Goal: Task Accomplishment & Management: Manage account settings

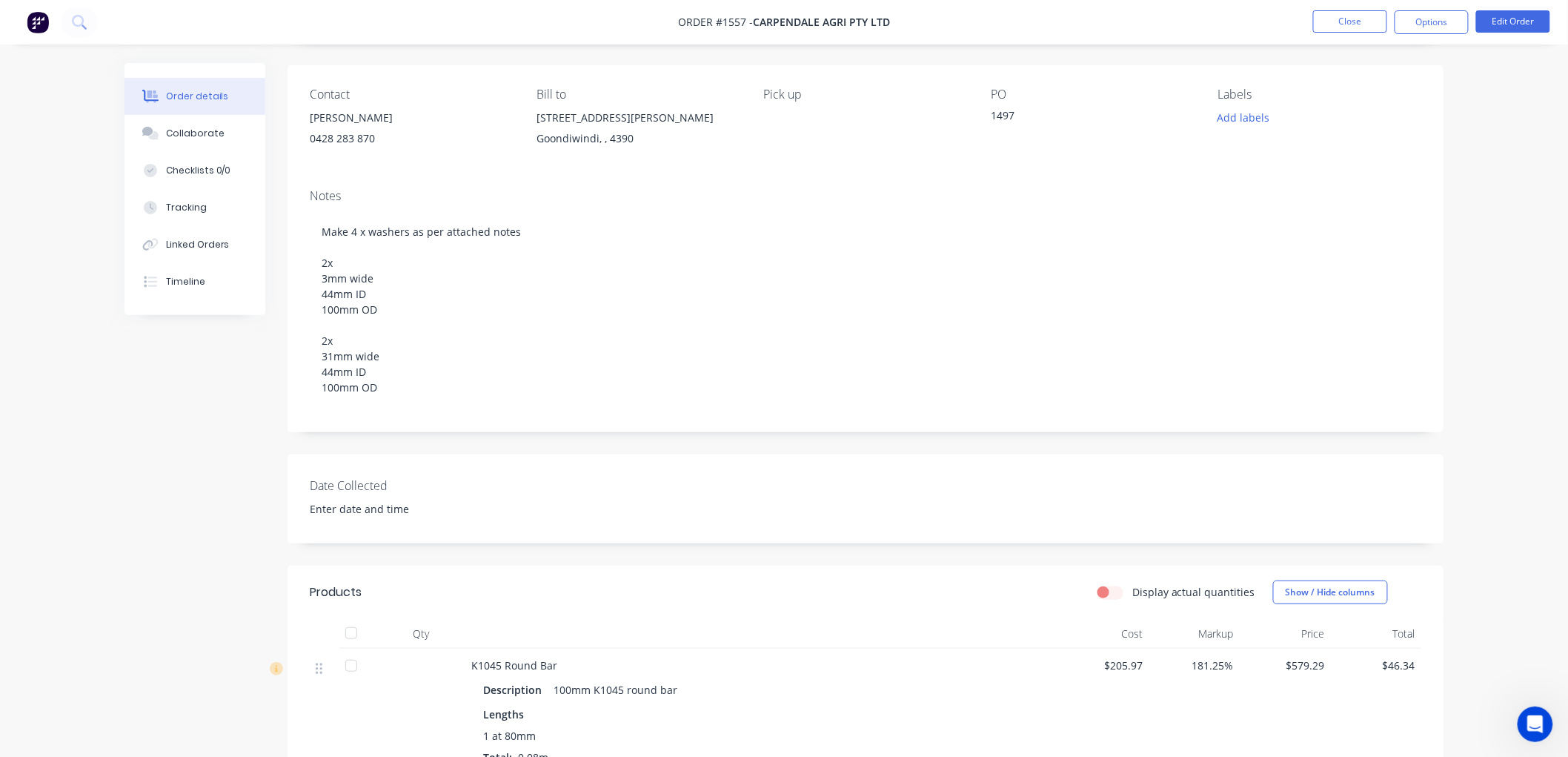
scroll to position [82, 0]
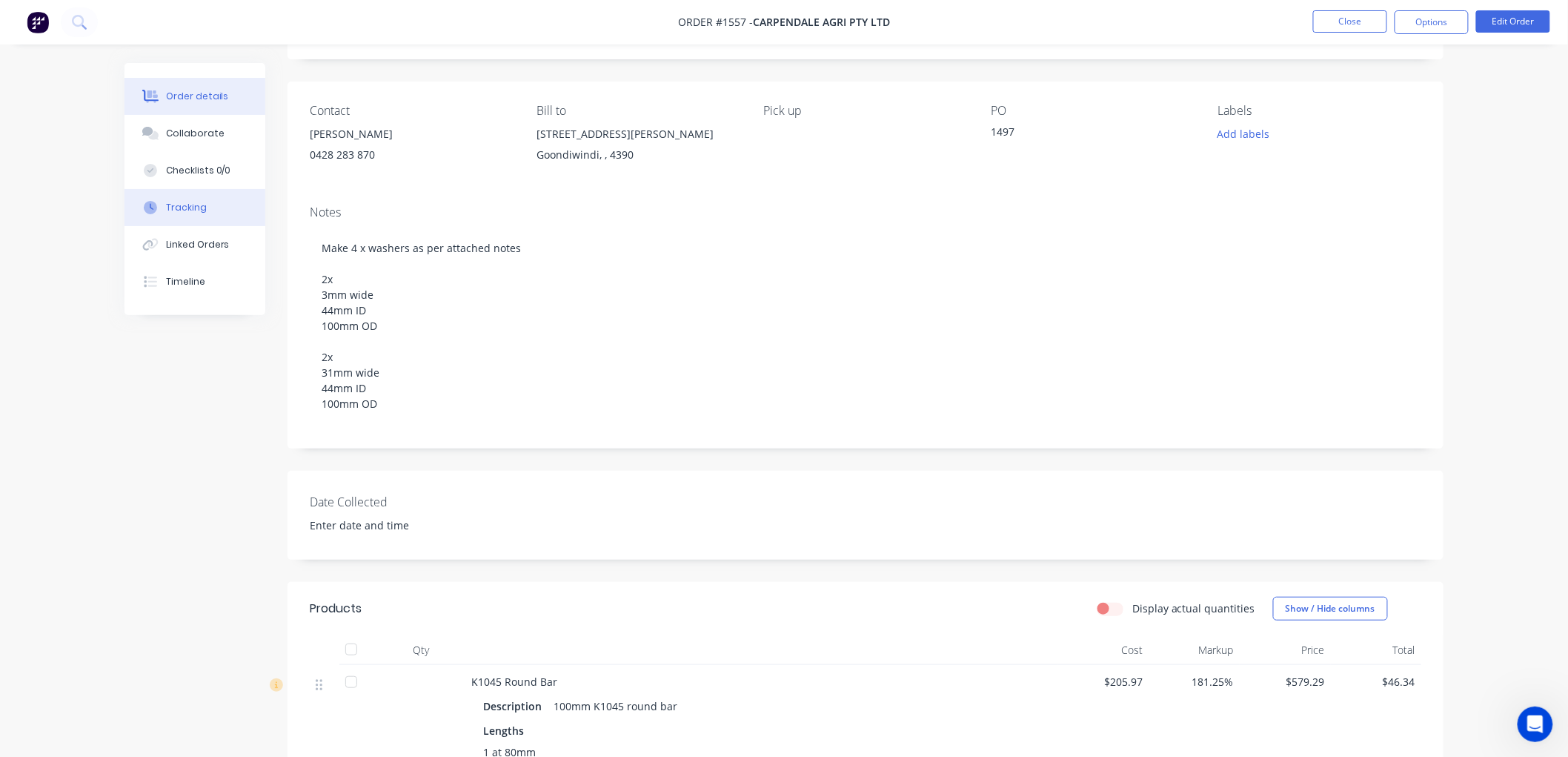
click at [208, 211] on button "Tracking" at bounding box center [195, 207] width 141 height 37
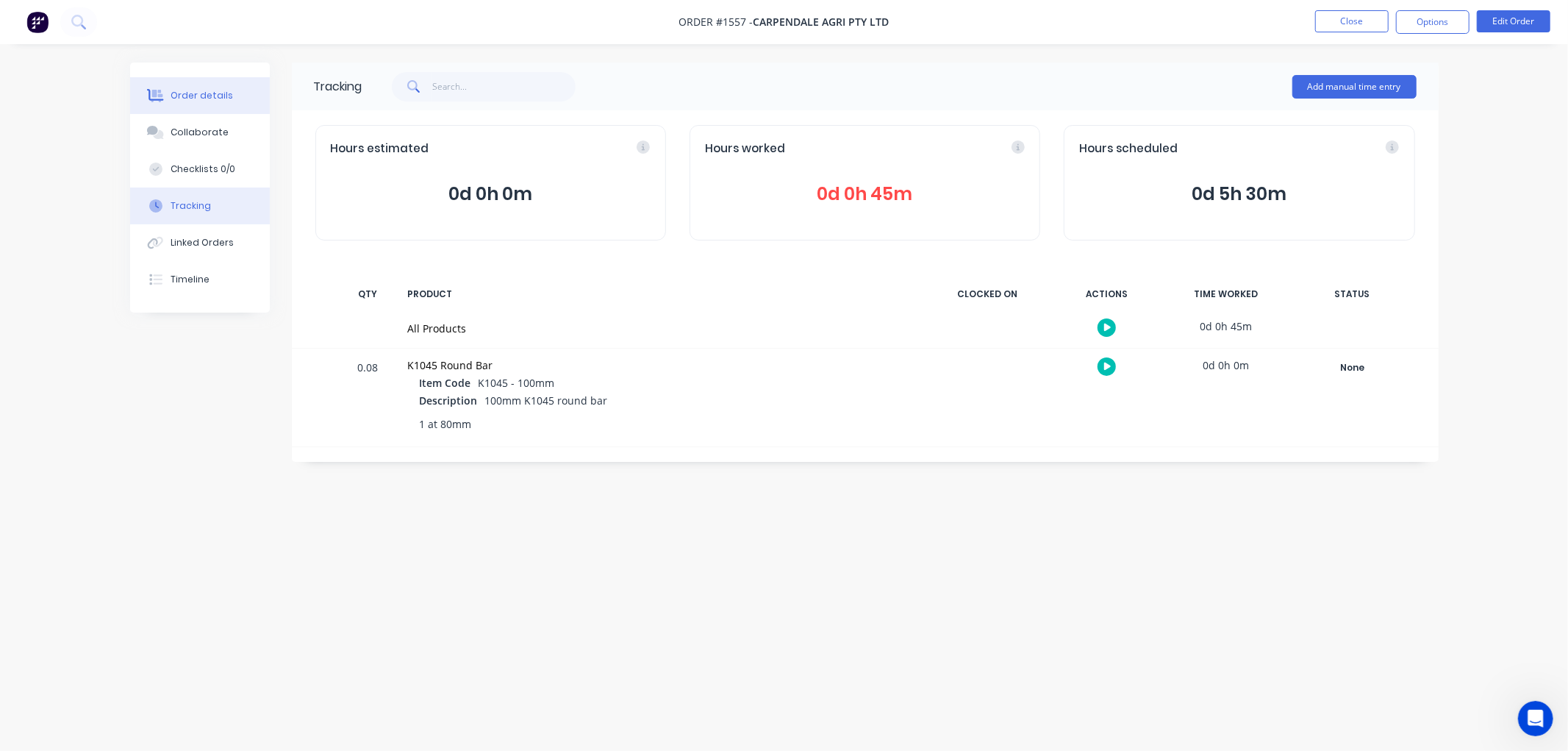
click at [204, 99] on div "Order details" at bounding box center [202, 96] width 63 height 13
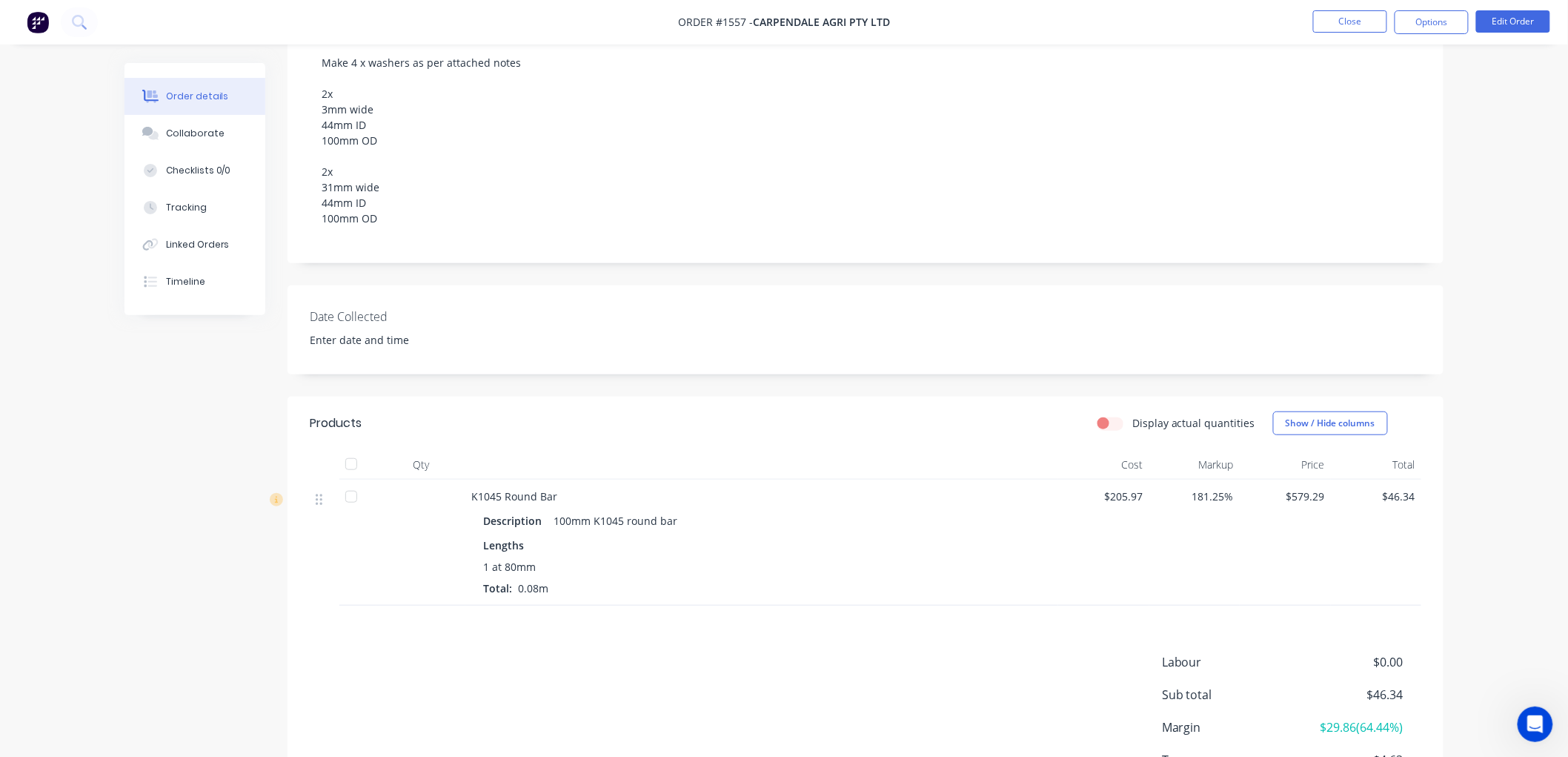
scroll to position [330, 0]
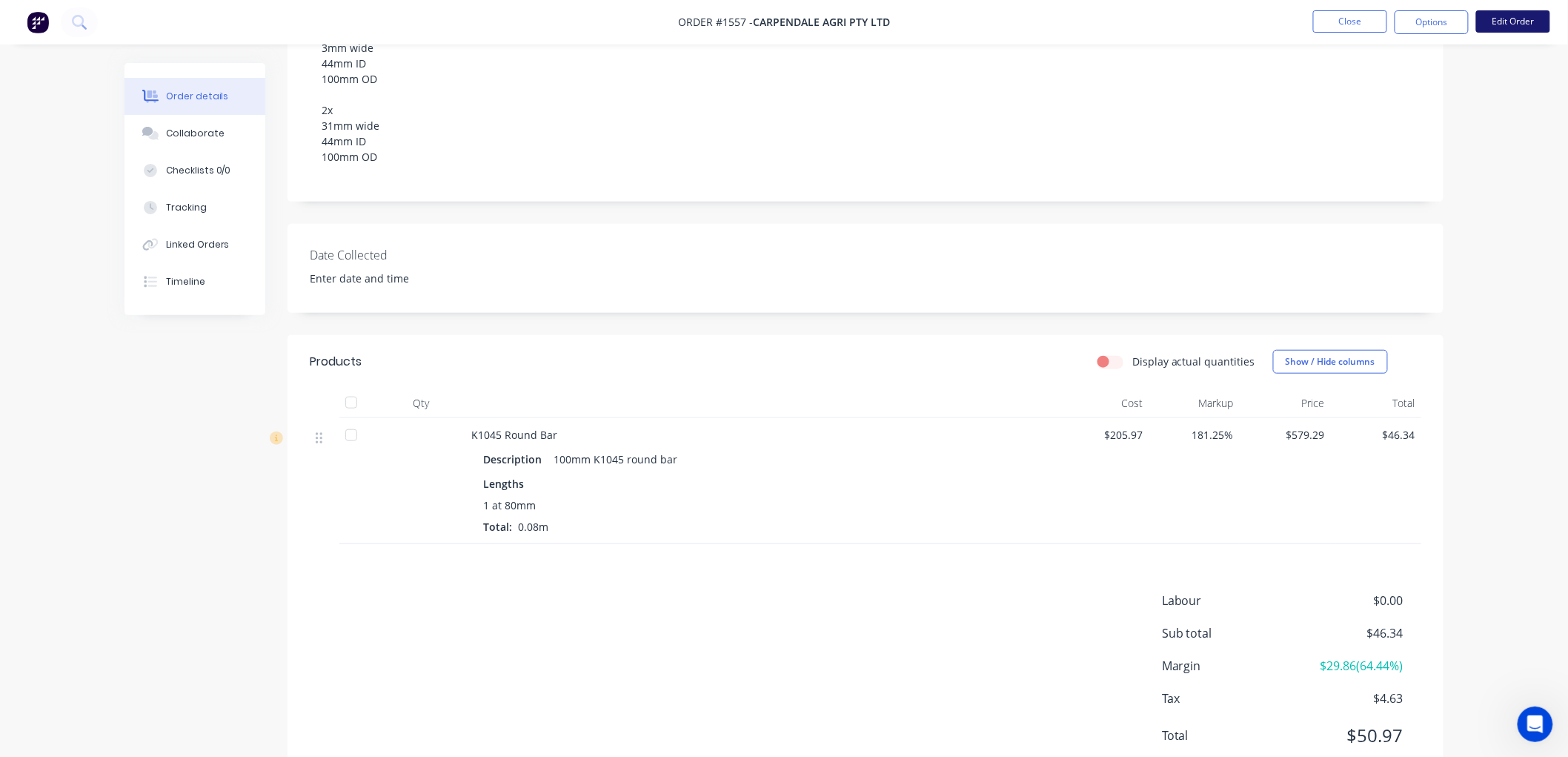
click at [1517, 22] on button "Edit Order" at bounding box center [1513, 21] width 74 height 22
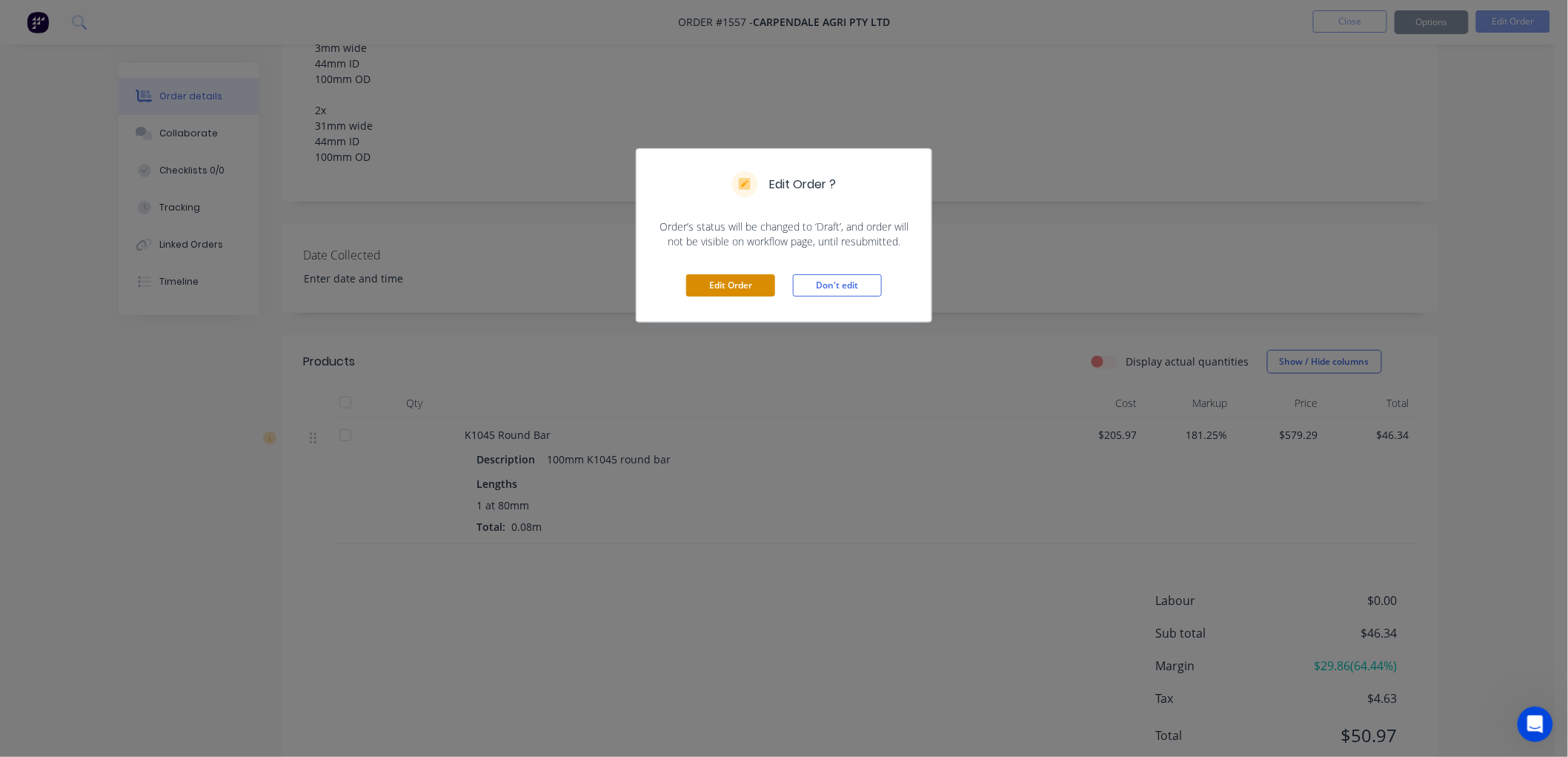
click at [721, 287] on button "Edit Order" at bounding box center [731, 285] width 89 height 22
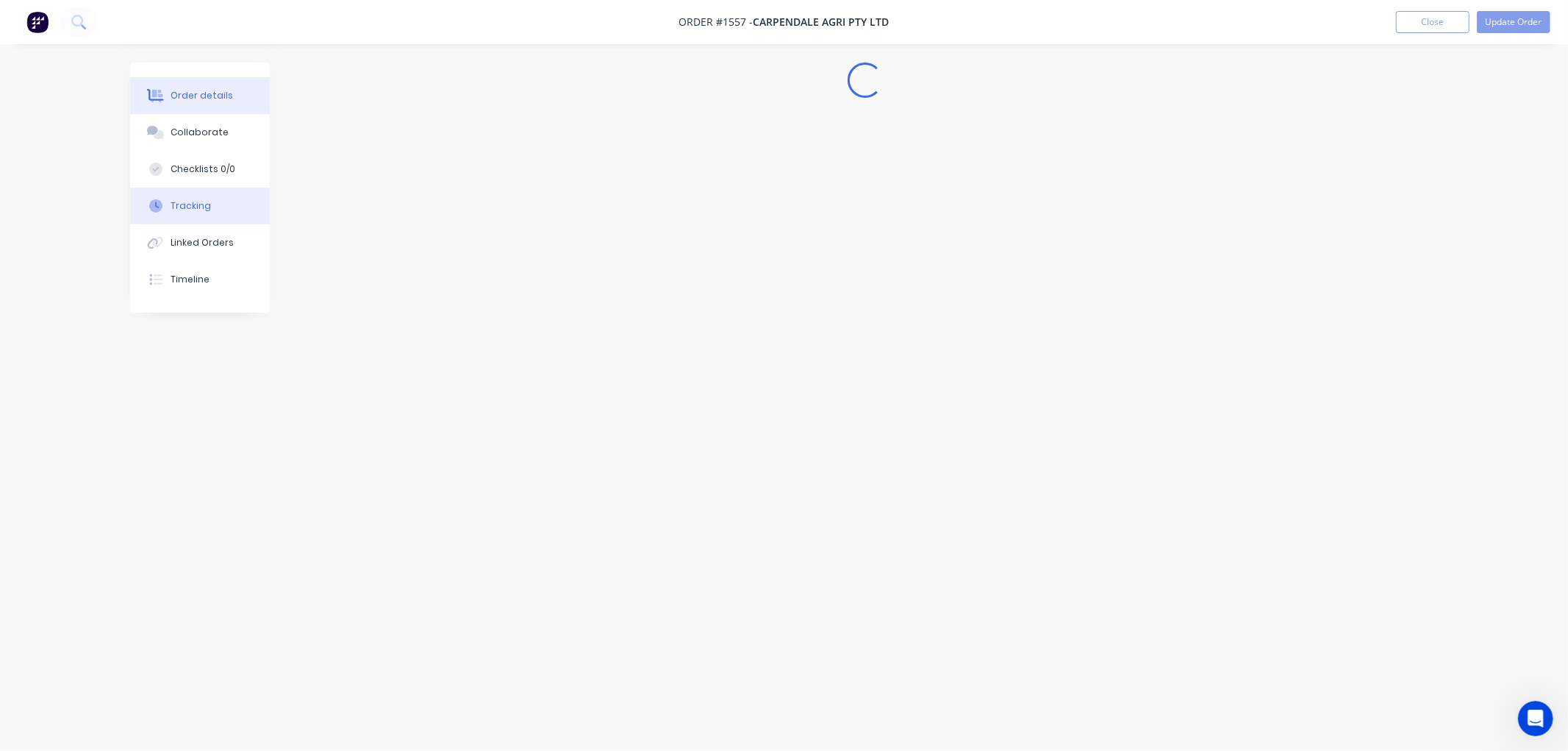
click at [209, 207] on button "Tracking" at bounding box center [200, 206] width 140 height 37
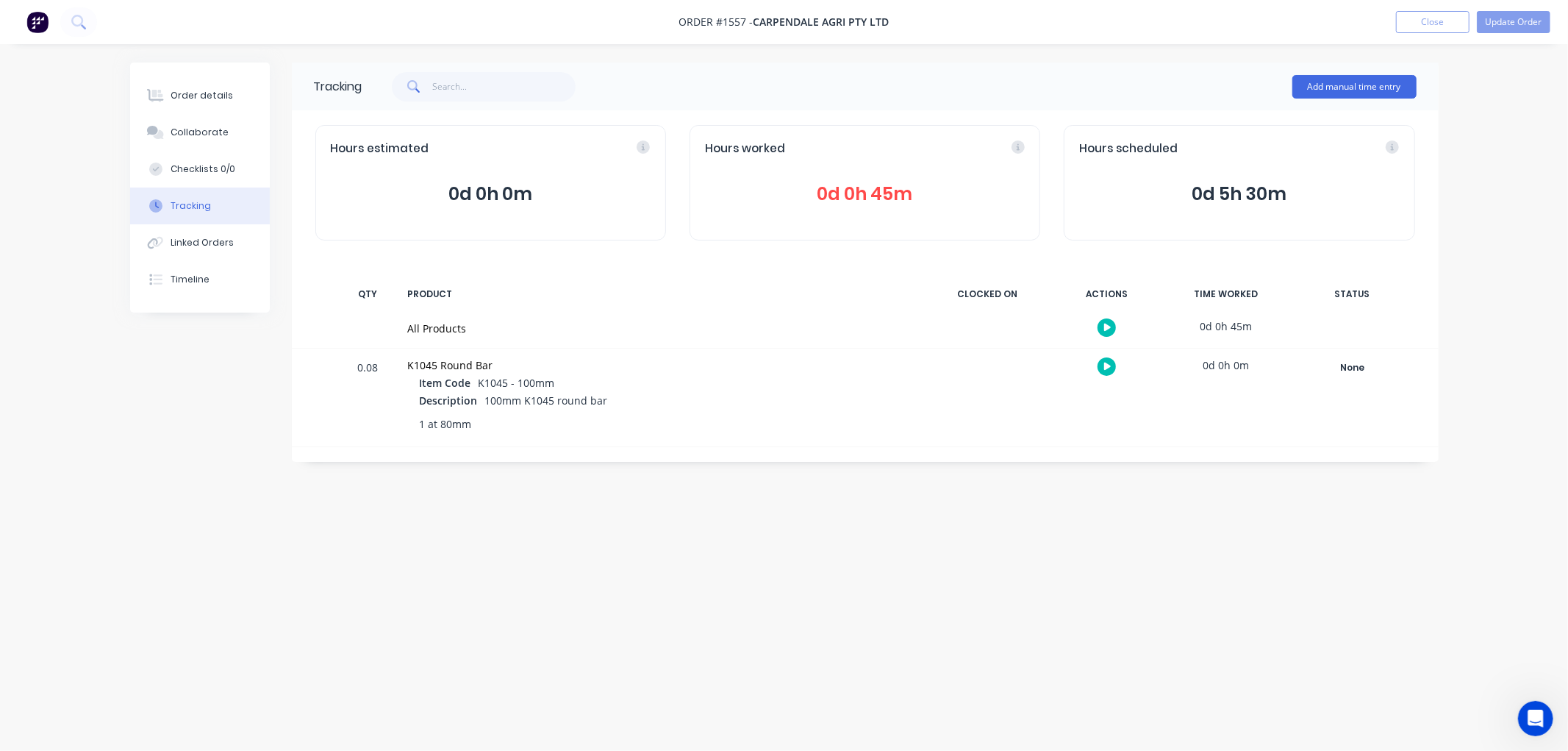
click at [886, 196] on span "0d 0h 45m" at bounding box center [865, 194] width 320 height 26
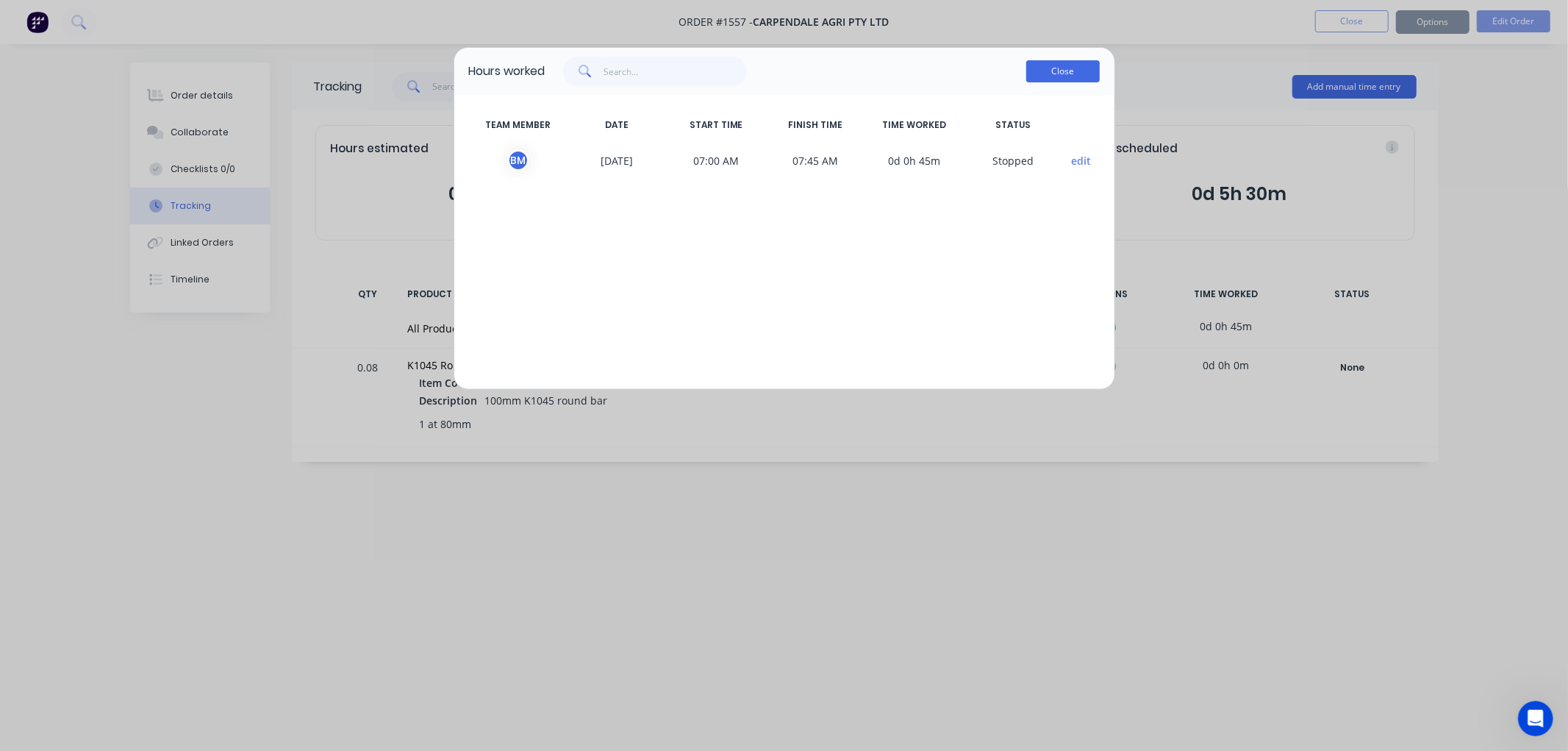
click at [1067, 64] on button "Close" at bounding box center [1063, 71] width 74 height 22
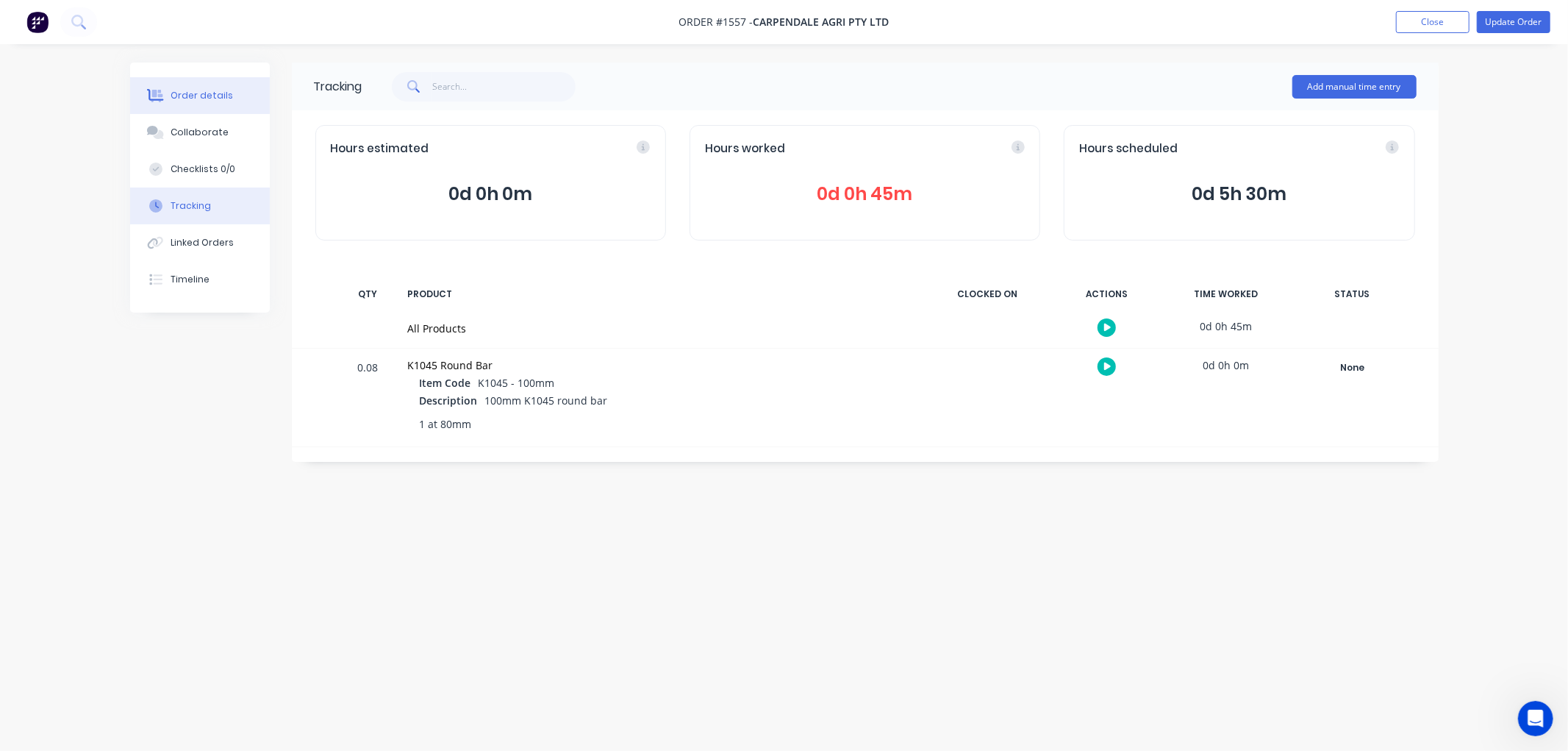
click at [216, 99] on div "Order details" at bounding box center [202, 96] width 63 height 13
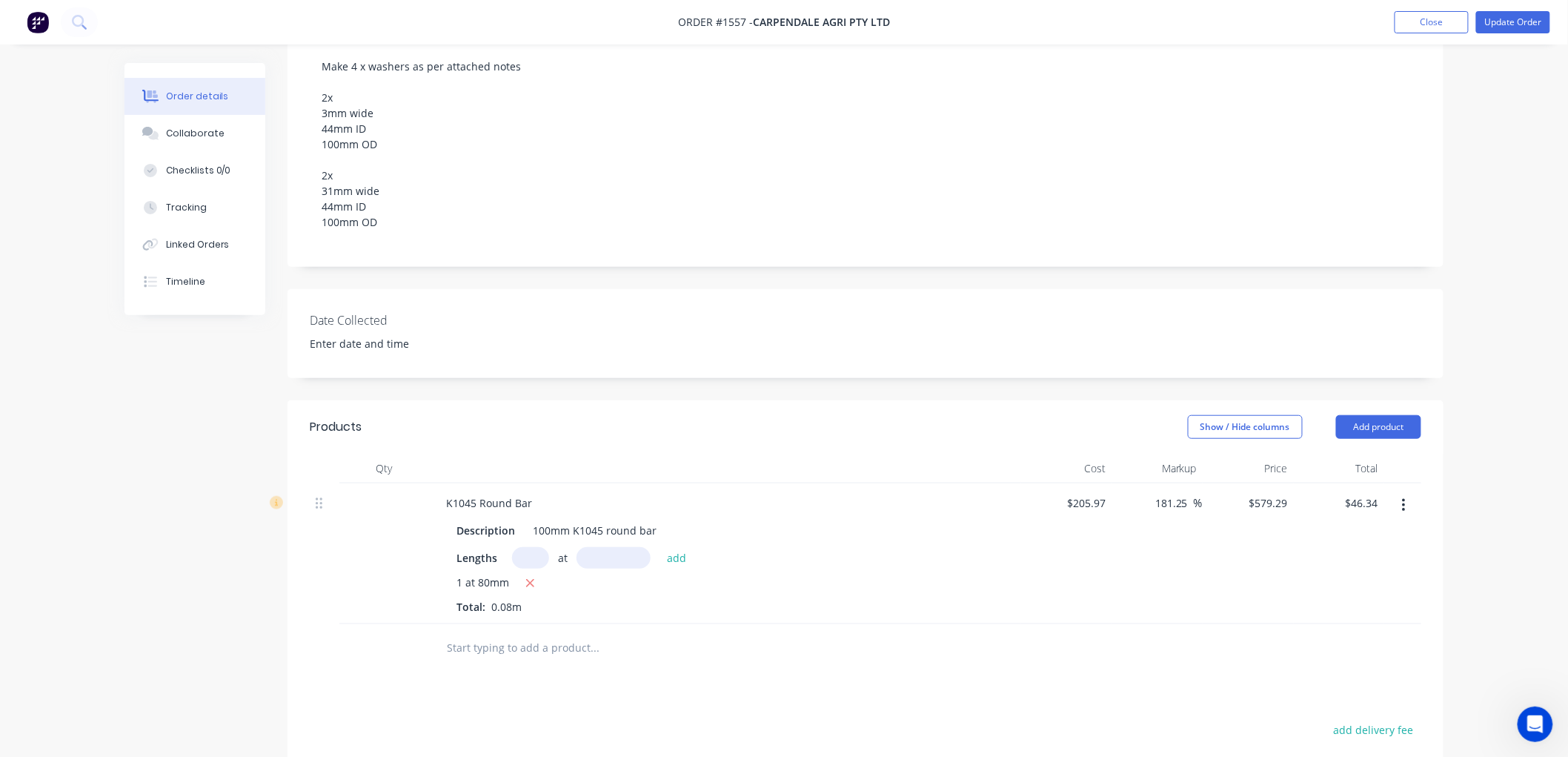
scroll to position [330, 0]
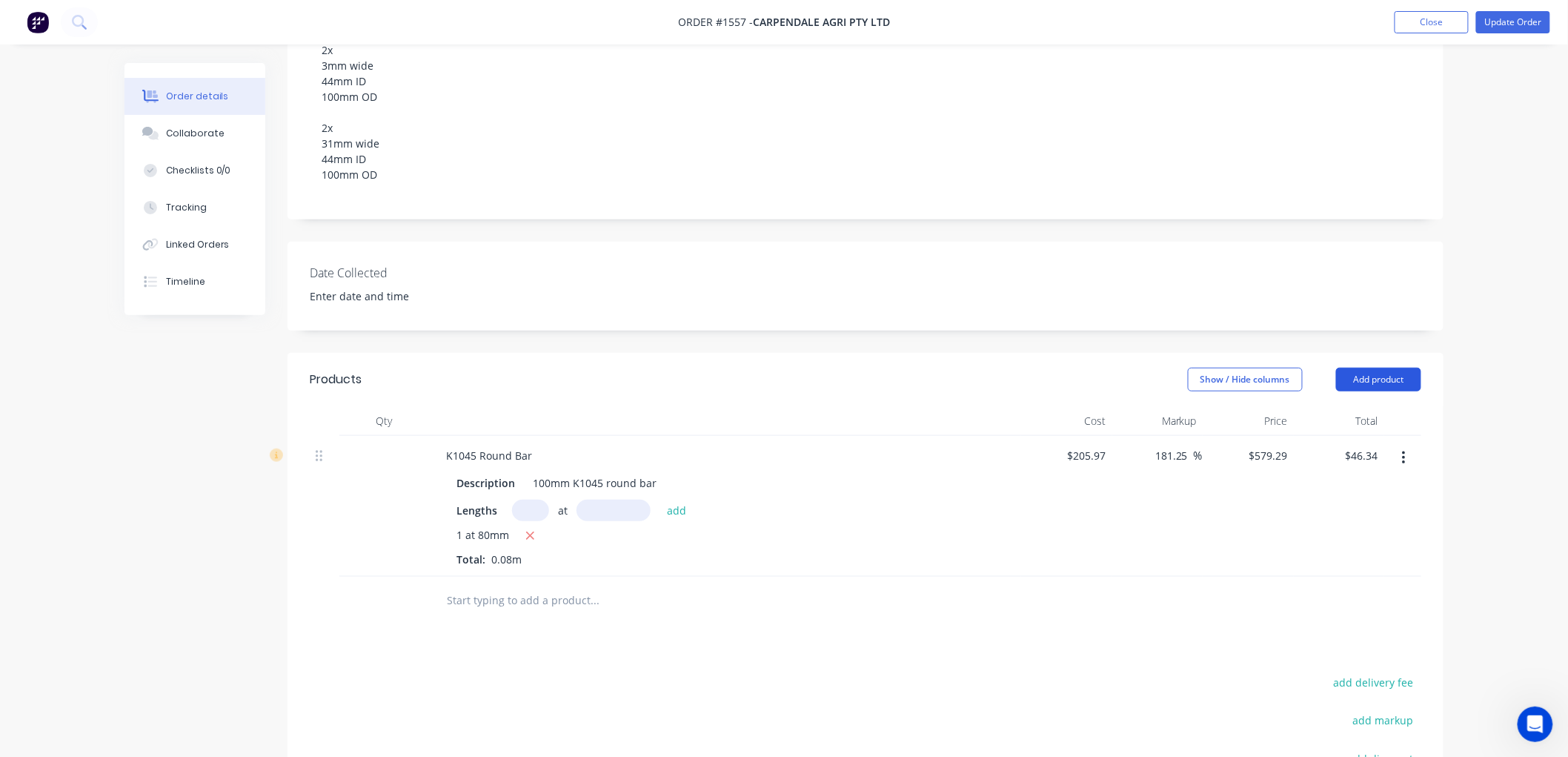
click at [1379, 368] on button "Add product" at bounding box center [1379, 380] width 85 height 23
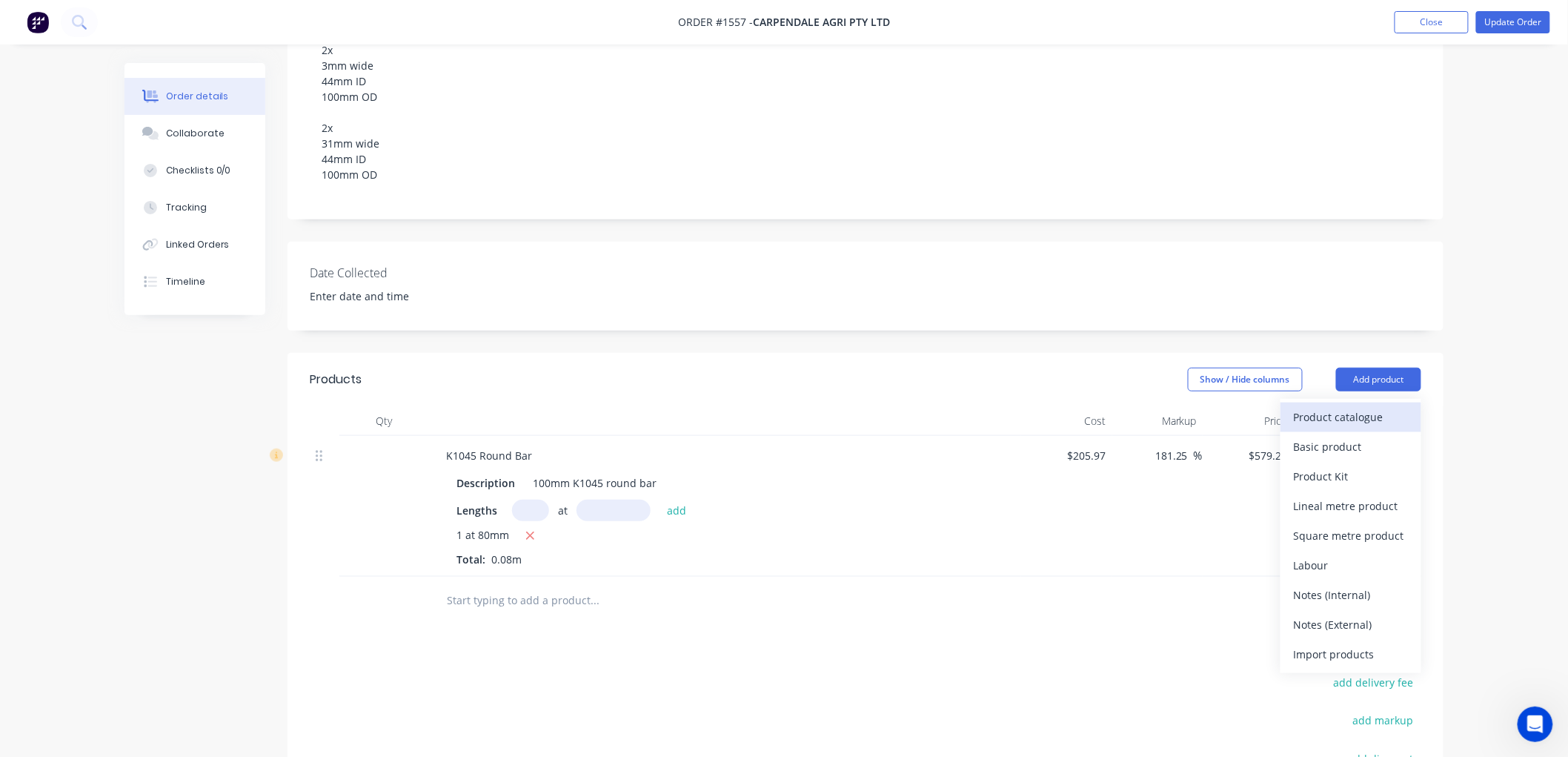
click at [1365, 406] on div "Product catalogue" at bounding box center [1351, 416] width 114 height 21
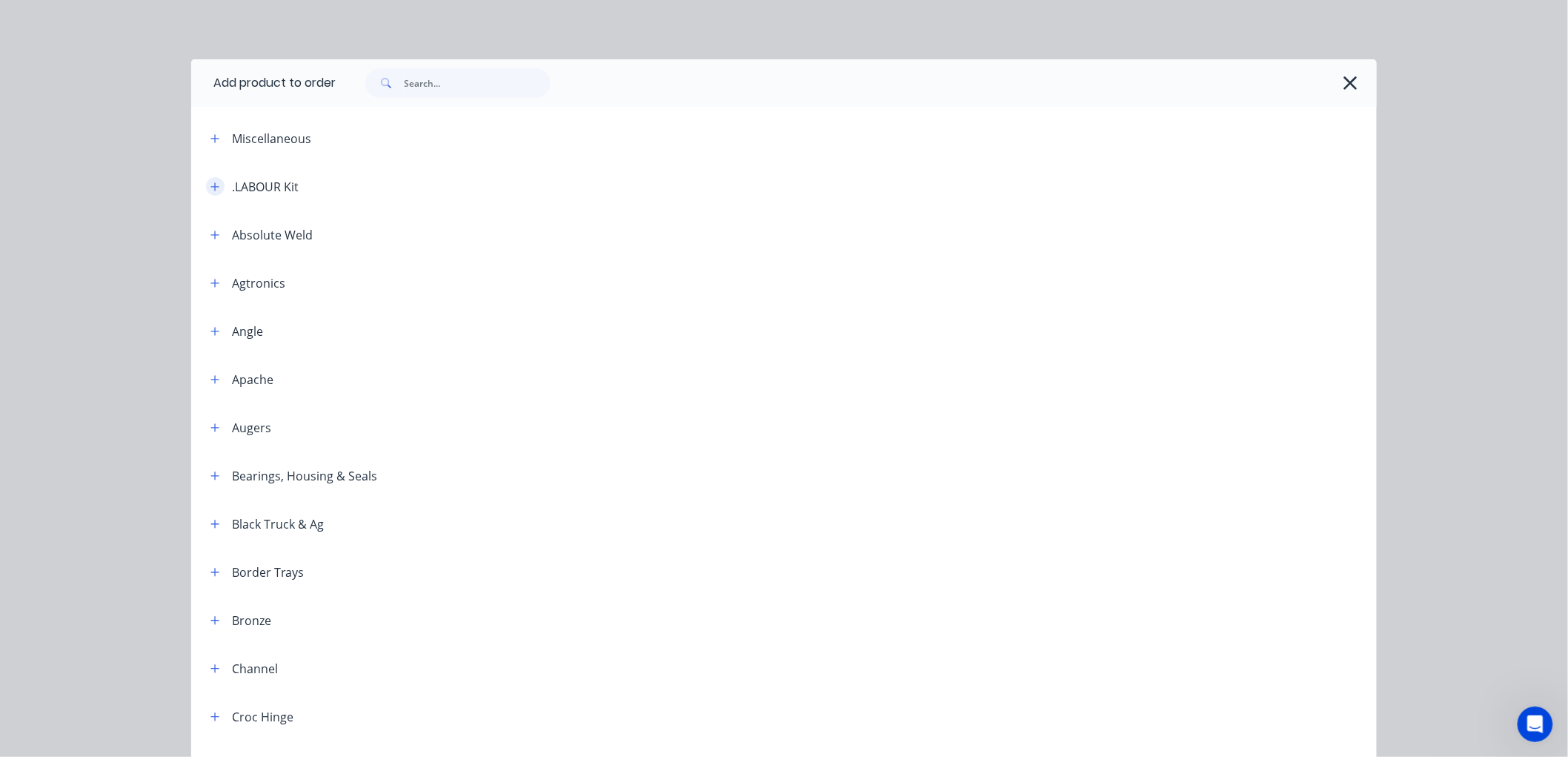
click at [210, 189] on icon "button" at bounding box center [214, 186] width 9 height 10
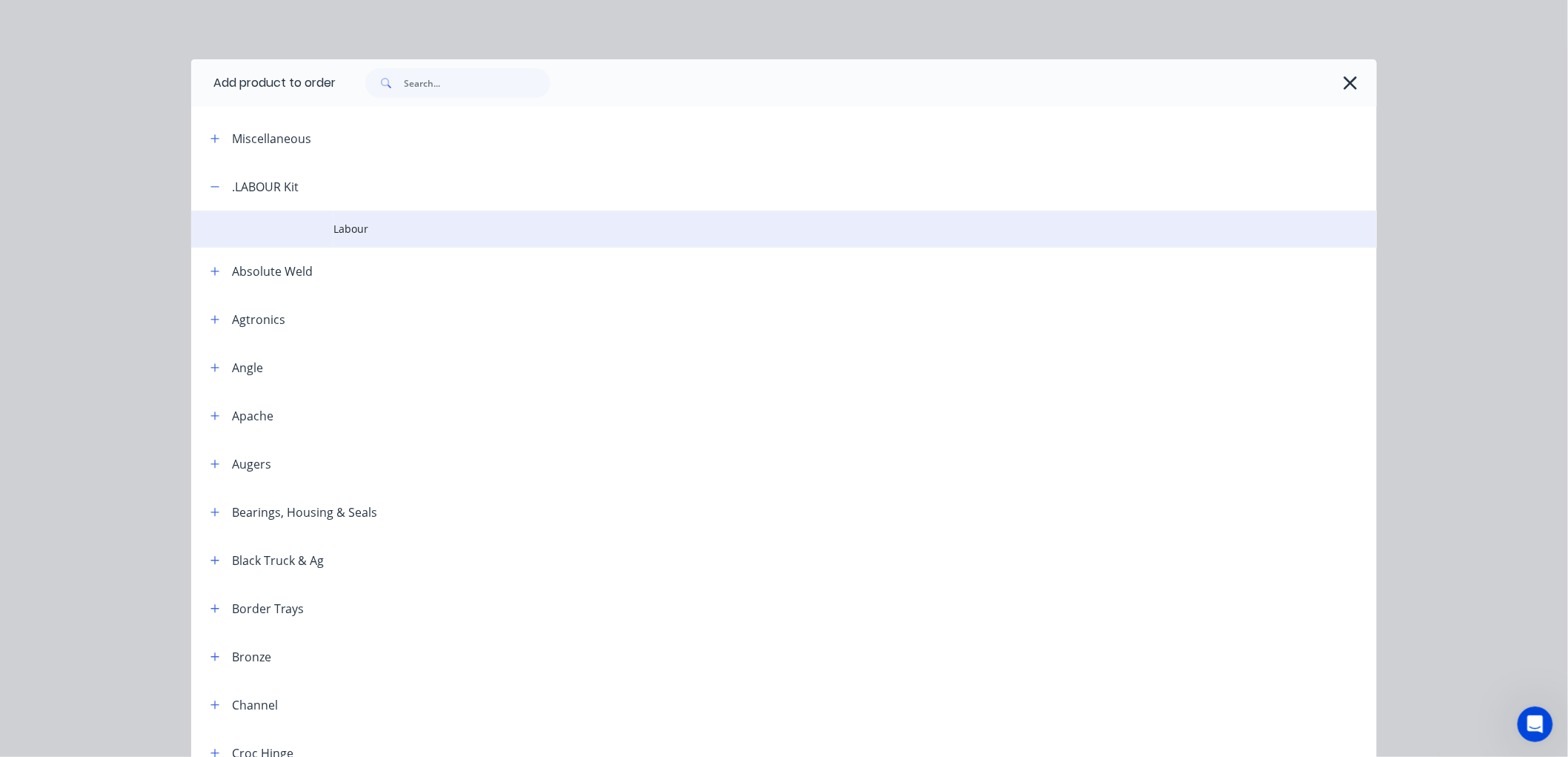
click at [333, 225] on span "Labour" at bounding box center [750, 229] width 834 height 16
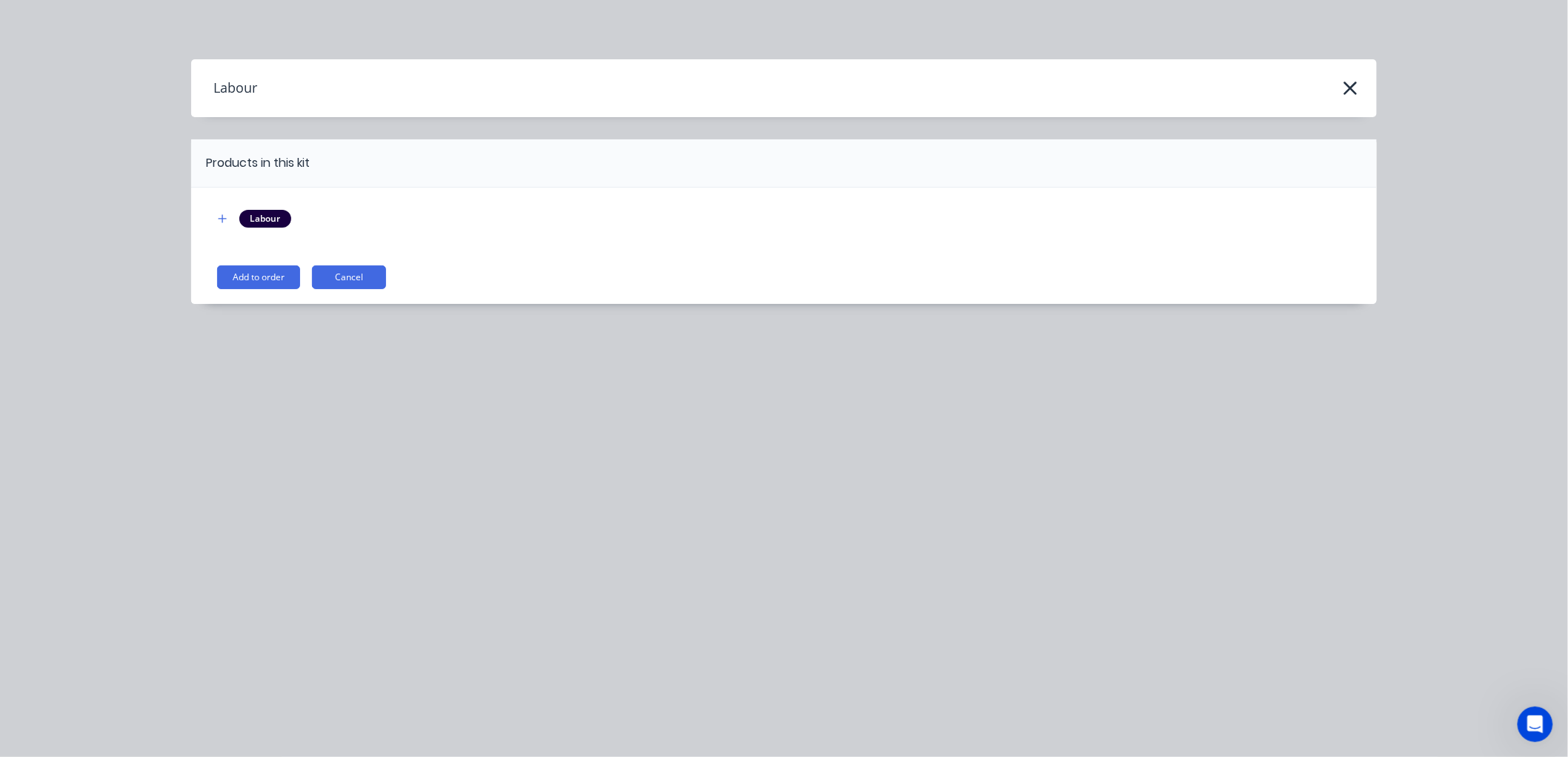
click at [234, 215] on div "Labour" at bounding box center [784, 219] width 1141 height 19
click at [218, 218] on icon "button" at bounding box center [221, 218] width 9 height 10
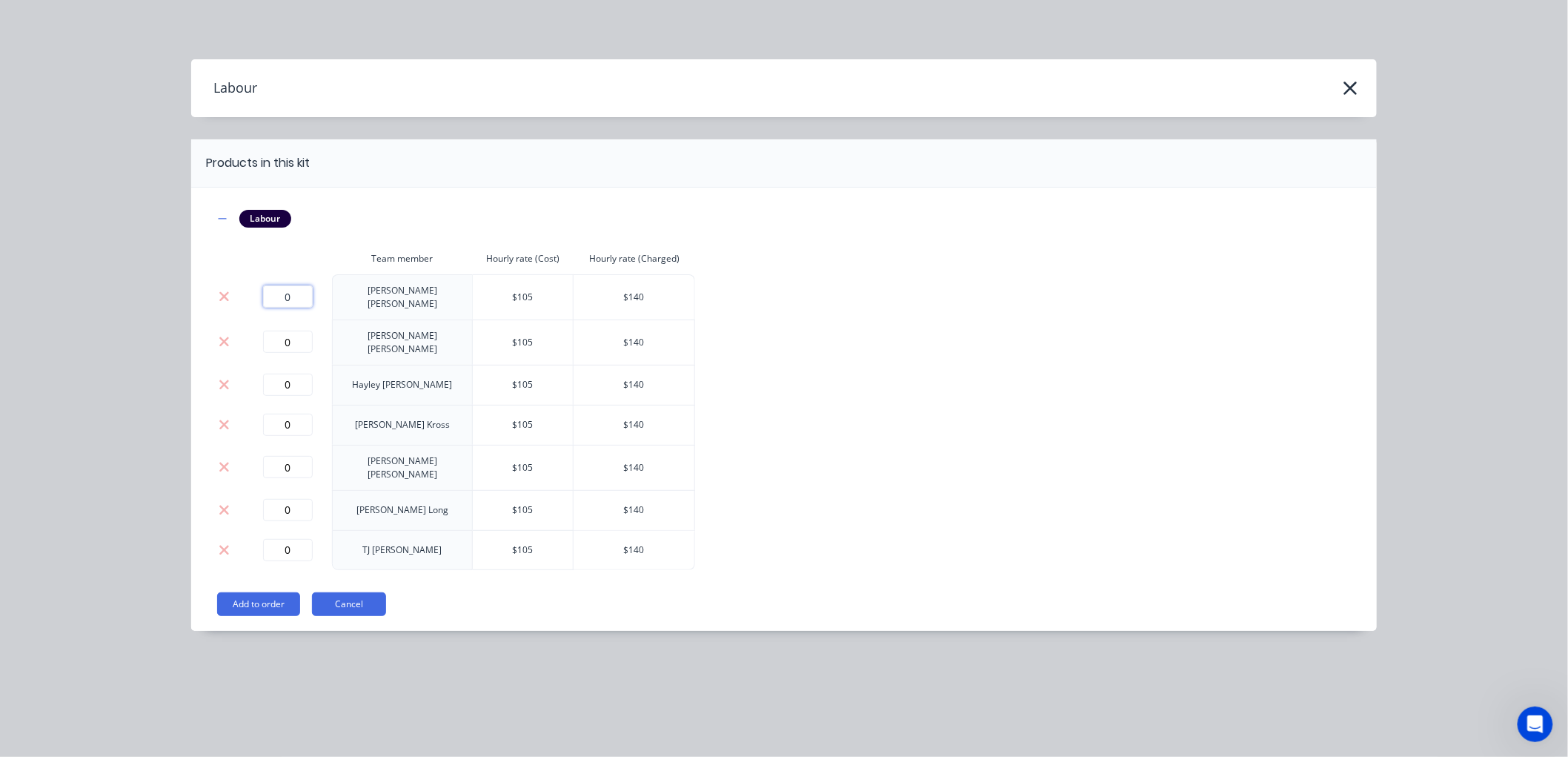
drag, startPoint x: 298, startPoint y: 293, endPoint x: 265, endPoint y: 292, distance: 33.0
click at [265, 292] on input "0" at bounding box center [287, 297] width 49 height 22
type input "0.75"
click at [287, 593] on button "Add to order" at bounding box center [258, 604] width 83 height 23
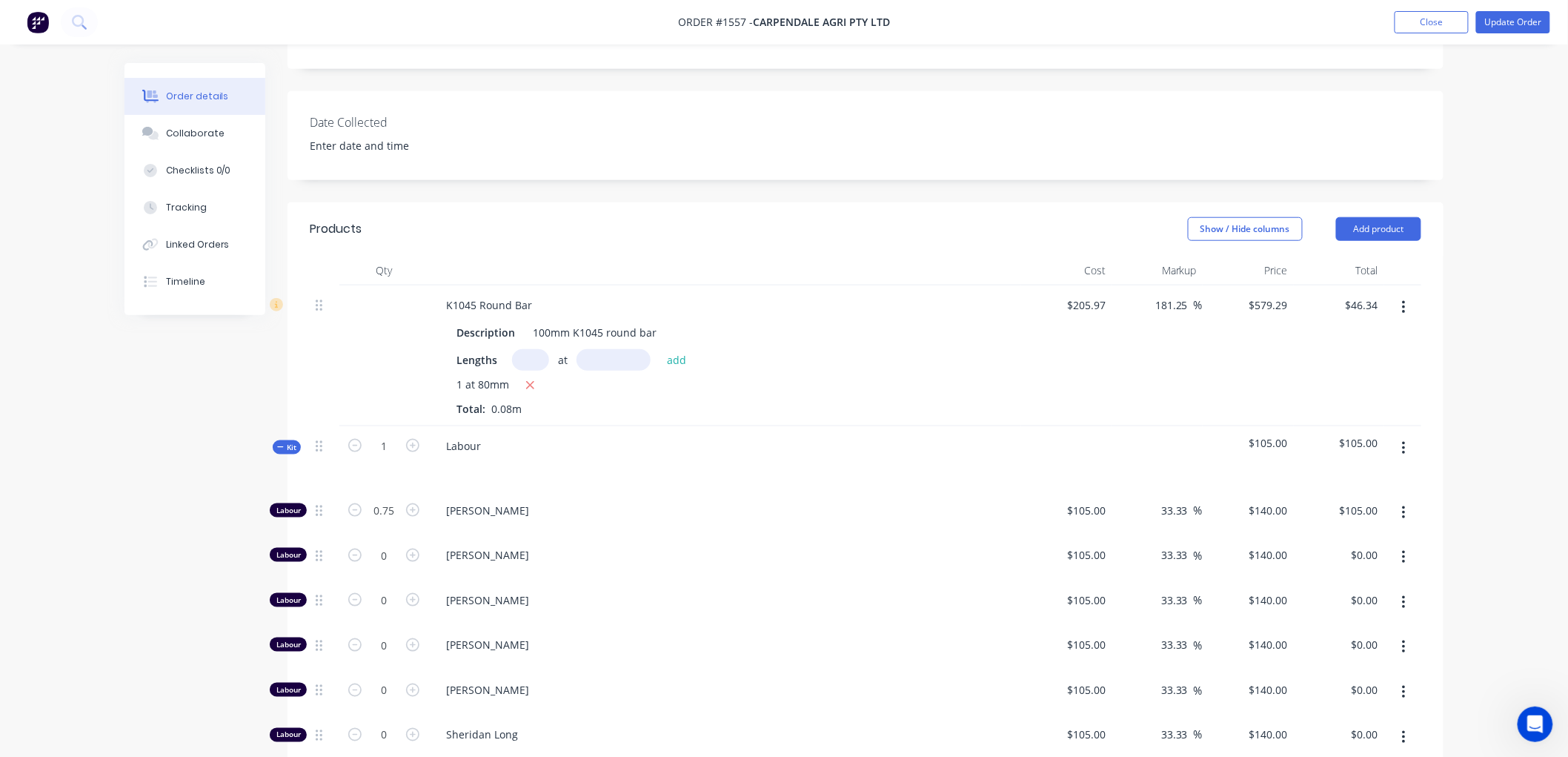
scroll to position [494, 0]
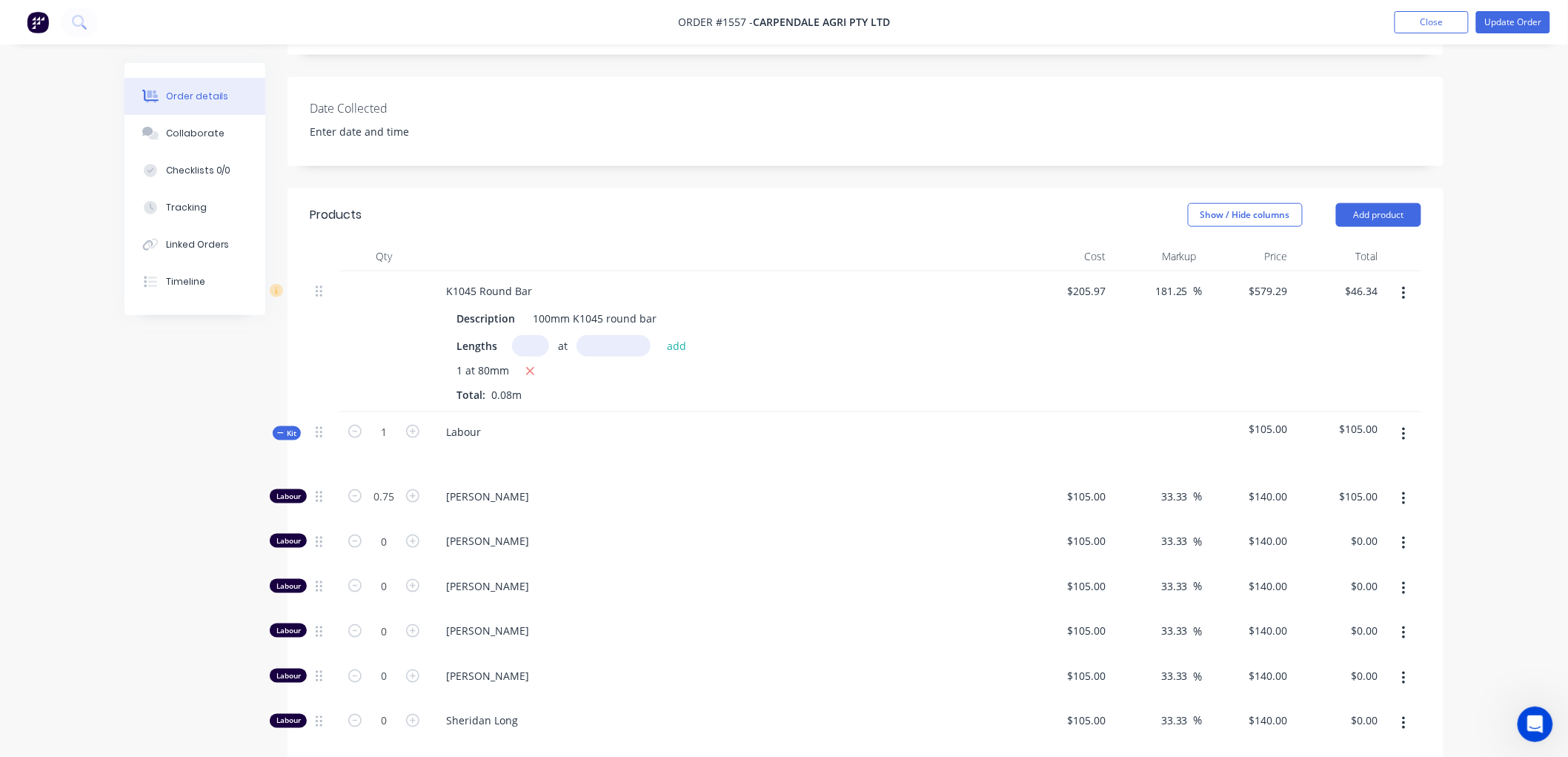
click at [282, 427] on span "Kit" at bounding box center [286, 433] width 20 height 11
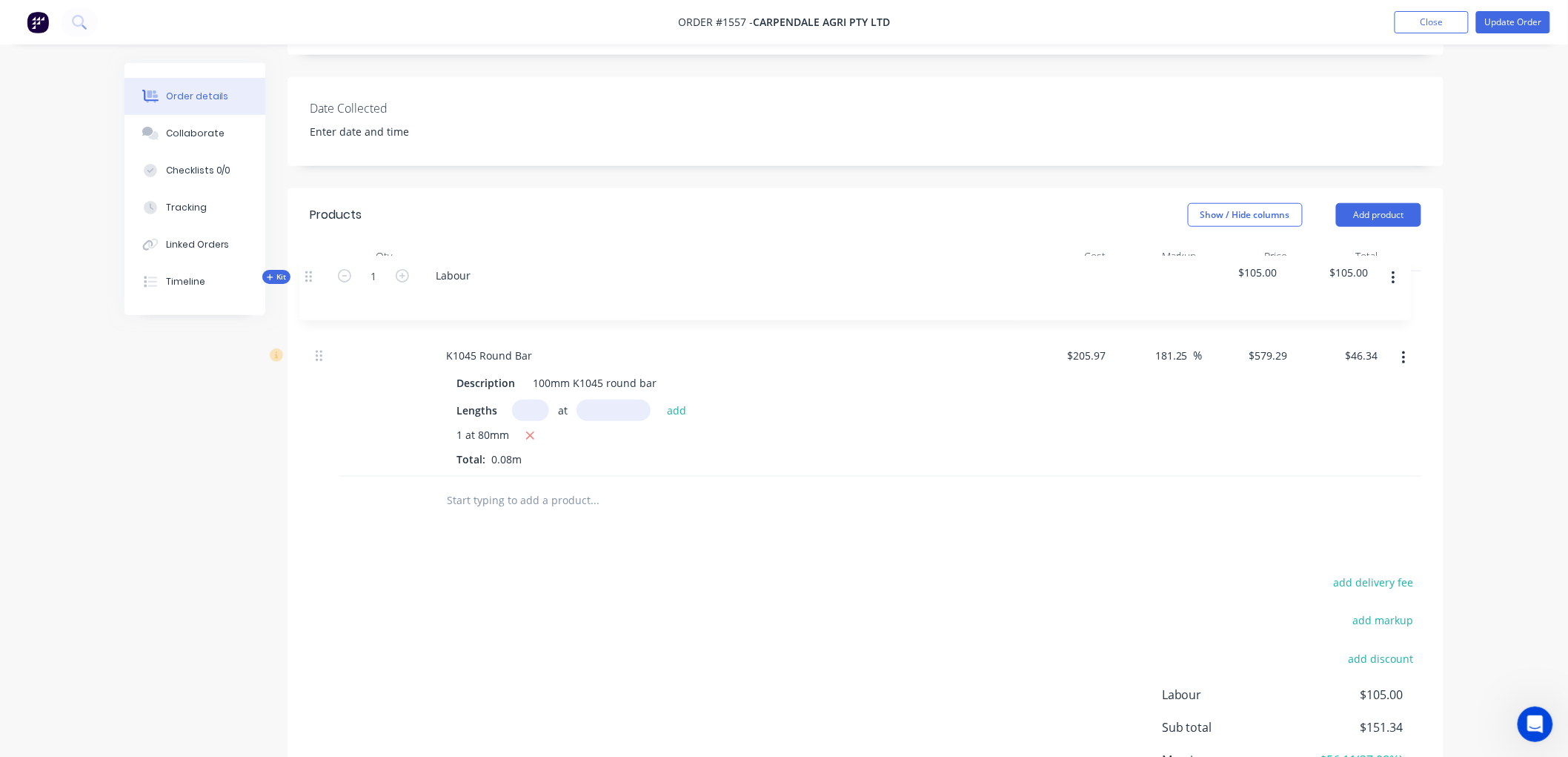
drag, startPoint x: 315, startPoint y: 416, endPoint x: 304, endPoint y: 272, distance: 144.4
click at [304, 272] on div "Qty Cost Markup Price Total K1045 Round Bar Description 100mm K1045 round bar L…" at bounding box center [865, 384] width 1156 height 283
click at [1512, 23] on button "Update Order" at bounding box center [1513, 22] width 74 height 22
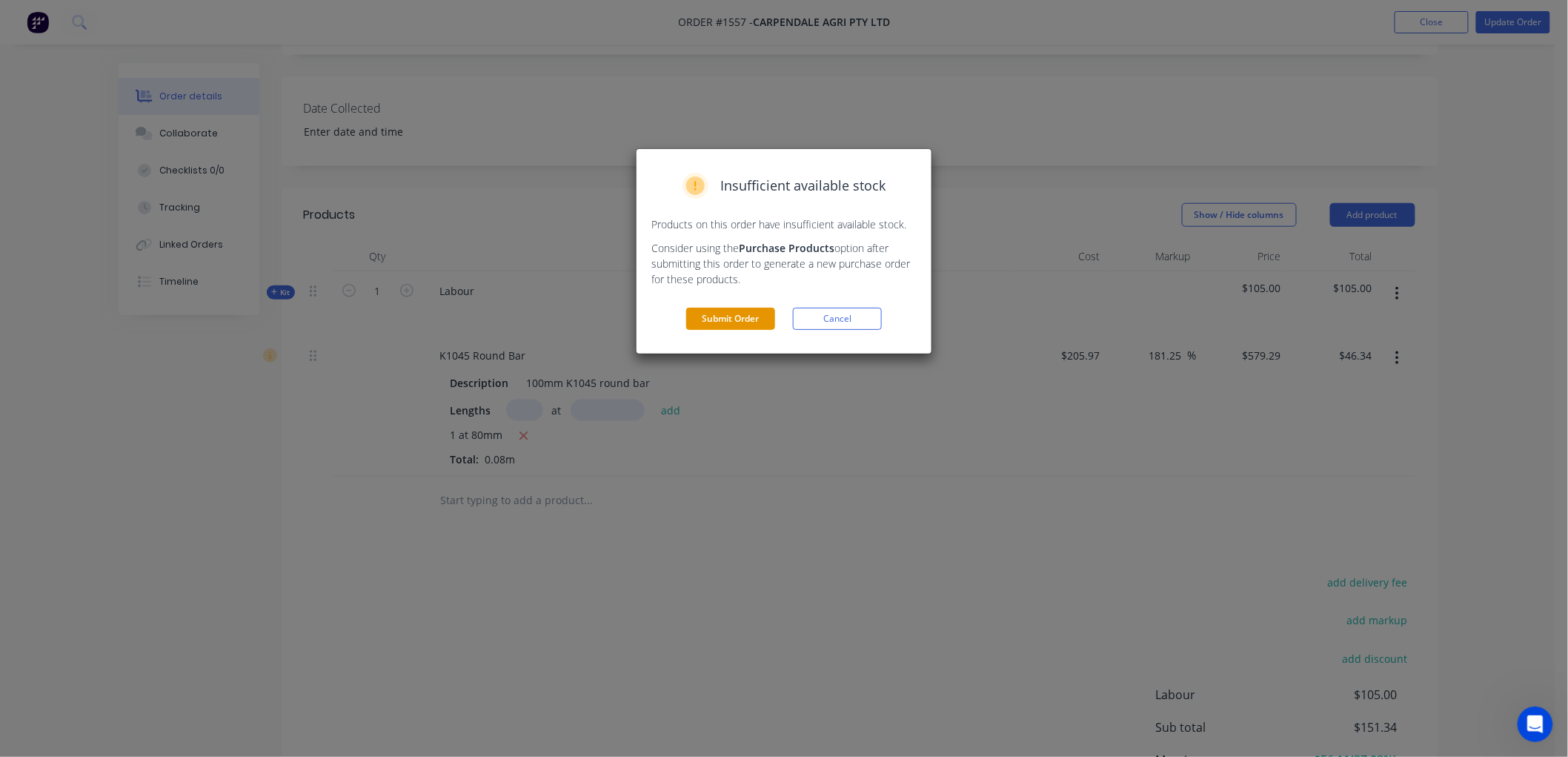
click at [760, 329] on button "Submit Order" at bounding box center [731, 319] width 89 height 22
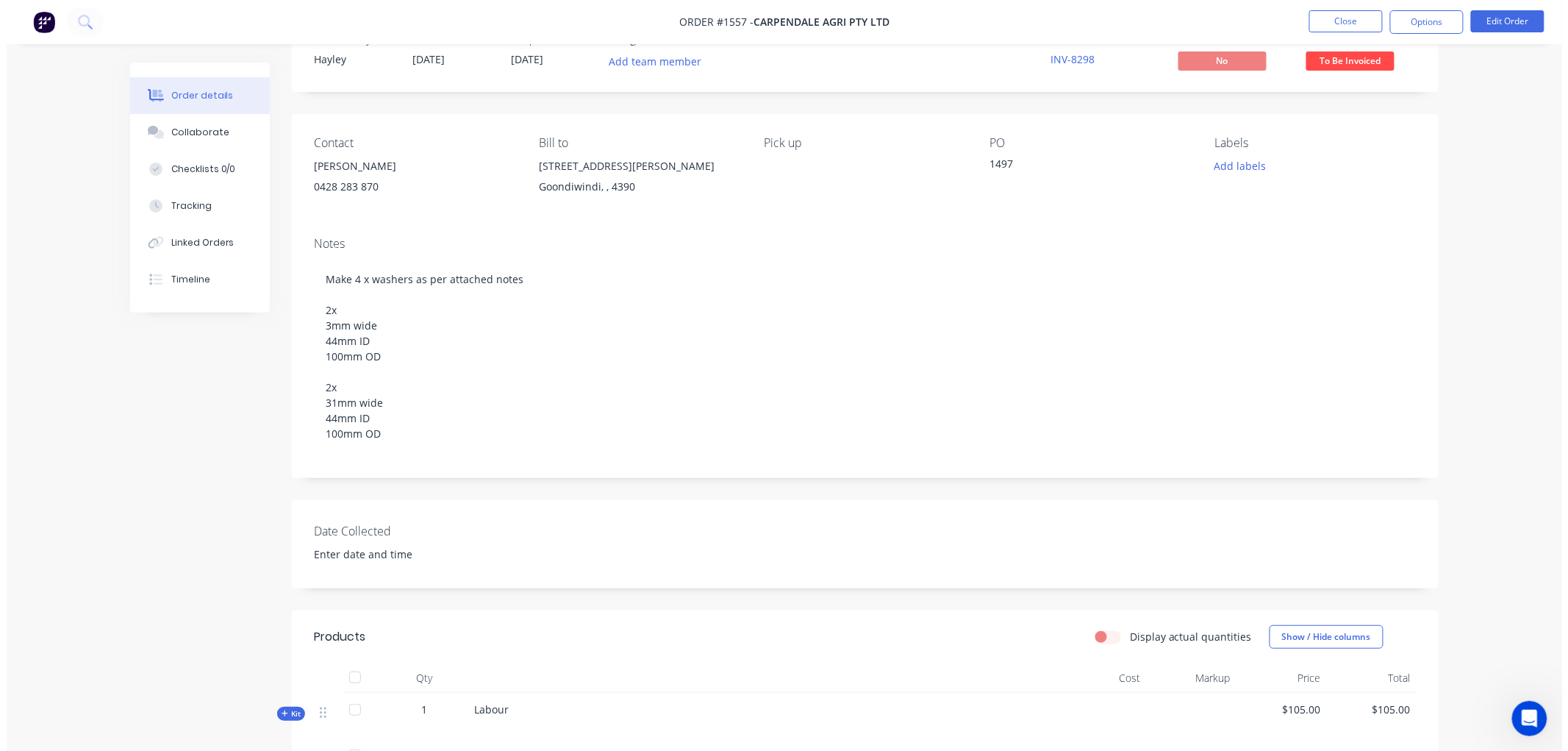
scroll to position [0, 0]
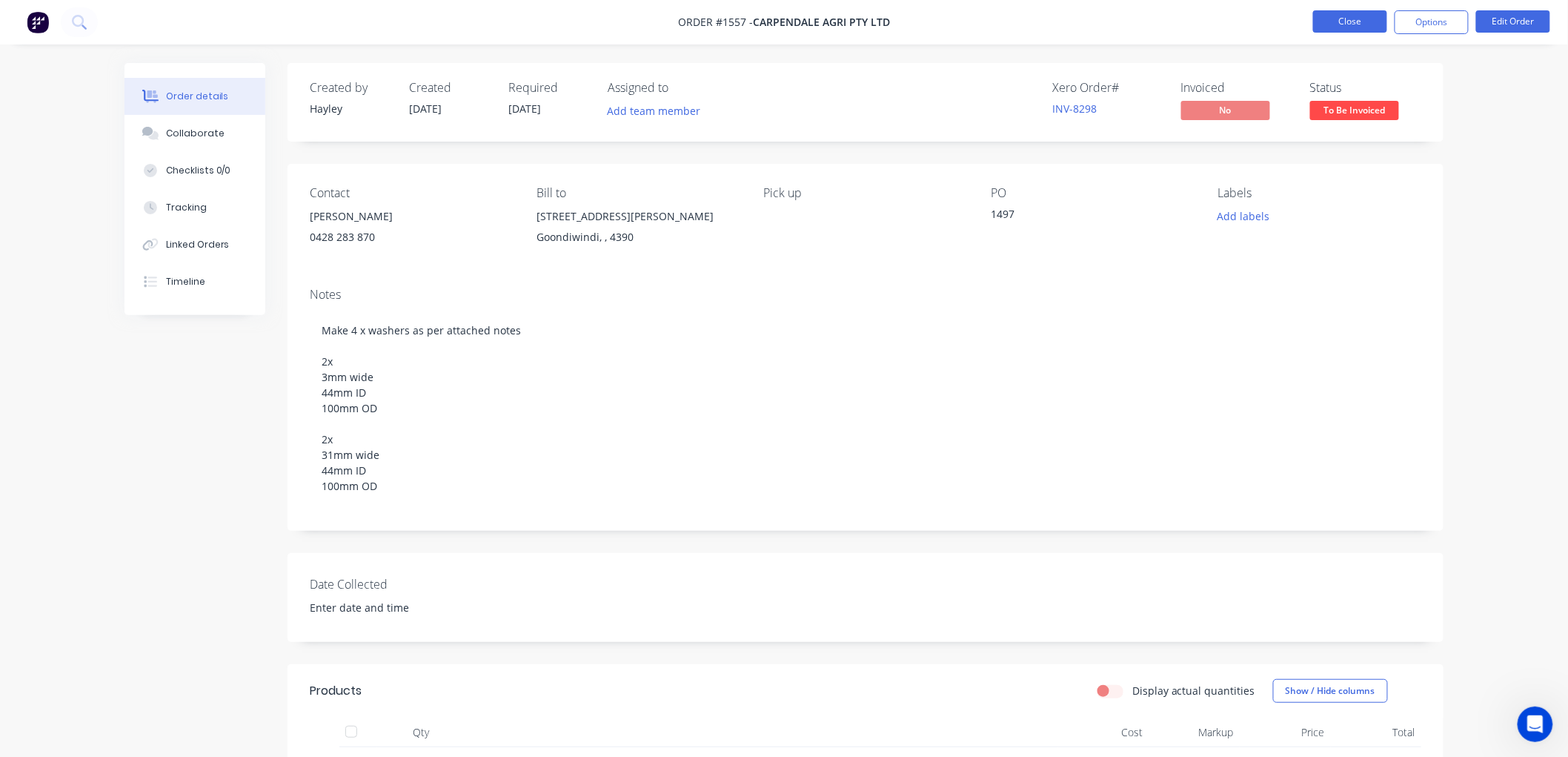
click at [1331, 20] on button "Close" at bounding box center [1350, 21] width 74 height 22
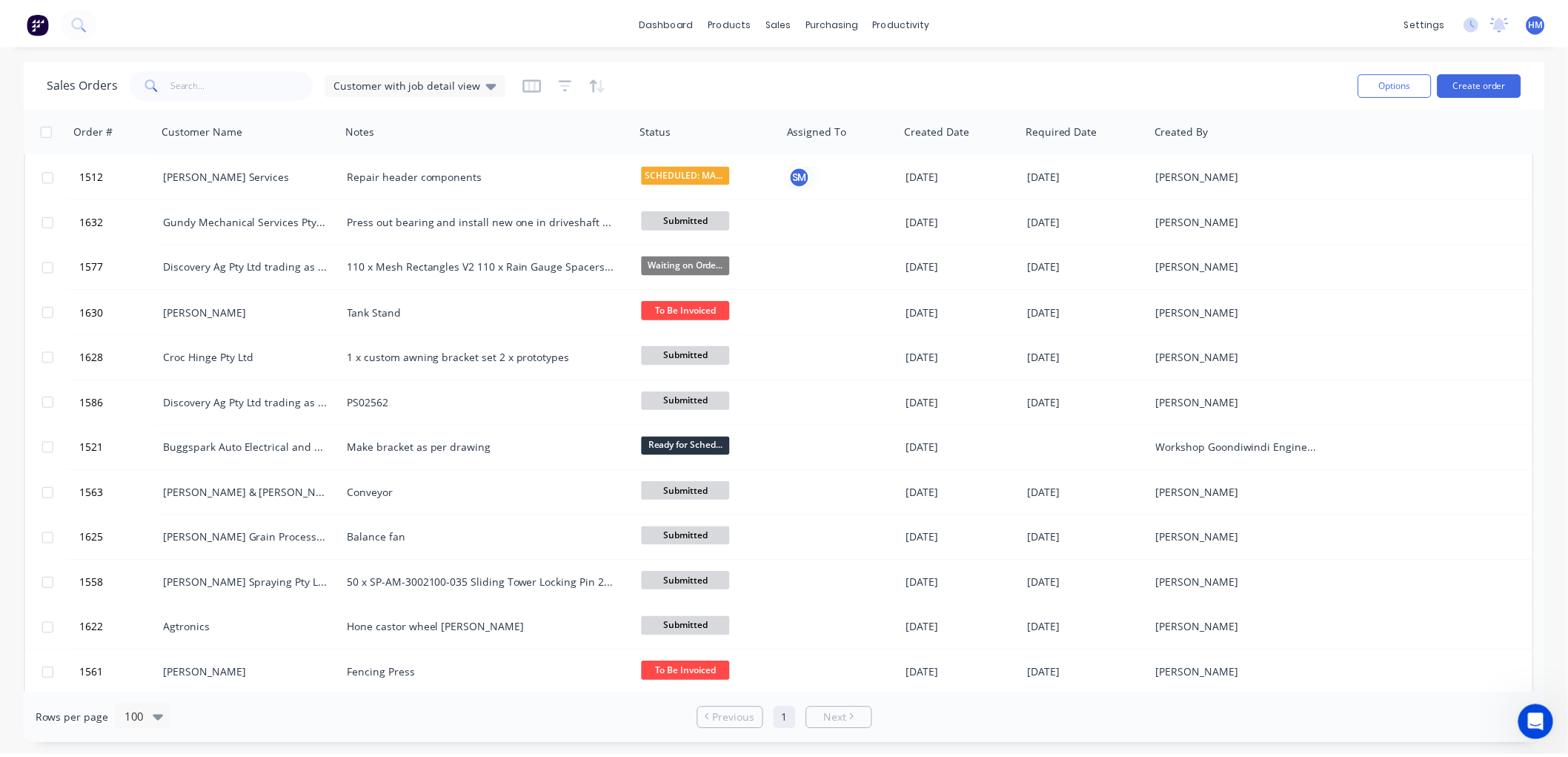
scroll to position [1153, 0]
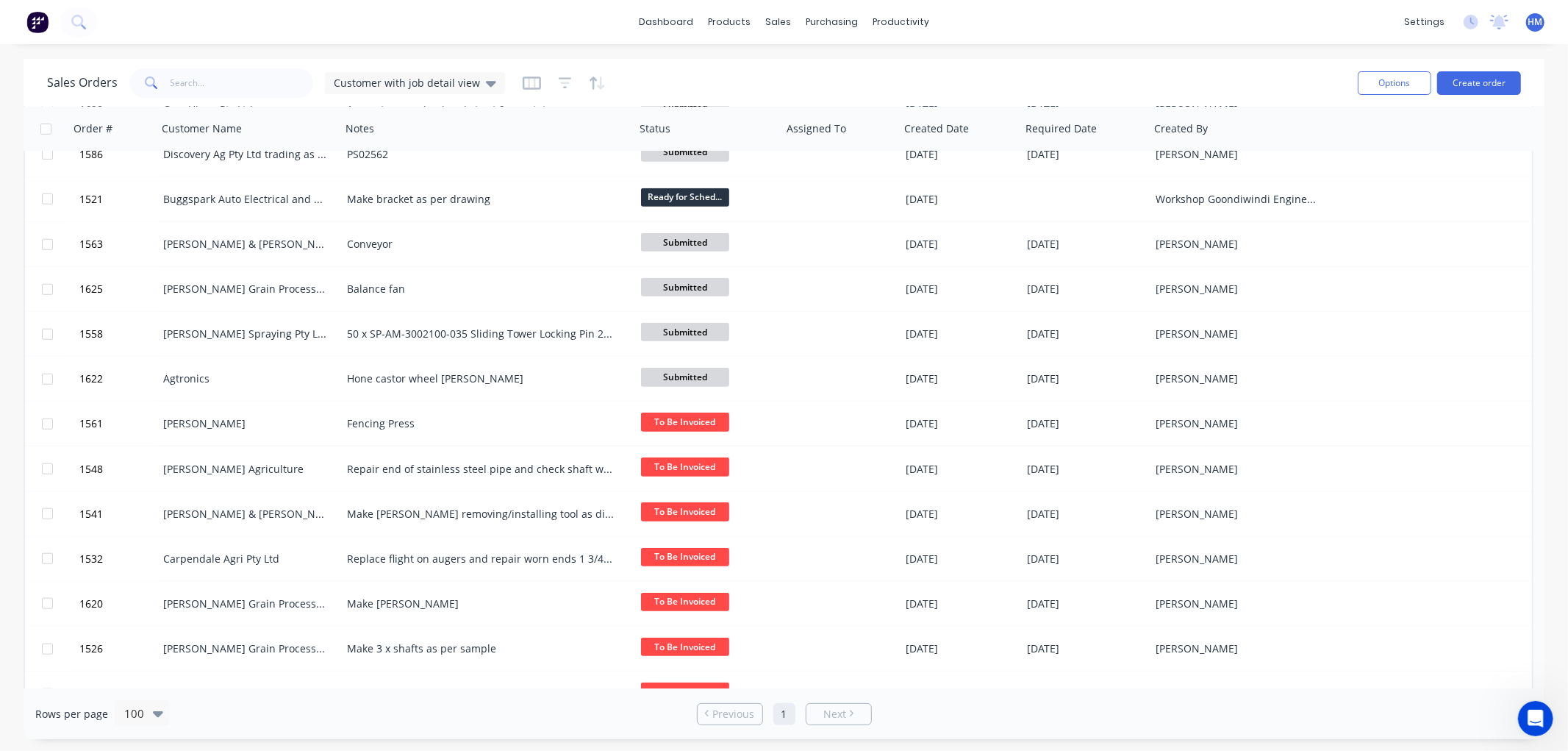
click at [1039, 716] on div "Rows per page 100 Previous 1 Next" at bounding box center [783, 713] width 1521 height 50
click at [827, 67] on div "Sales Orders" at bounding box center [833, 70] width 61 height 13
click at [1470, 81] on button "Create order" at bounding box center [1480, 83] width 84 height 23
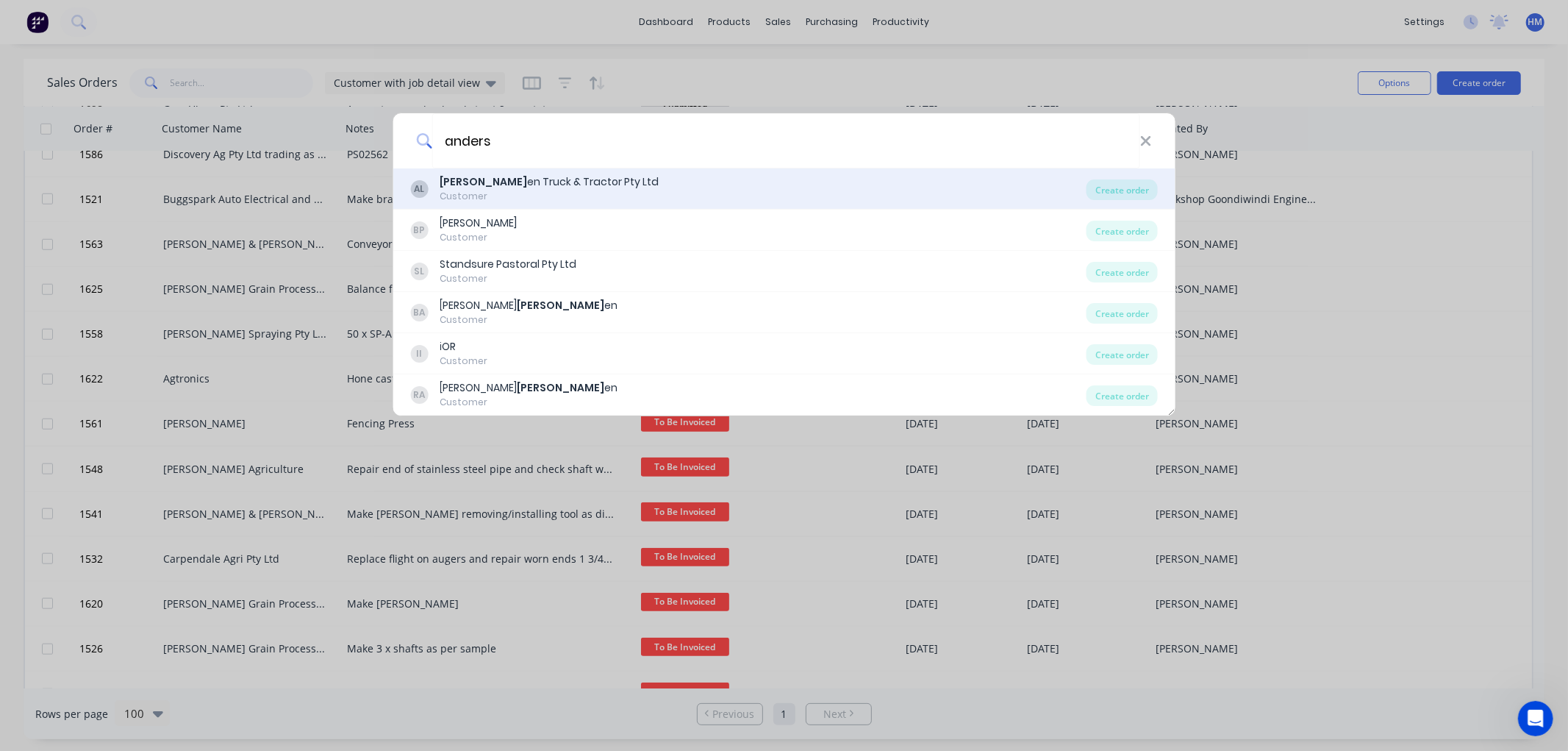
type input "anders"
click at [517, 189] on div "Customer" at bounding box center [549, 196] width 219 height 13
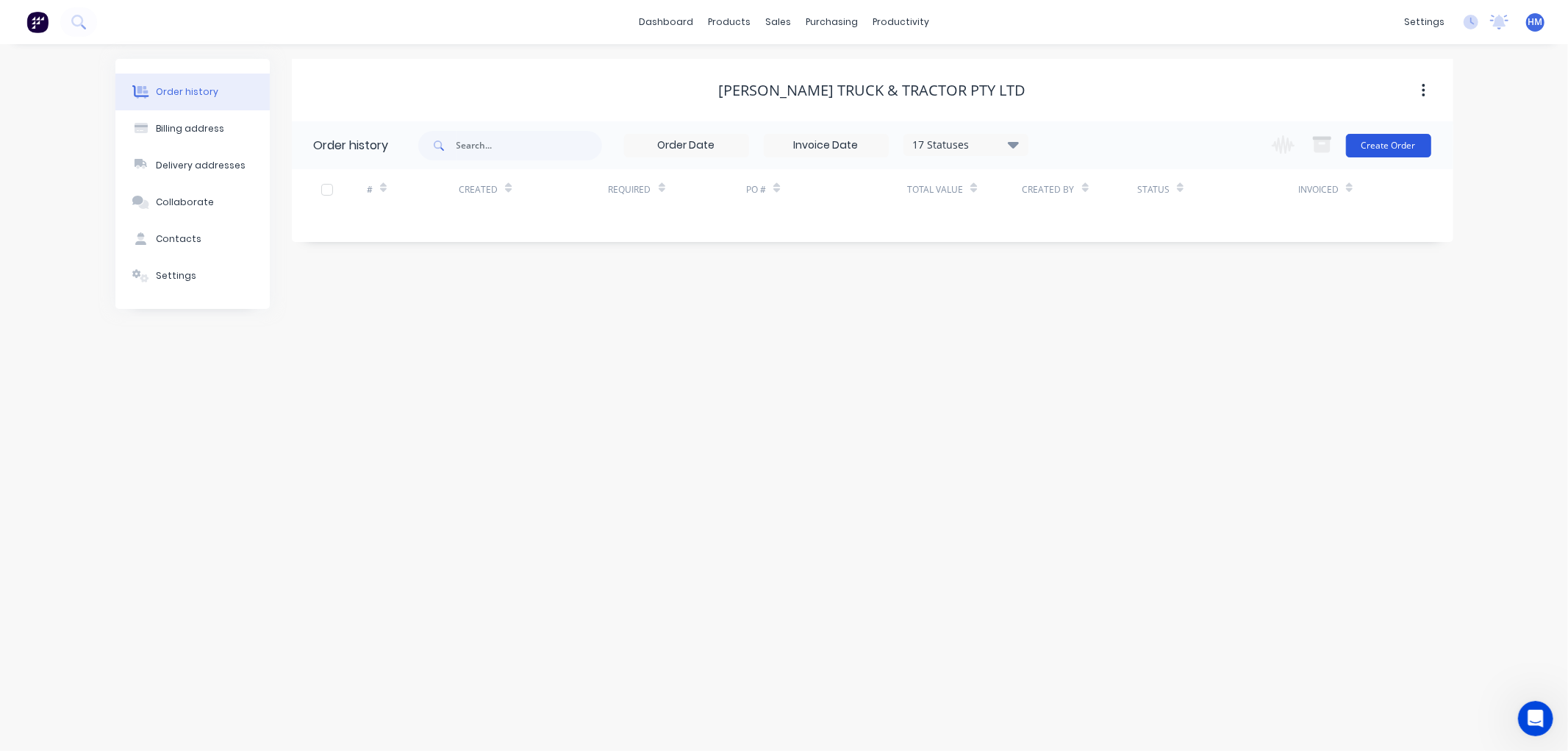
click at [1379, 137] on button "Create Order" at bounding box center [1389, 145] width 85 height 23
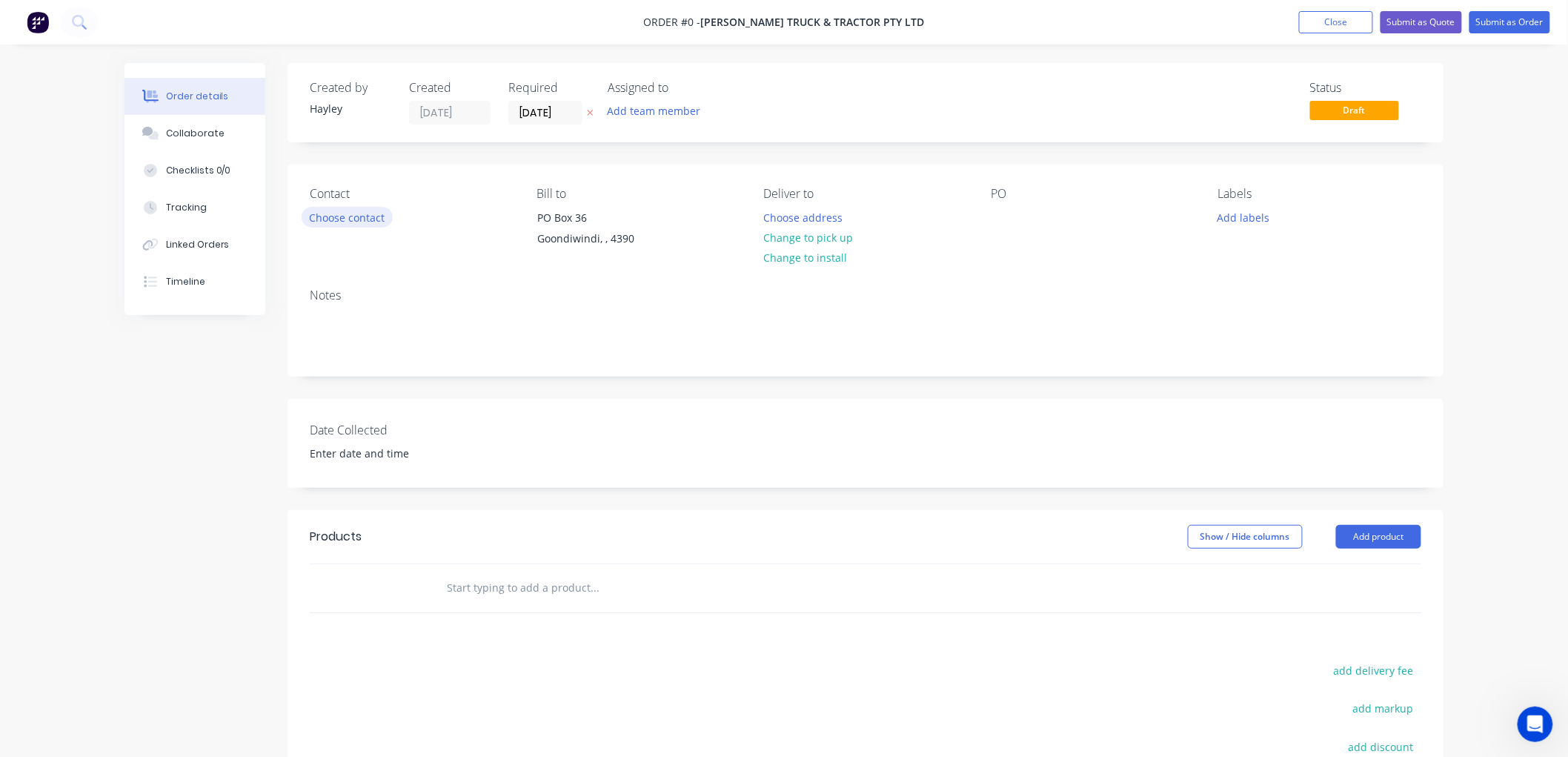
click at [361, 216] on button "Choose contact" at bounding box center [347, 217] width 91 height 20
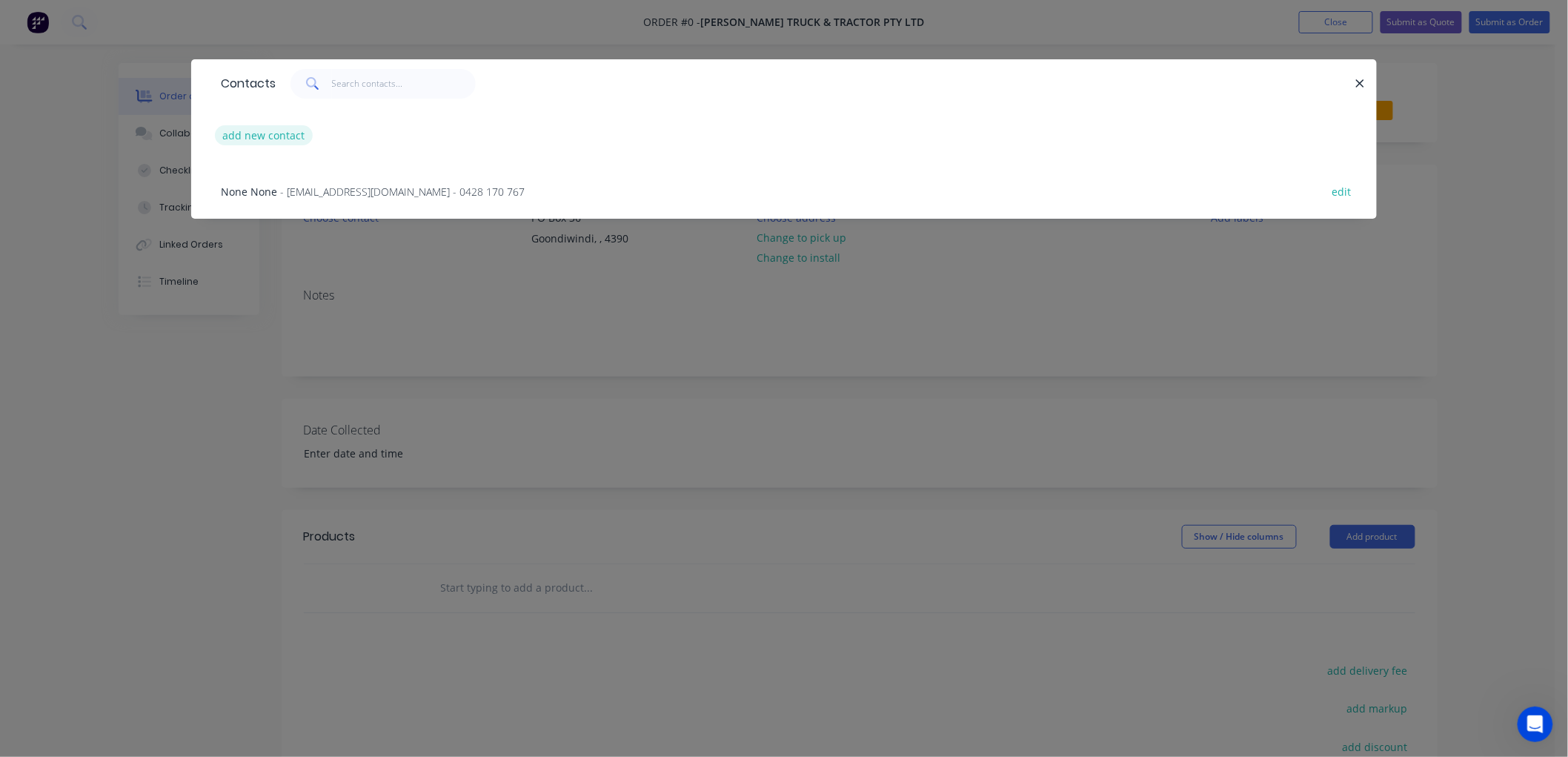
click at [259, 132] on button "add new contact" at bounding box center [264, 135] width 98 height 20
select select "AU"
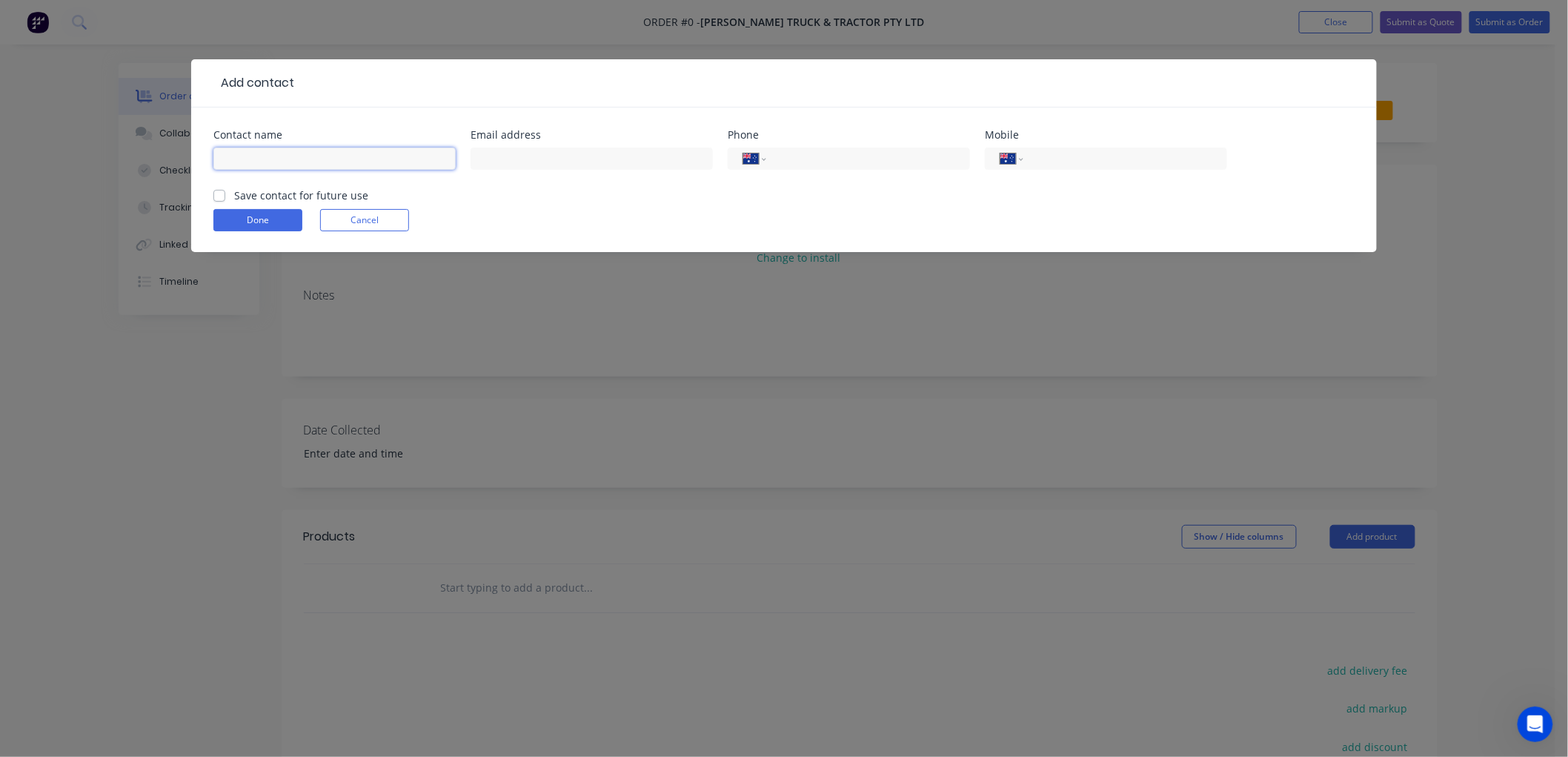
click at [295, 167] on input "text" at bounding box center [335, 158] width 243 height 22
type input "Declan"
click at [234, 196] on label "Save contact for future use" at bounding box center [300, 196] width 134 height 16
click at [221, 196] on input "Save contact for future use" at bounding box center [219, 195] width 12 height 14
checkbox input "true"
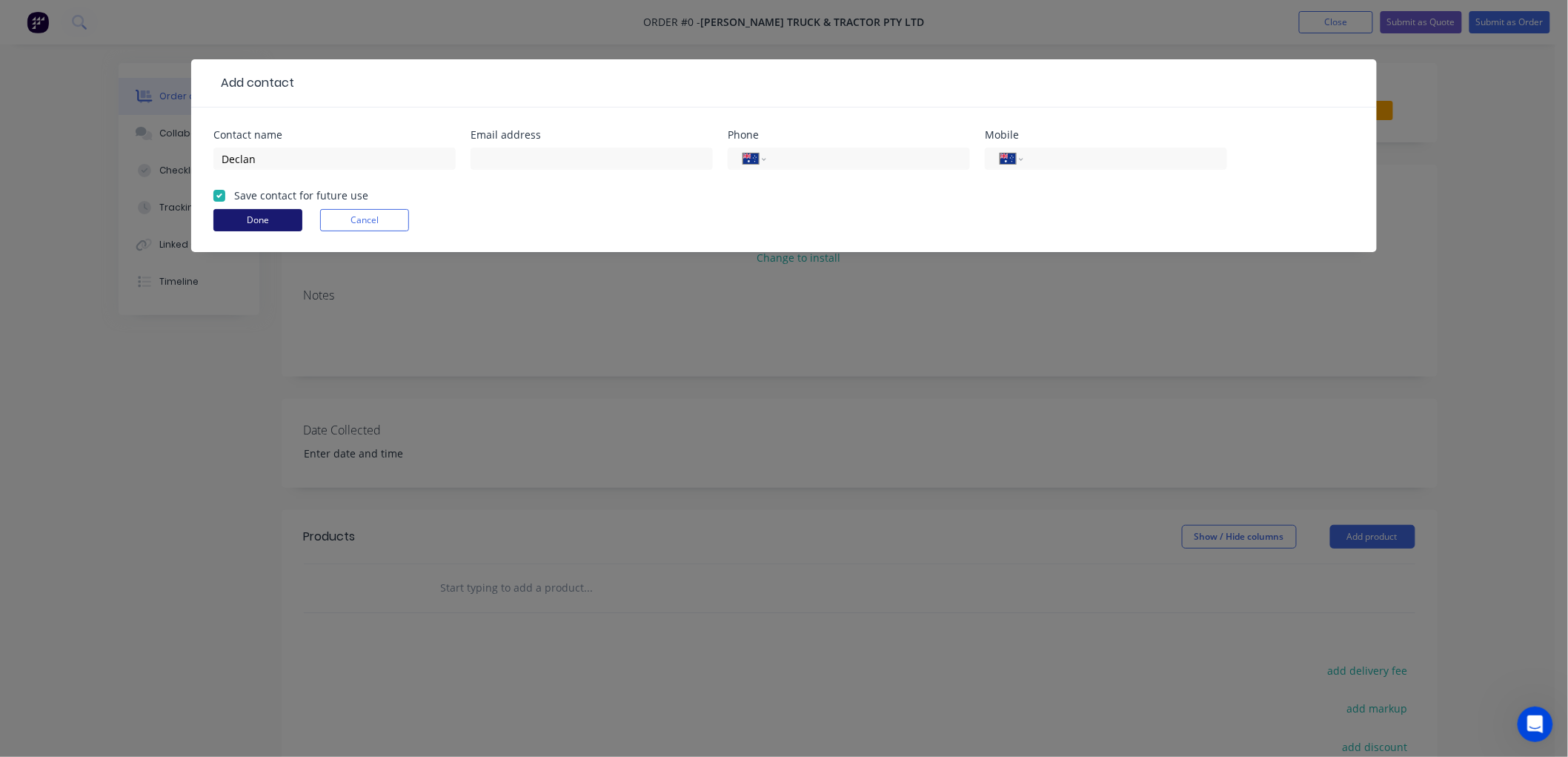
click at [256, 219] on button "Done" at bounding box center [258, 220] width 89 height 22
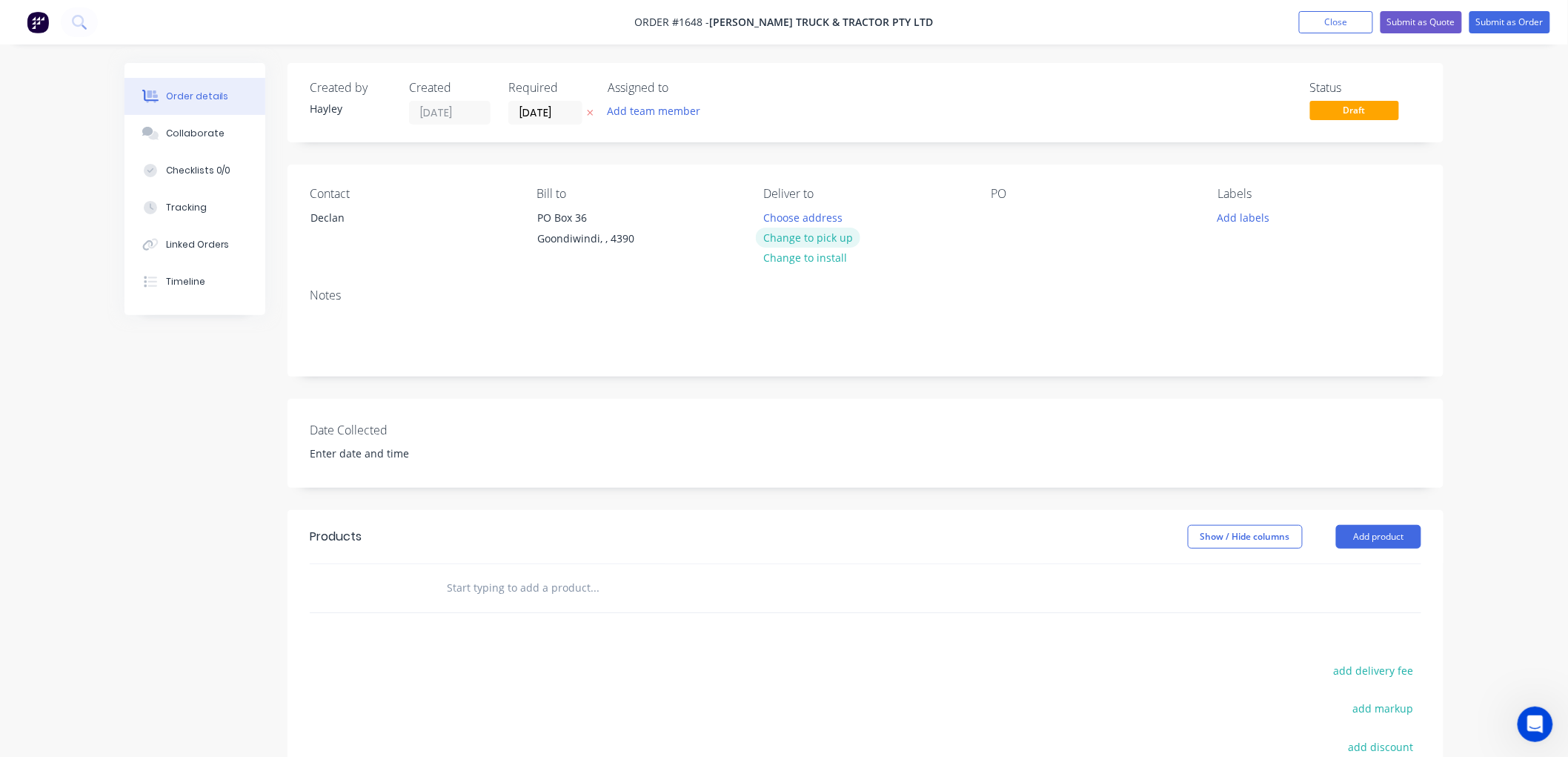
click at [824, 236] on button "Change to pick up" at bounding box center [808, 238] width 105 height 20
click at [1008, 222] on div at bounding box center [1002, 217] width 23 height 21
click at [490, 577] on input "text" at bounding box center [594, 588] width 297 height 30
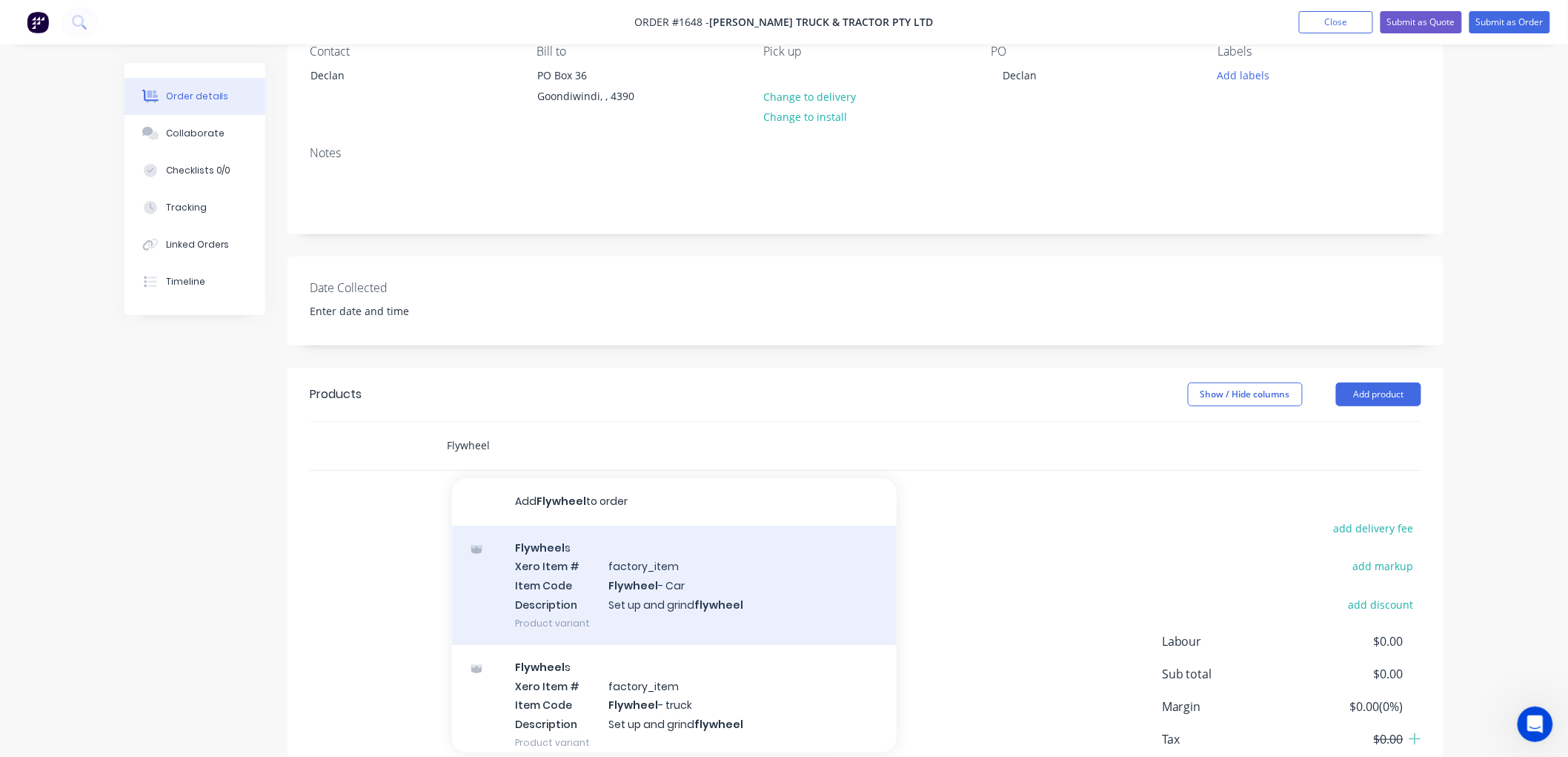
scroll to position [164, 0]
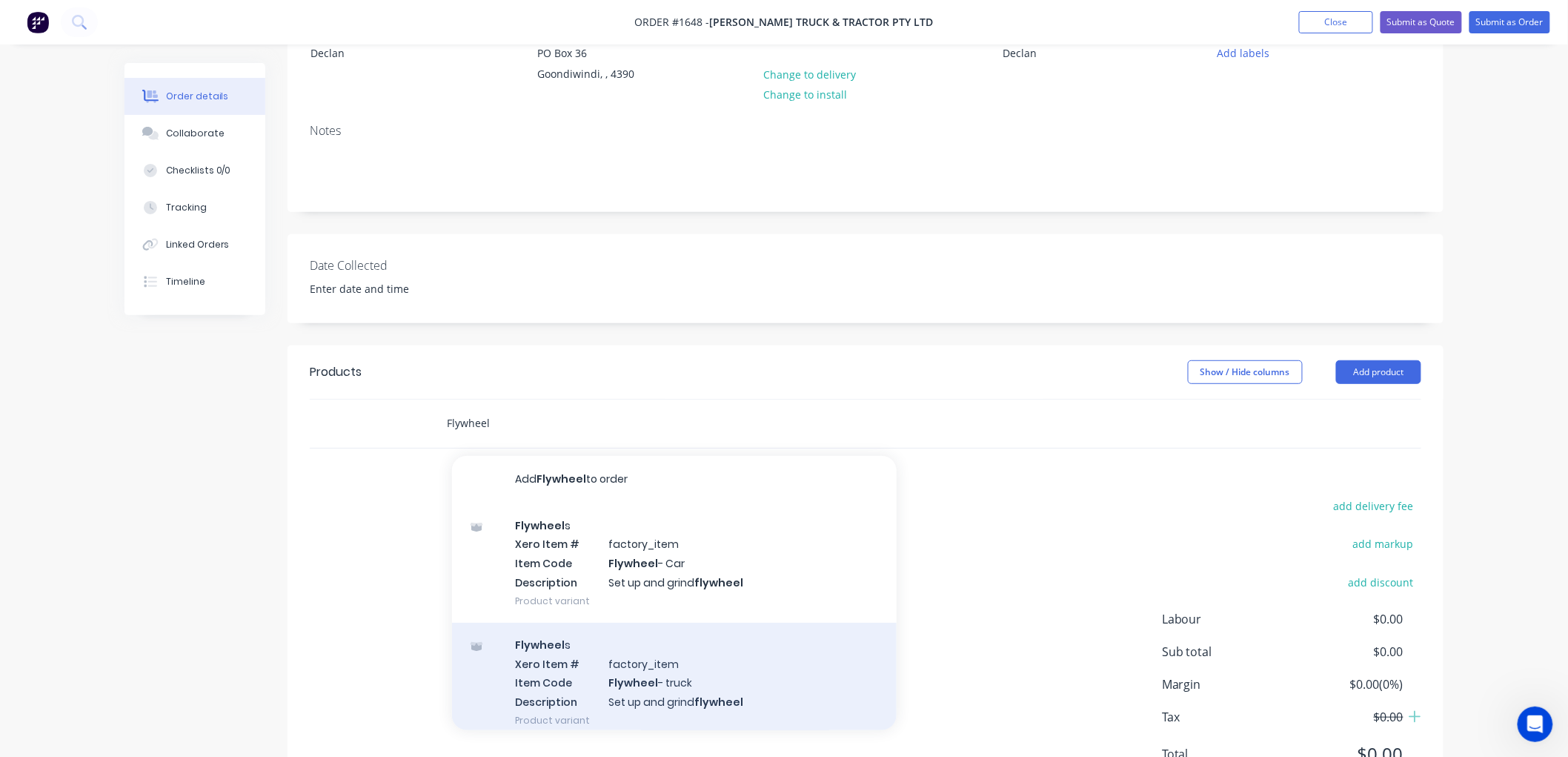
type input "Flywheel"
click at [732, 658] on div "Flywheel s Xero Item # factory_item Item Code Flywheel - truck Description Set …" at bounding box center [674, 683] width 444 height 119
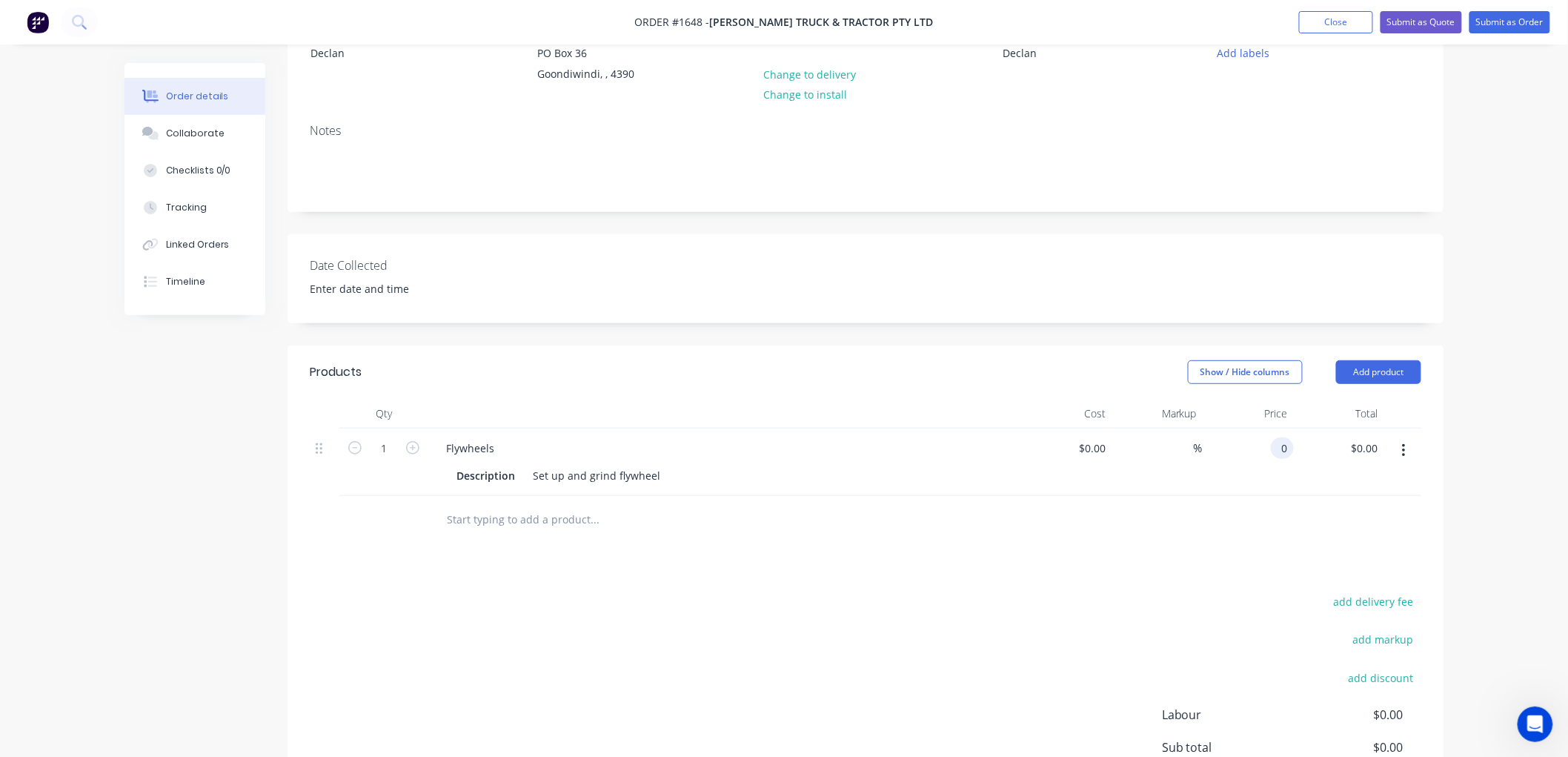
click at [1271, 448] on div "0 0" at bounding box center [1282, 448] width 23 height 21
type input "$110.00"
click at [1101, 575] on div "Products Show / Hide columns Add product Qty Cost Markup Price Total 1 Flywheel…" at bounding box center [865, 622] width 1156 height 554
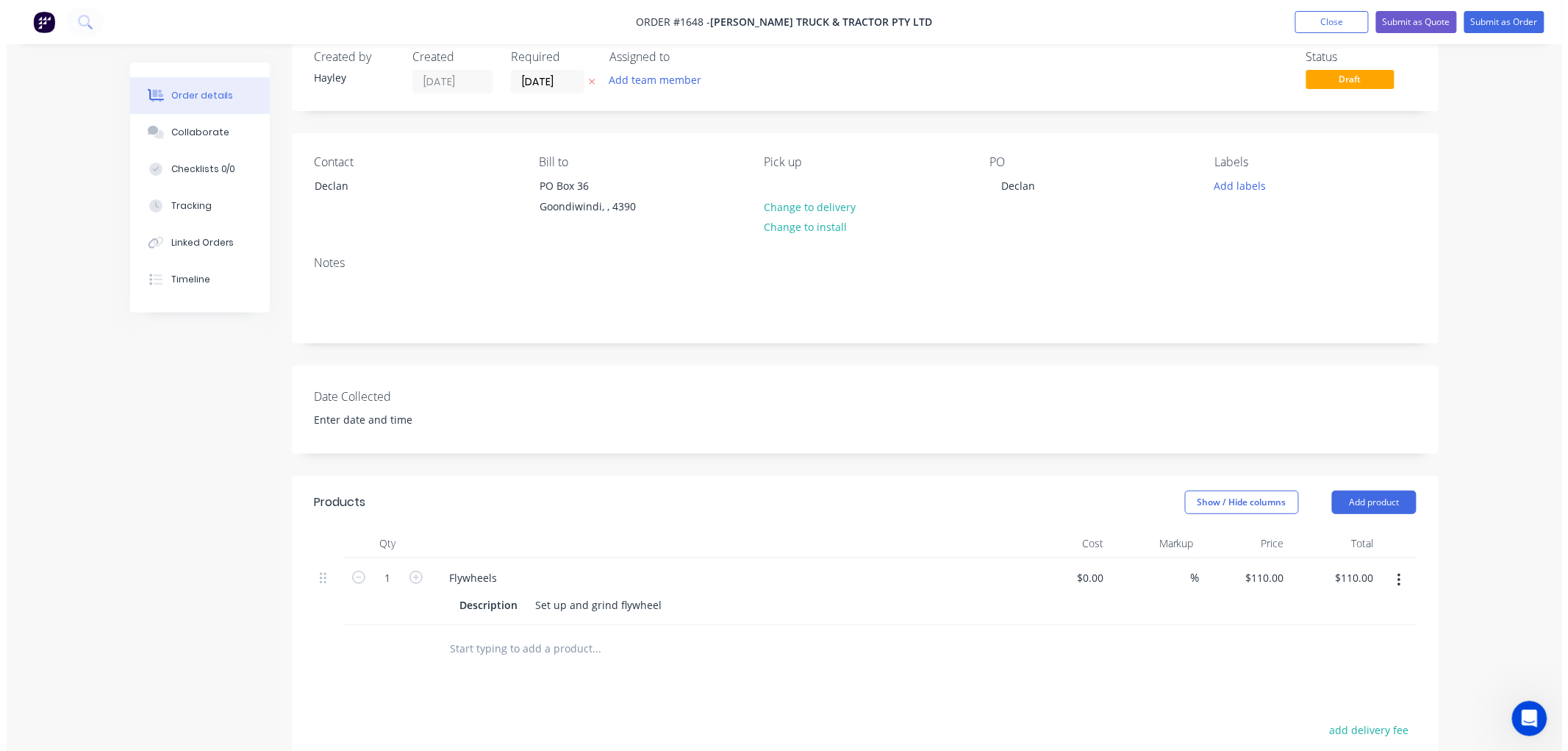
scroll to position [0, 0]
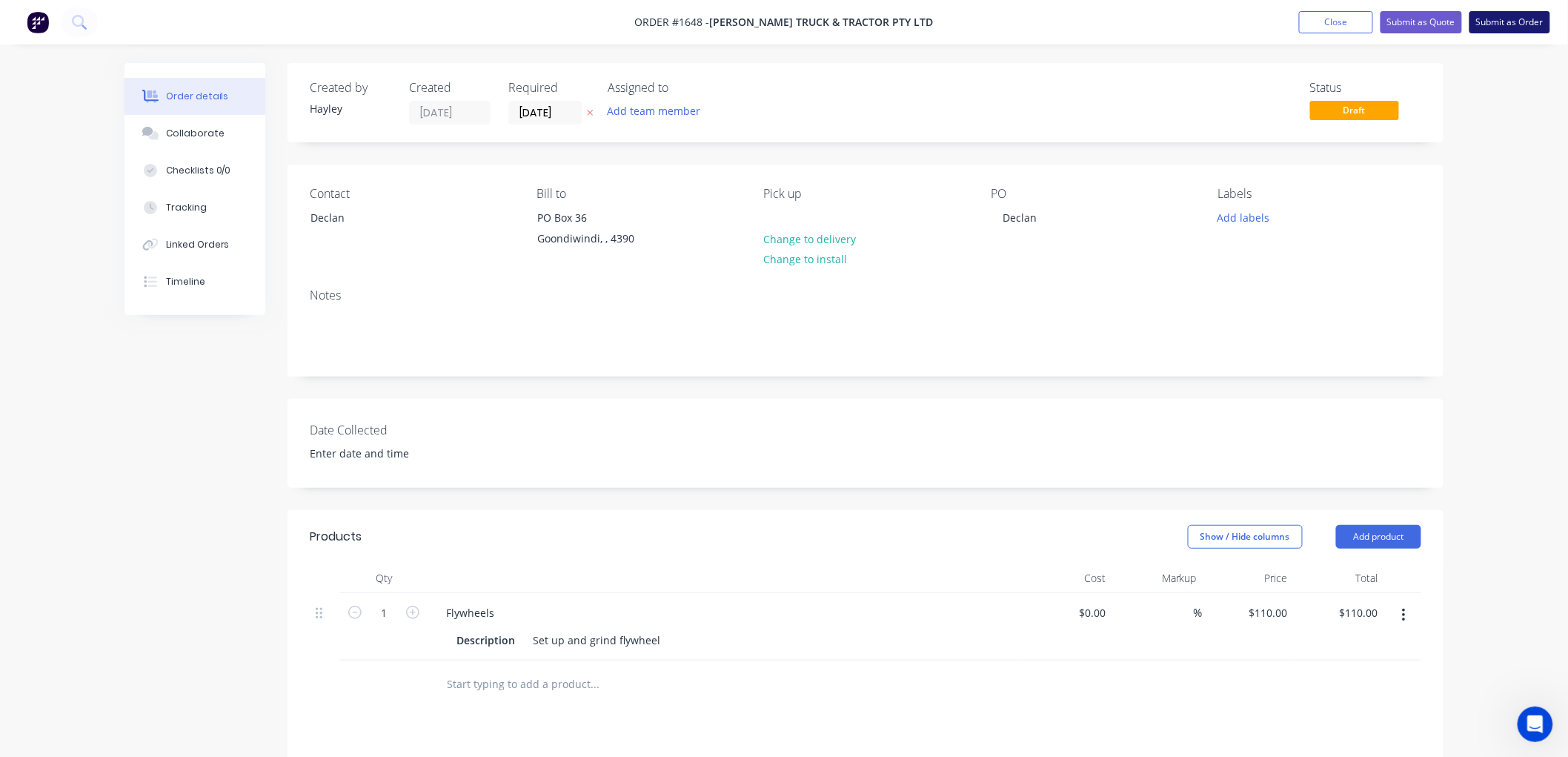
click at [1501, 18] on button "Submit as Order" at bounding box center [1509, 22] width 81 height 22
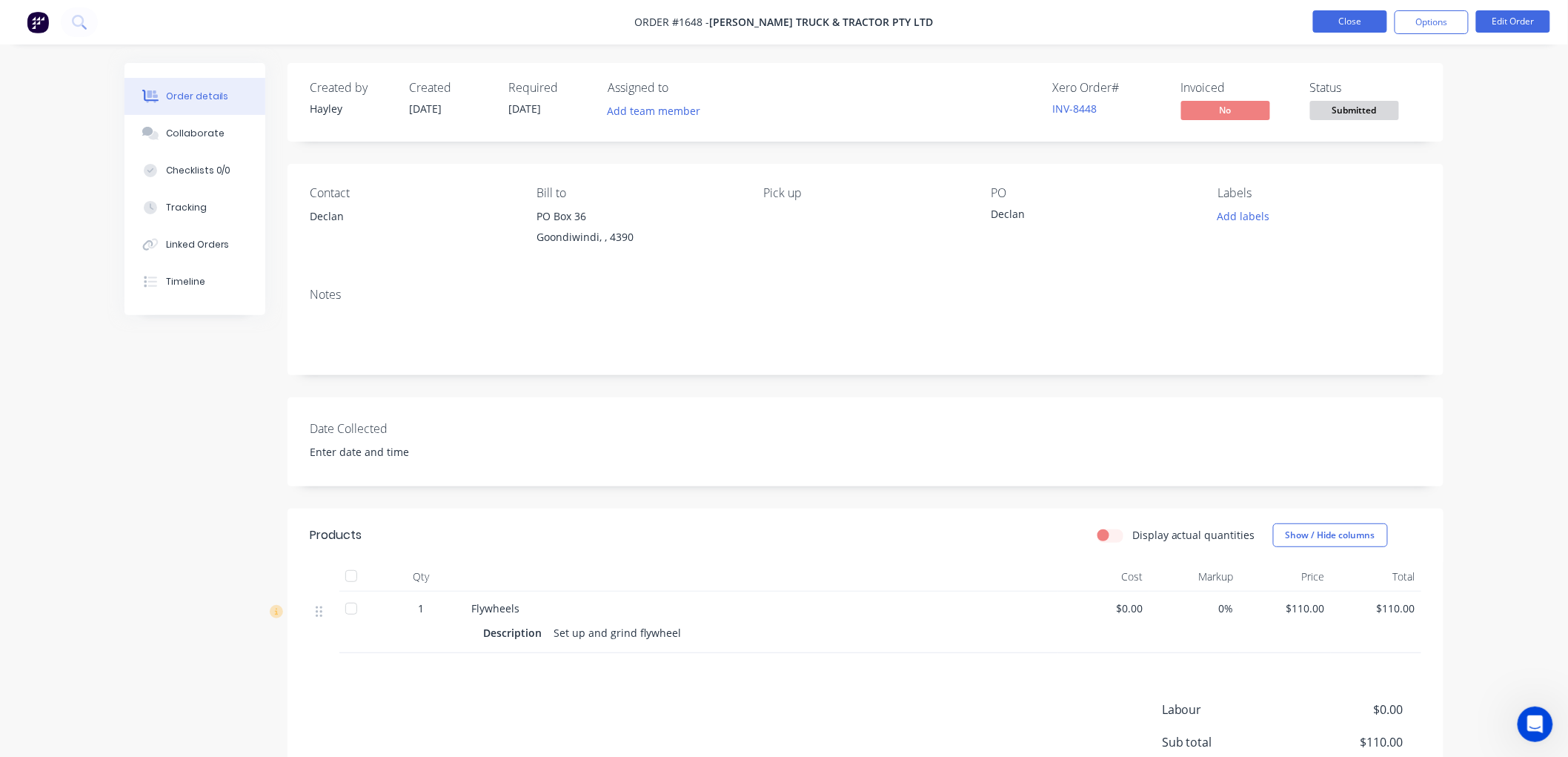
click at [1342, 15] on button "Close" at bounding box center [1350, 21] width 74 height 22
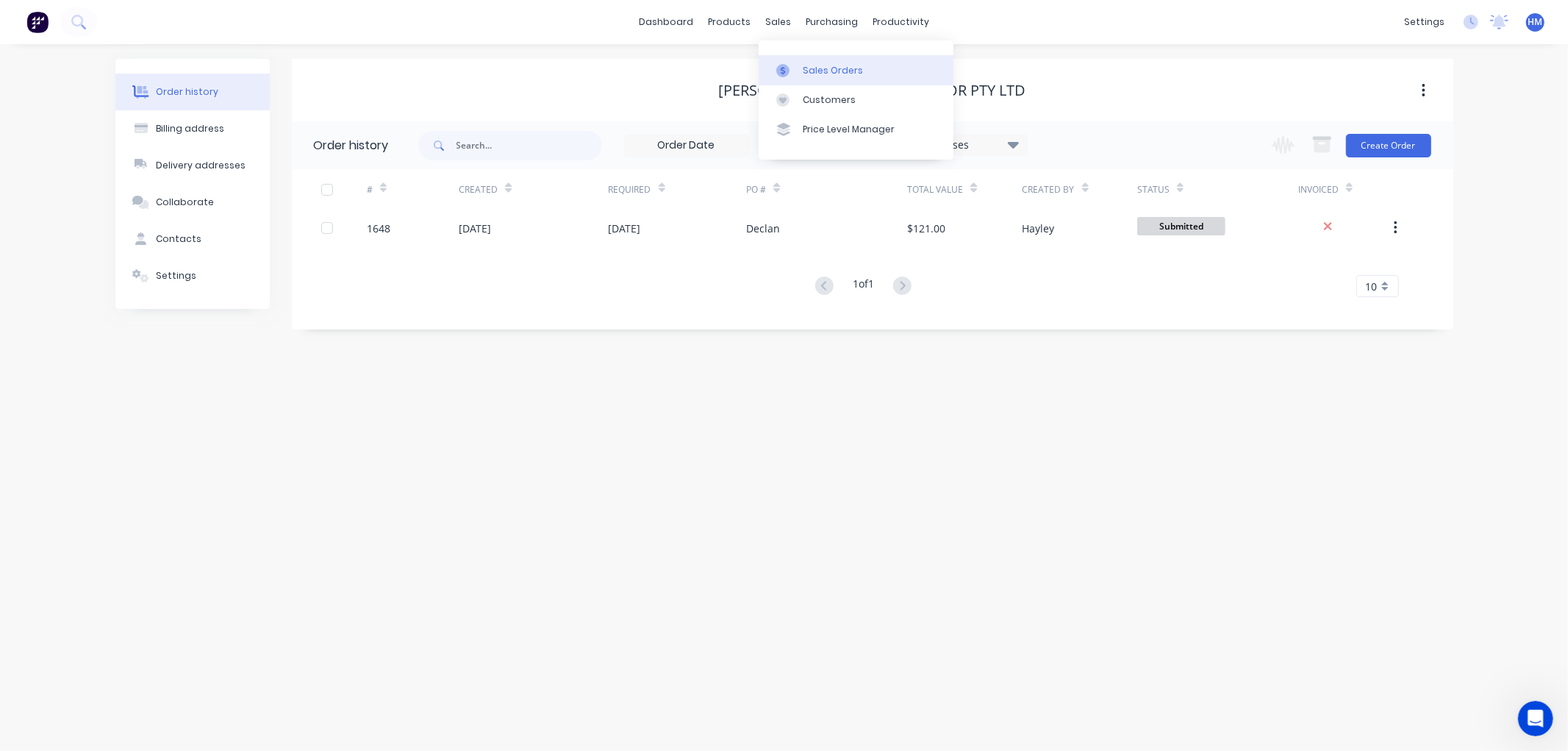
click at [799, 66] on link "Sales Orders" at bounding box center [855, 70] width 195 height 30
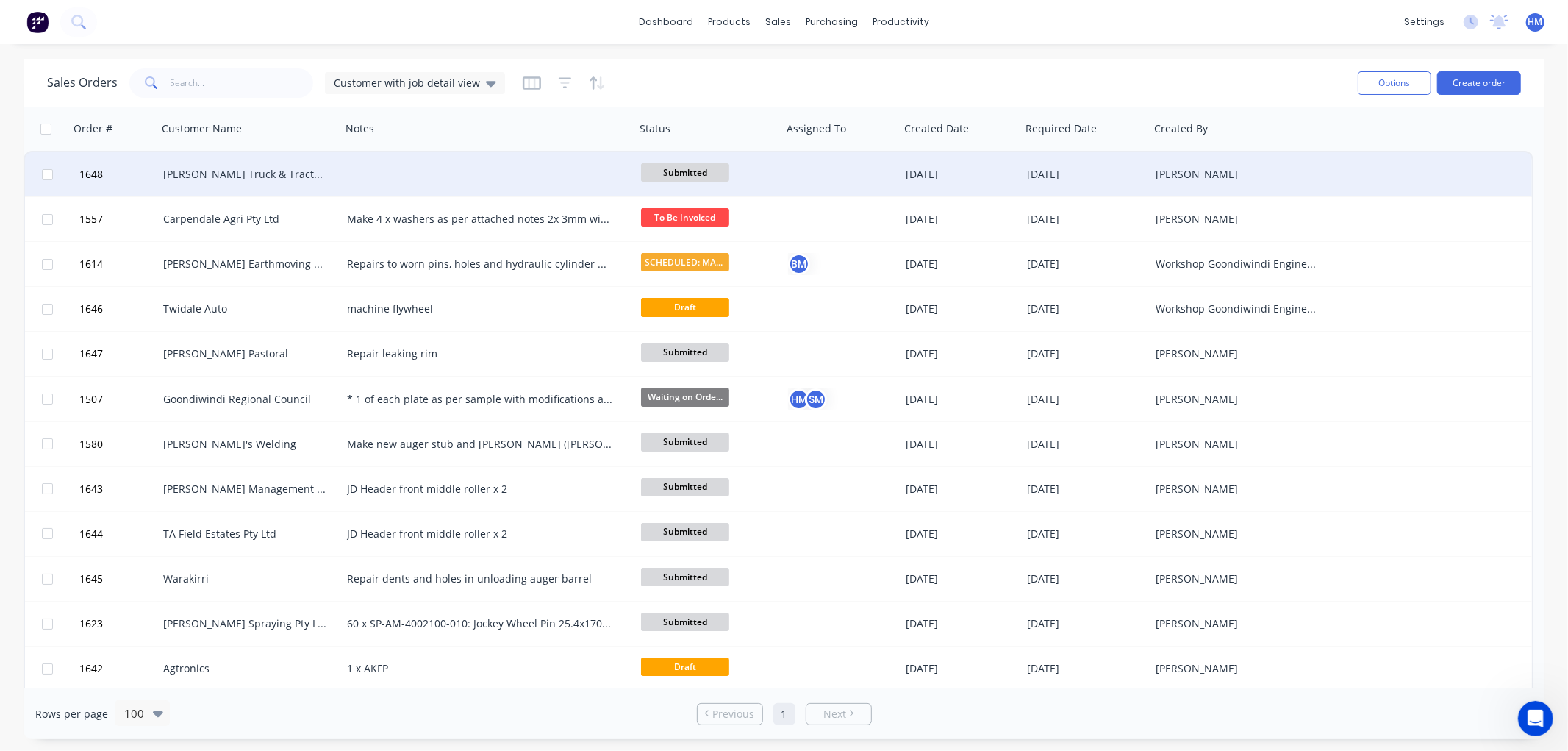
click at [383, 168] on div at bounding box center [487, 174] width 294 height 44
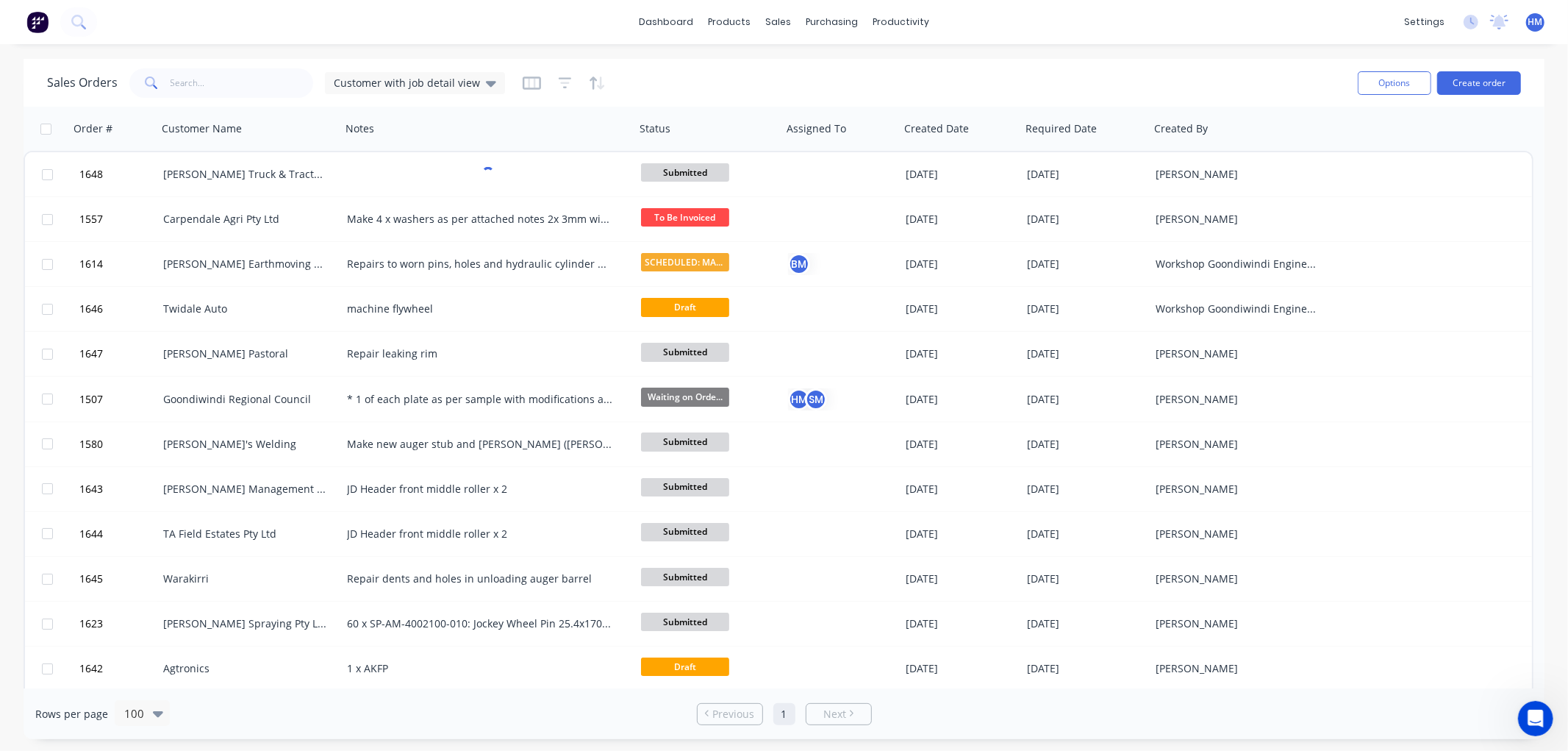
click at [674, 93] on div "Sales Orders Customer with job detail view" at bounding box center [696, 82] width 1299 height 36
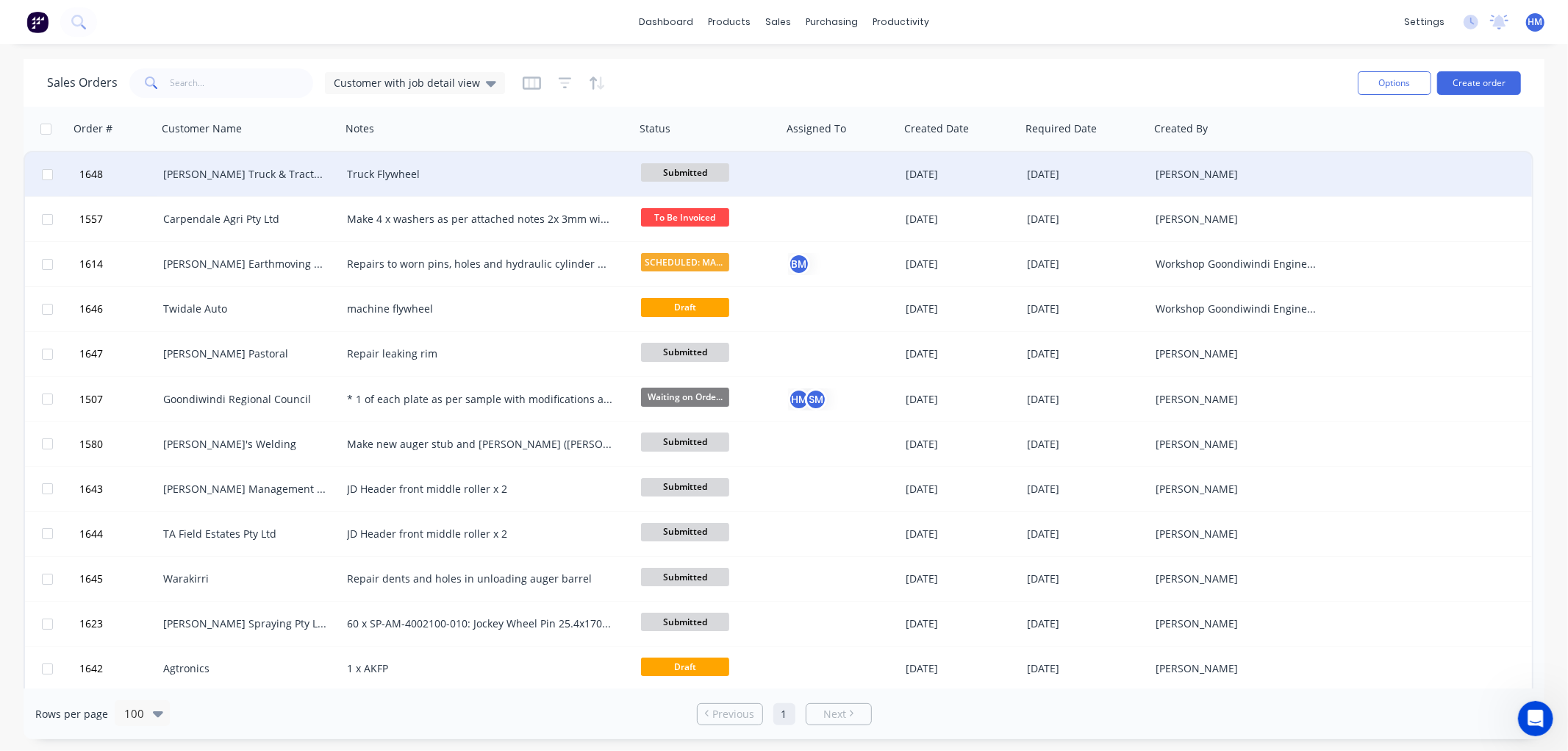
click at [224, 167] on div "[PERSON_NAME] Truck & Tractor Pty Ltd" at bounding box center [245, 174] width 163 height 15
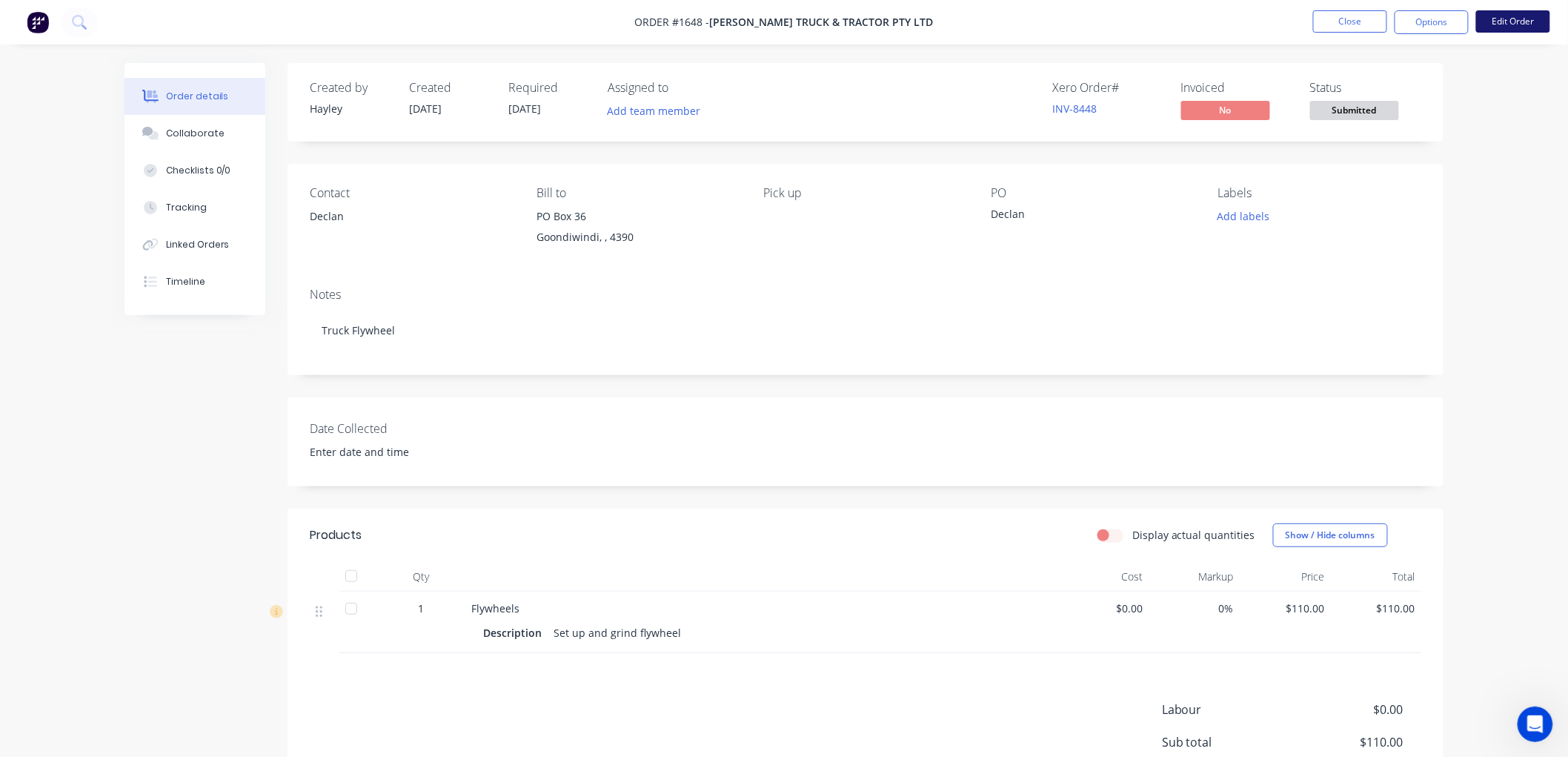
click at [1513, 16] on button "Edit Order" at bounding box center [1513, 21] width 74 height 22
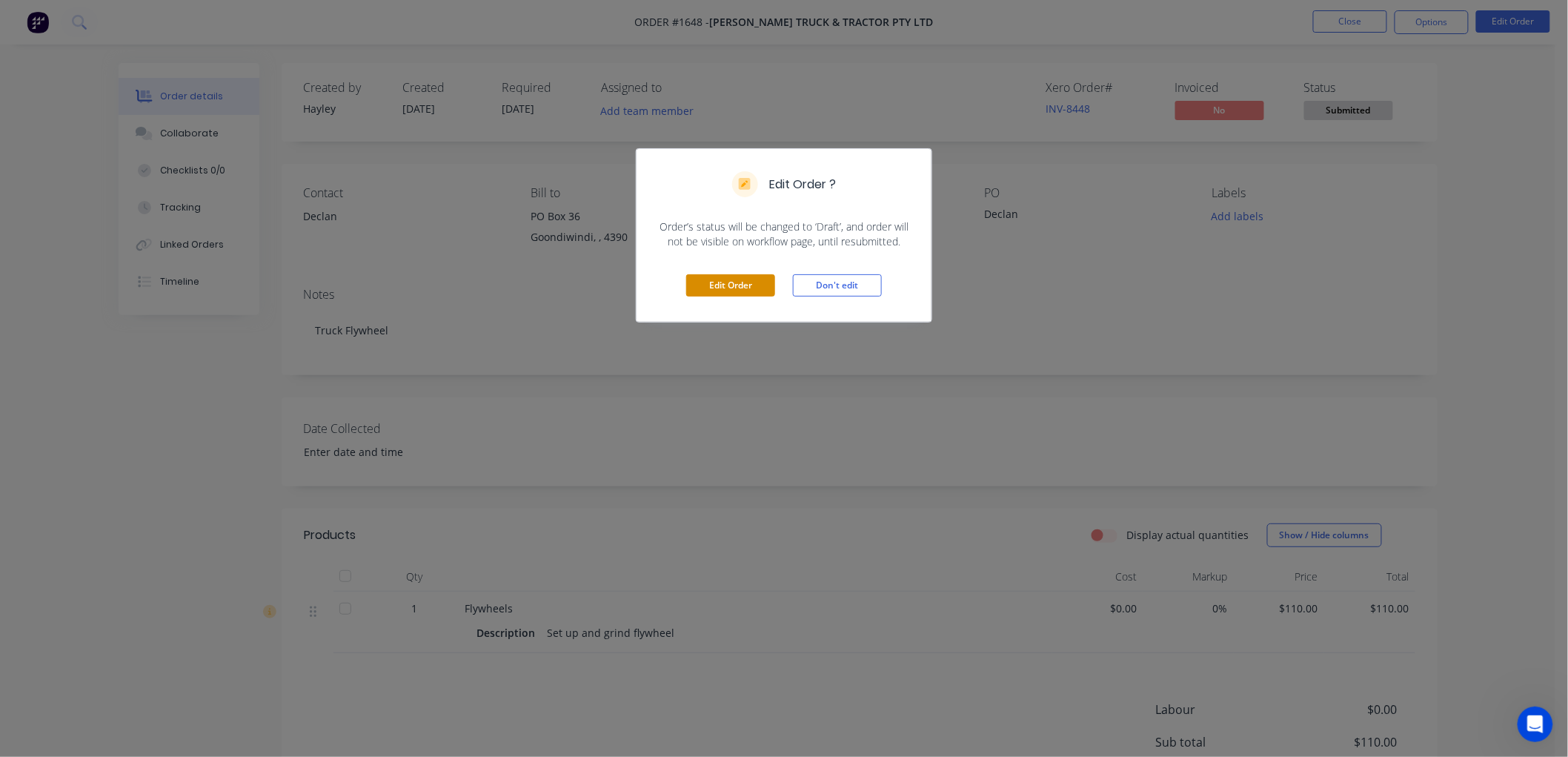
click at [760, 287] on button "Edit Order" at bounding box center [731, 285] width 89 height 22
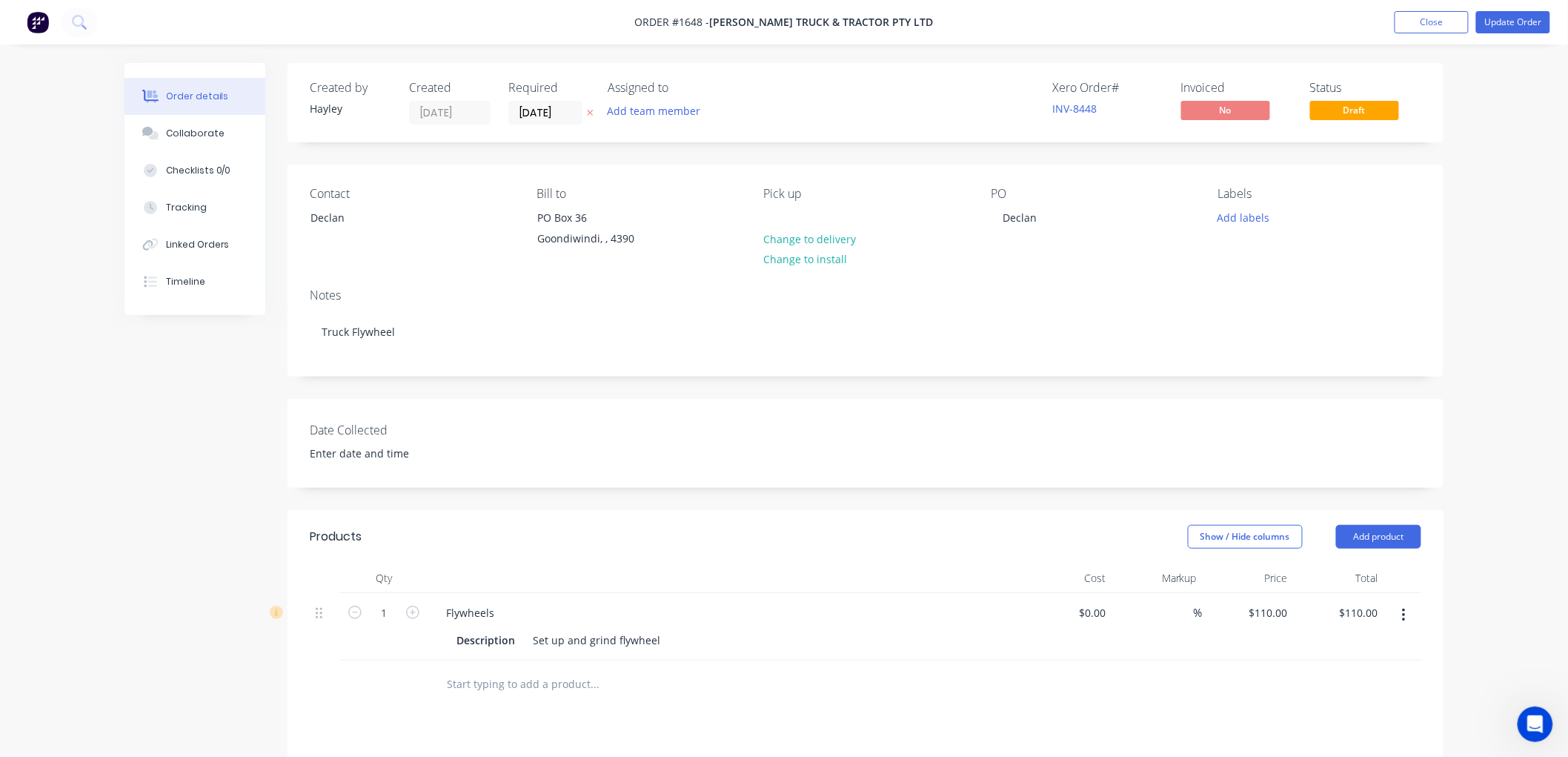
click at [326, 193] on div "Contact" at bounding box center [411, 194] width 203 height 14
click at [332, 215] on div "Declan" at bounding box center [372, 218] width 123 height 21
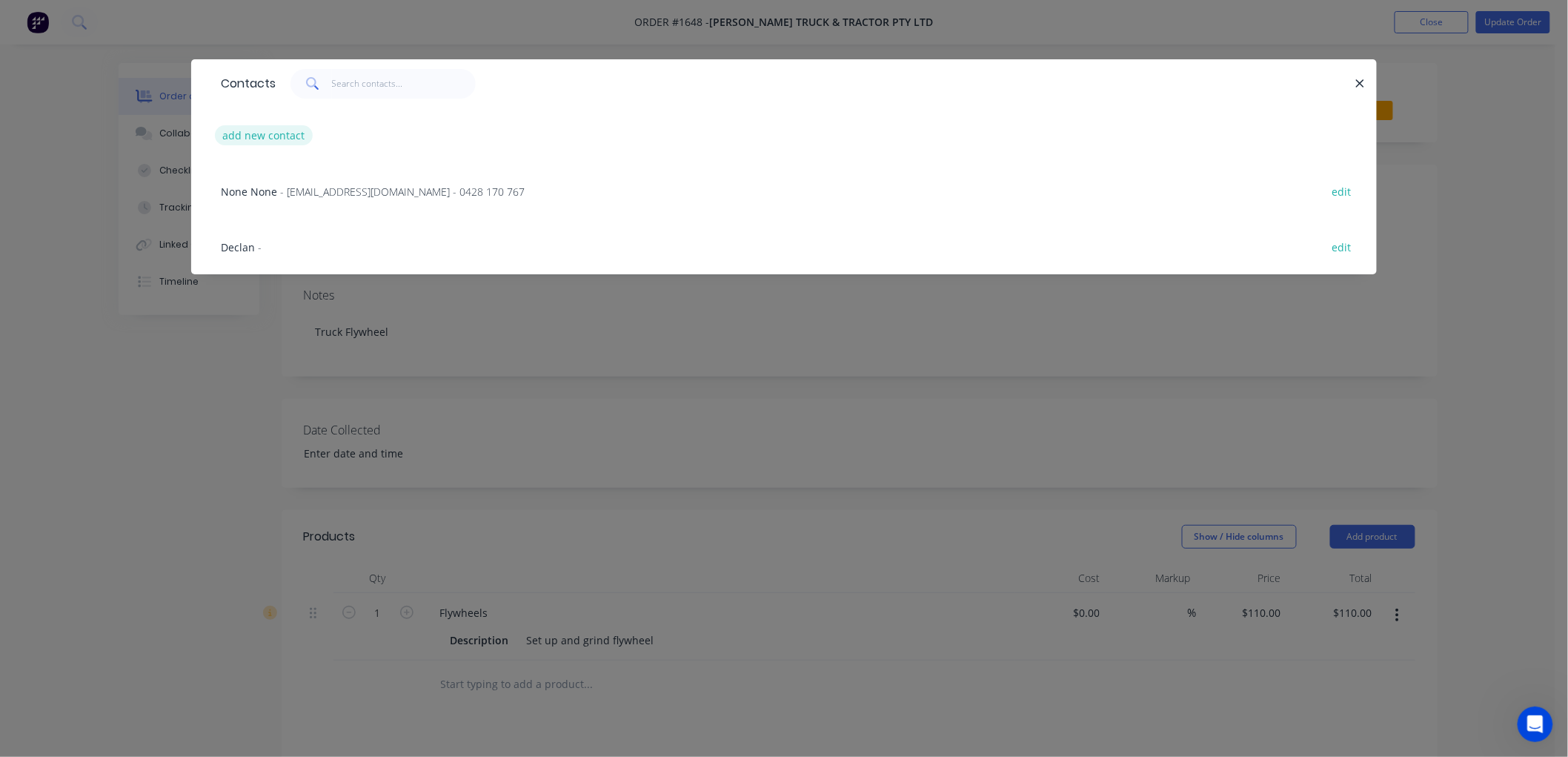
click at [269, 128] on button "add new contact" at bounding box center [264, 135] width 98 height 20
select select "AU"
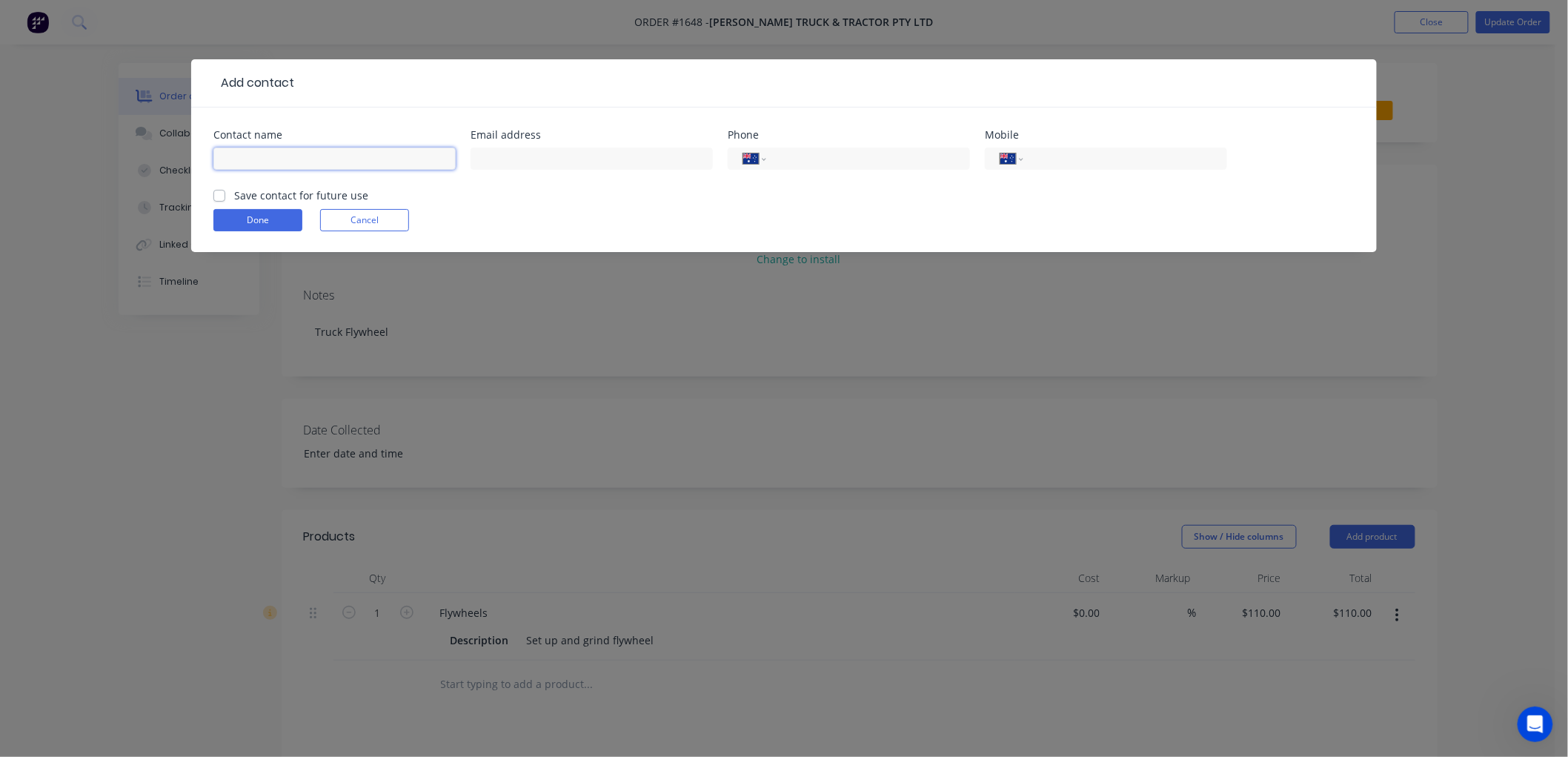
click at [252, 153] on input "text" at bounding box center [335, 158] width 243 height 22
type input "[PERSON_NAME]"
click at [234, 193] on label "Save contact for future use" at bounding box center [300, 196] width 134 height 16
click at [219, 193] on input "Save contact for future use" at bounding box center [219, 195] width 12 height 14
checkbox input "true"
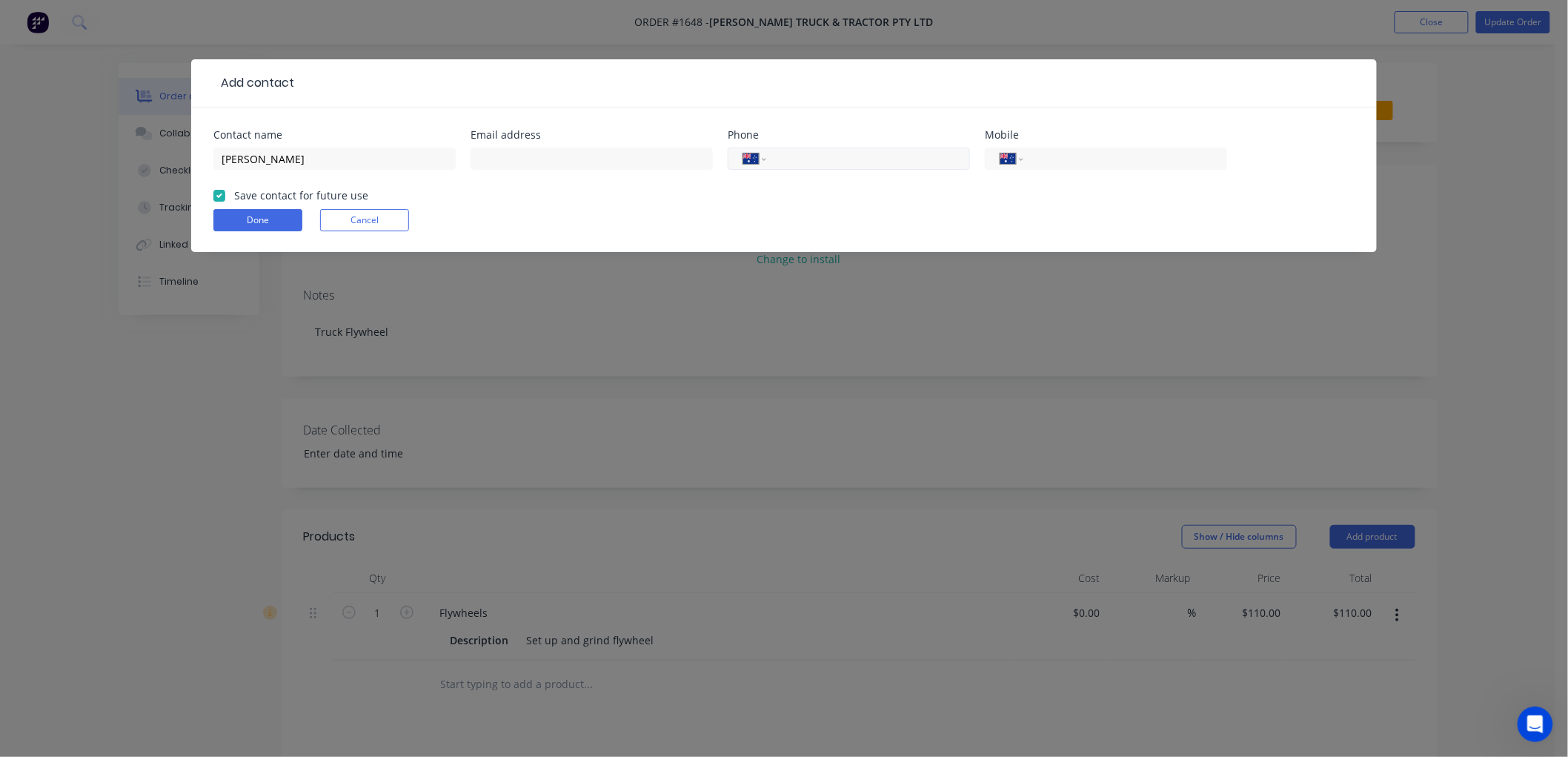
click at [847, 158] on input "tel" at bounding box center [865, 159] width 178 height 17
type input "0407 194 944"
click at [277, 218] on button "Done" at bounding box center [258, 220] width 89 height 22
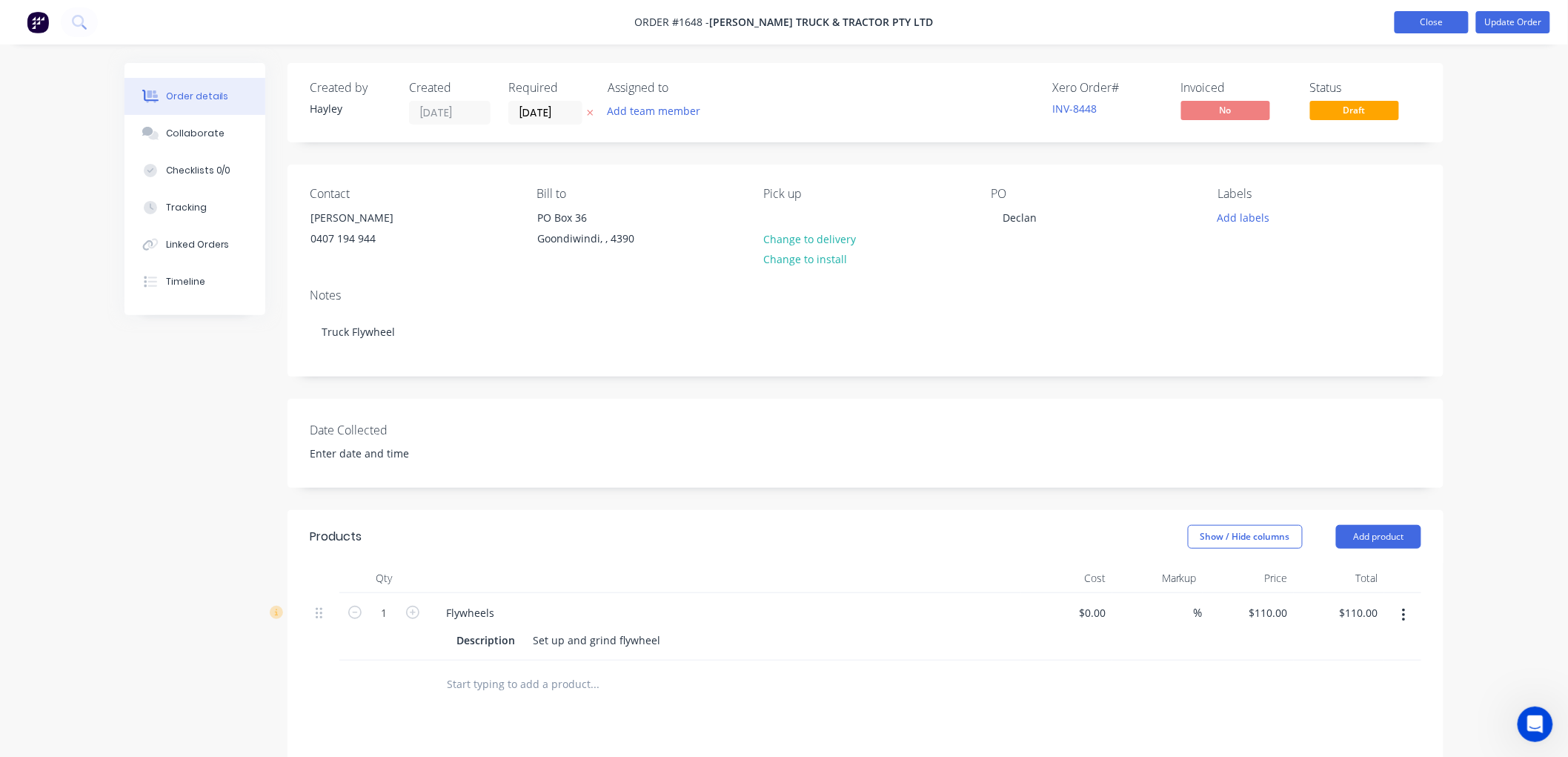
click at [1426, 17] on button "Close" at bounding box center [1431, 22] width 74 height 22
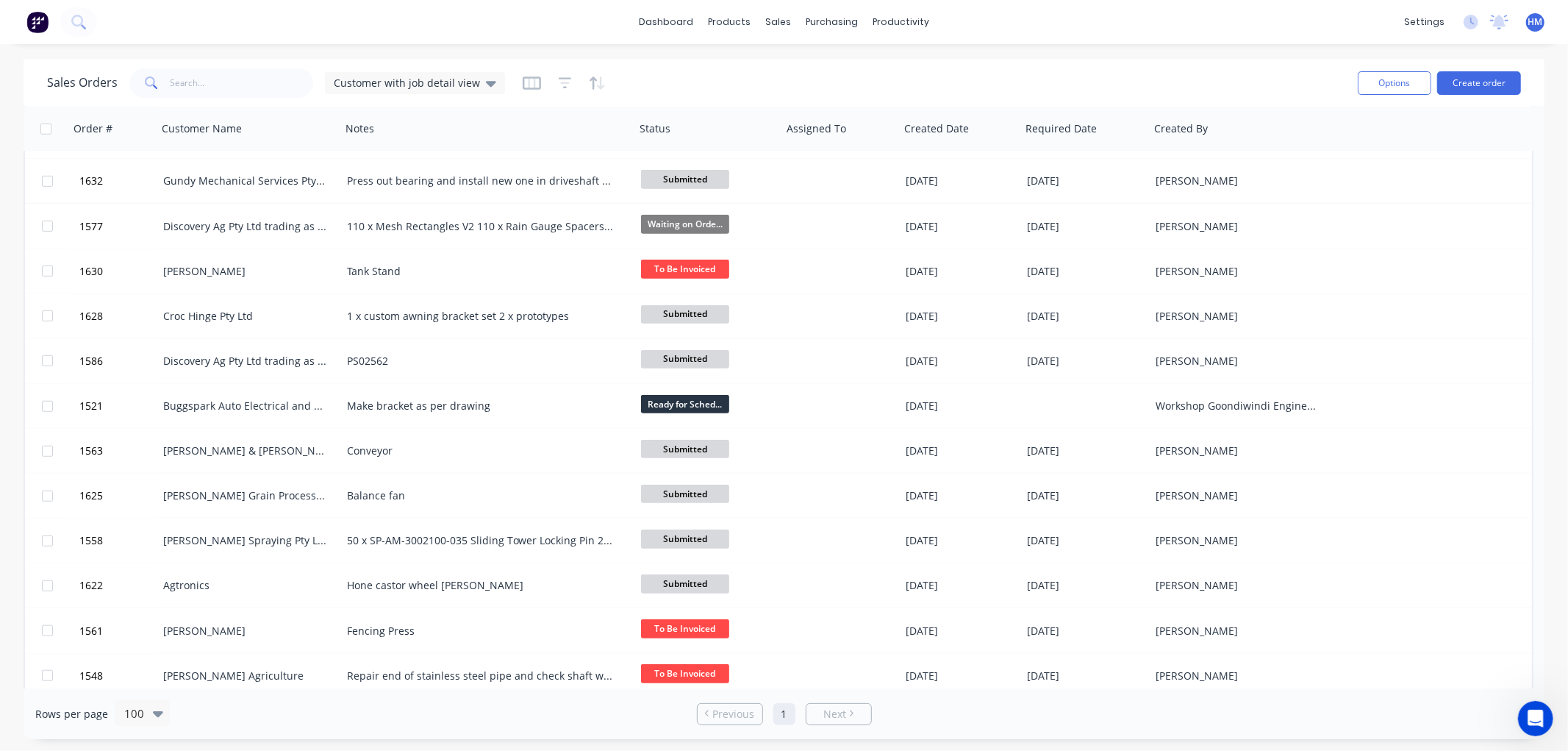
scroll to position [980, 0]
click at [912, 153] on div "Timesheets" at bounding box center [932, 159] width 55 height 13
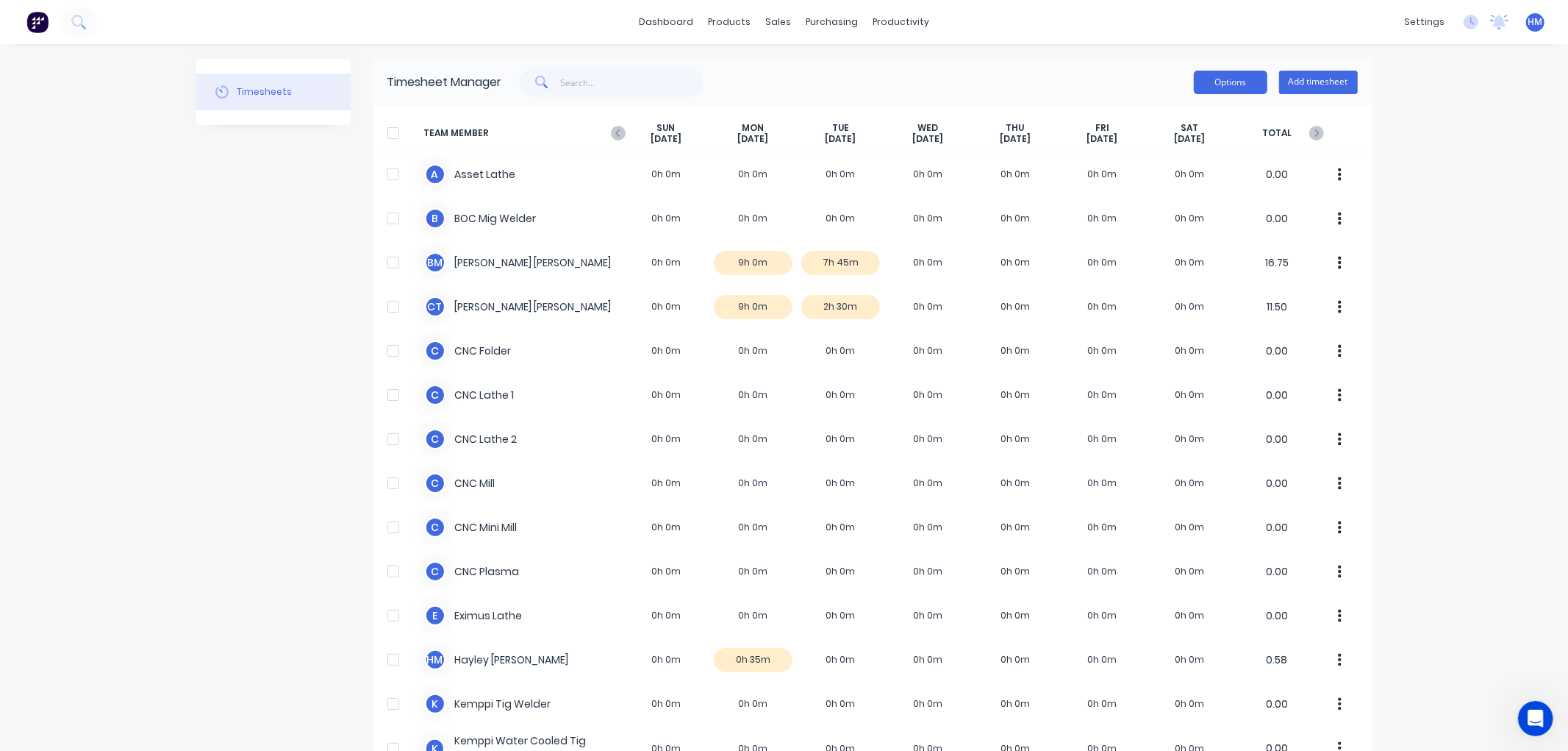
click at [1216, 92] on button "Options" at bounding box center [1230, 82] width 74 height 23
click at [1221, 82] on button "Options" at bounding box center [1230, 82] width 74 height 23
click at [794, 75] on link "Sales Orders" at bounding box center [850, 70] width 195 height 30
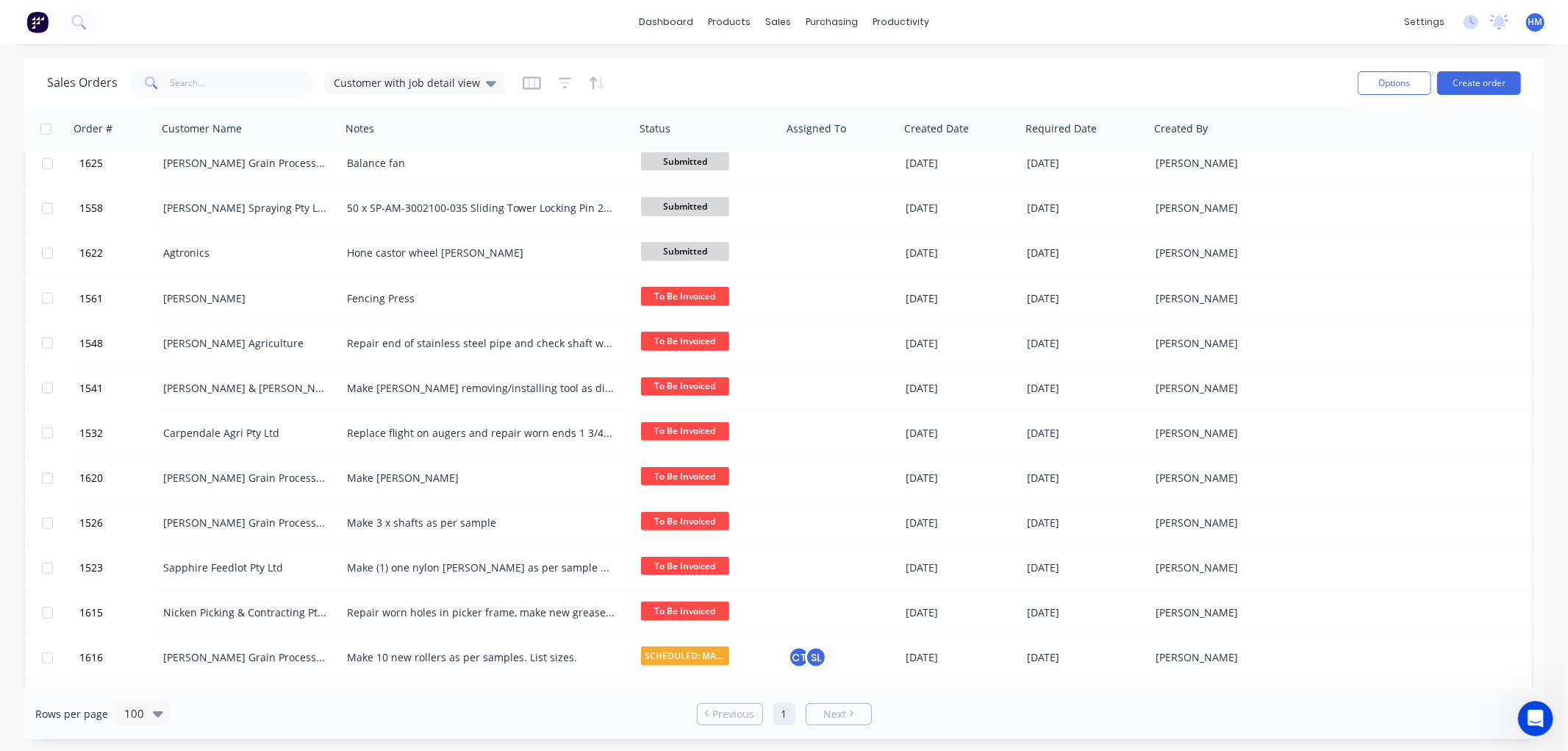
scroll to position [1389, 0]
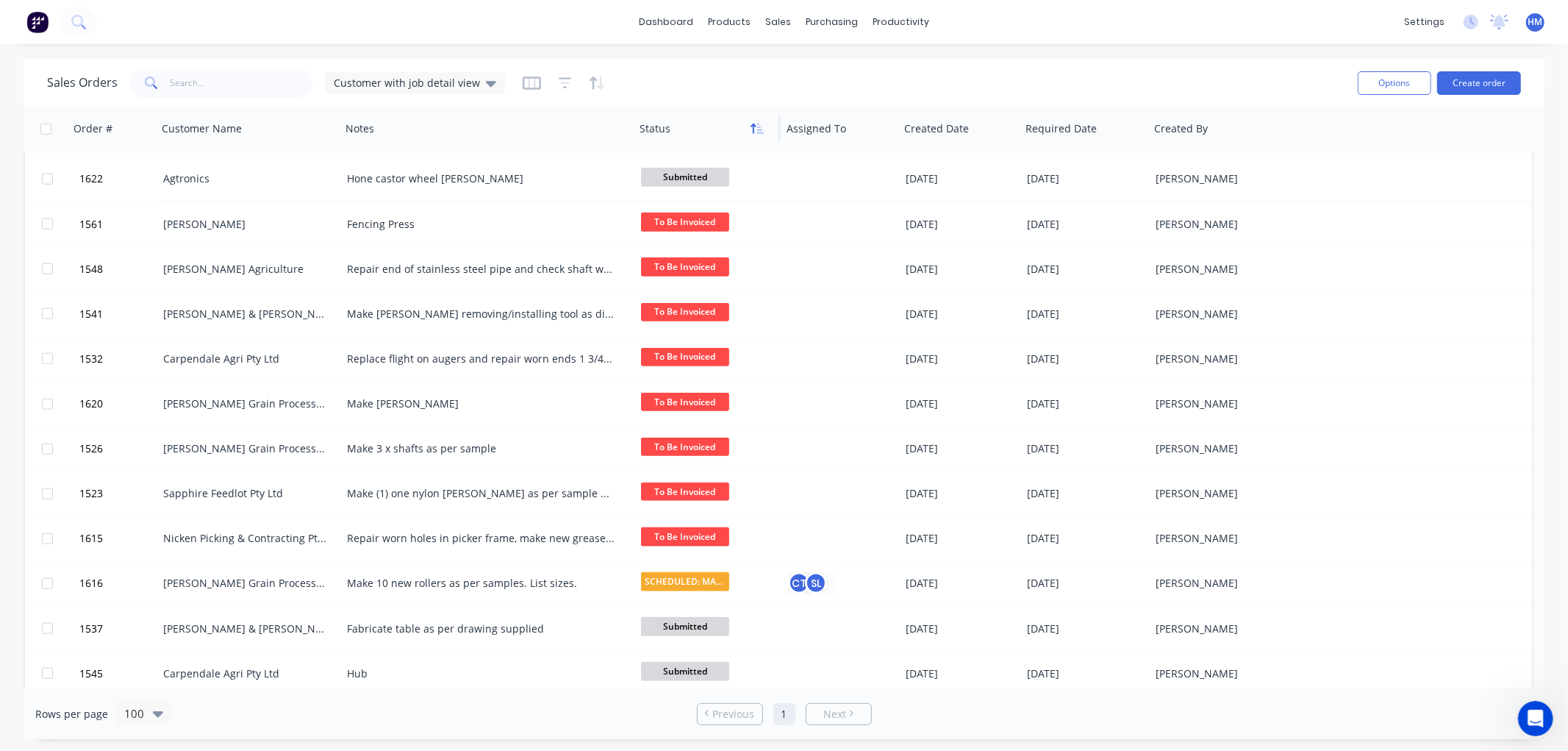
click at [763, 128] on button "button" at bounding box center [757, 129] width 22 height 22
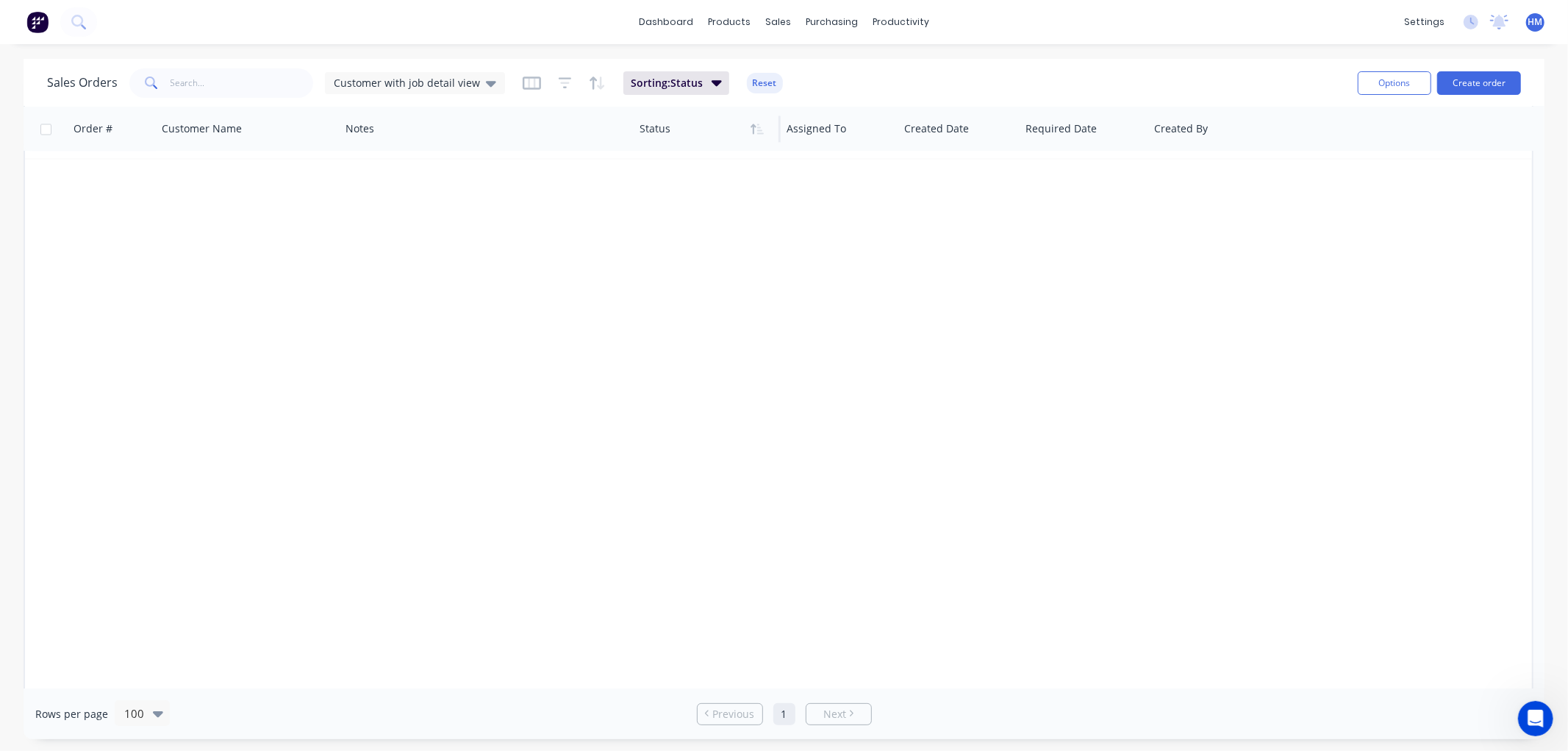
scroll to position [0, 0]
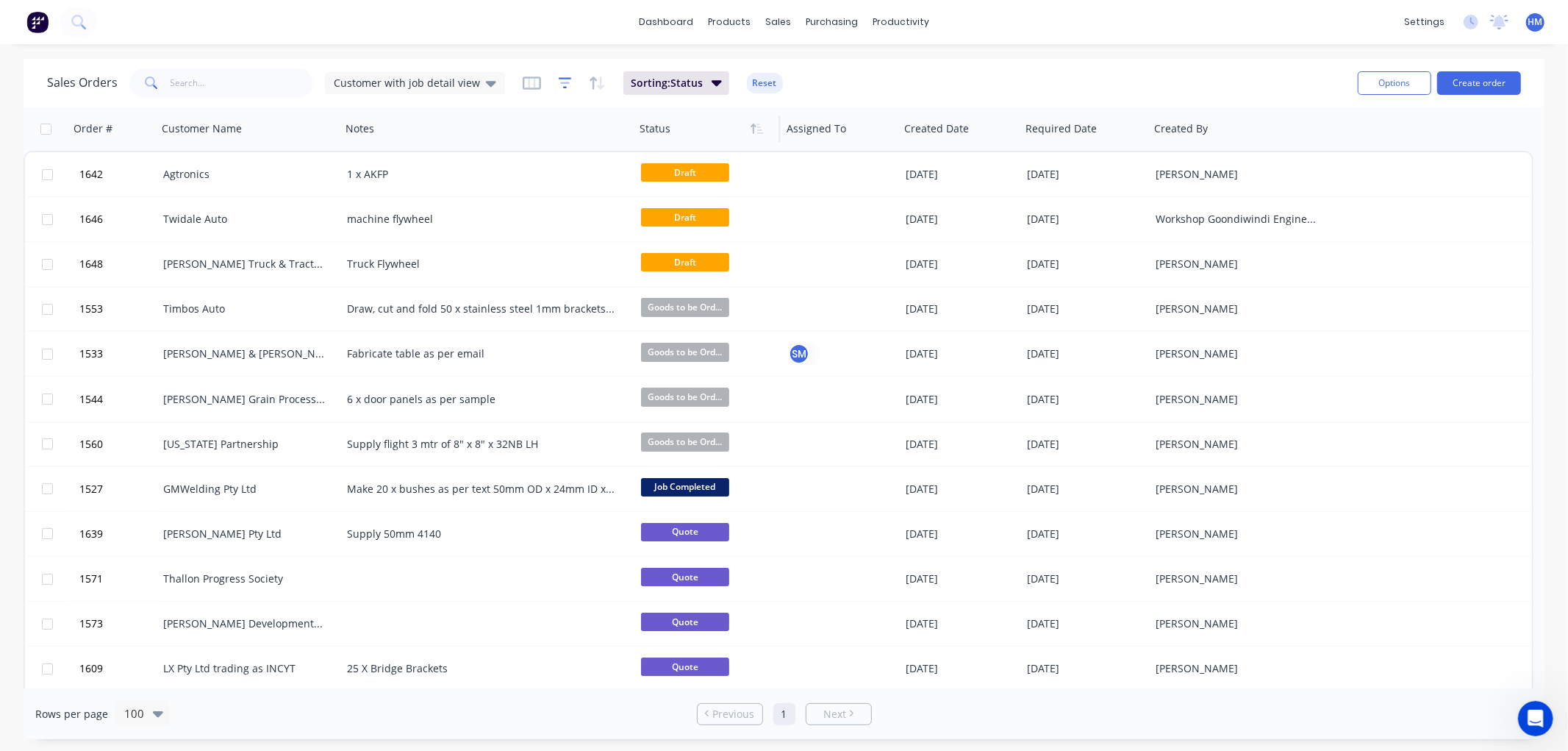
click at [559, 81] on icon "button" at bounding box center [565, 83] width 13 height 15
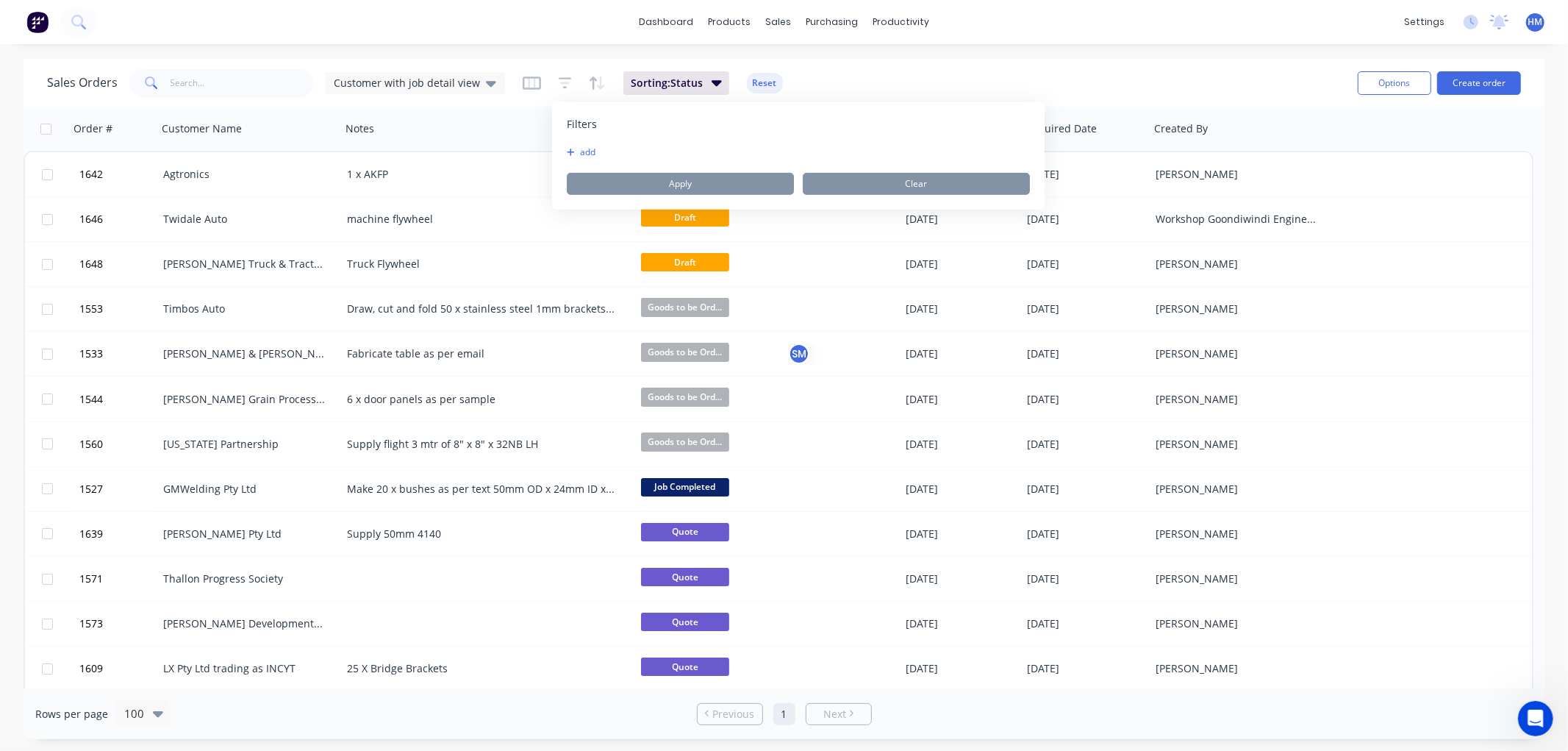
click at [572, 148] on icon "button" at bounding box center [571, 151] width 8 height 9
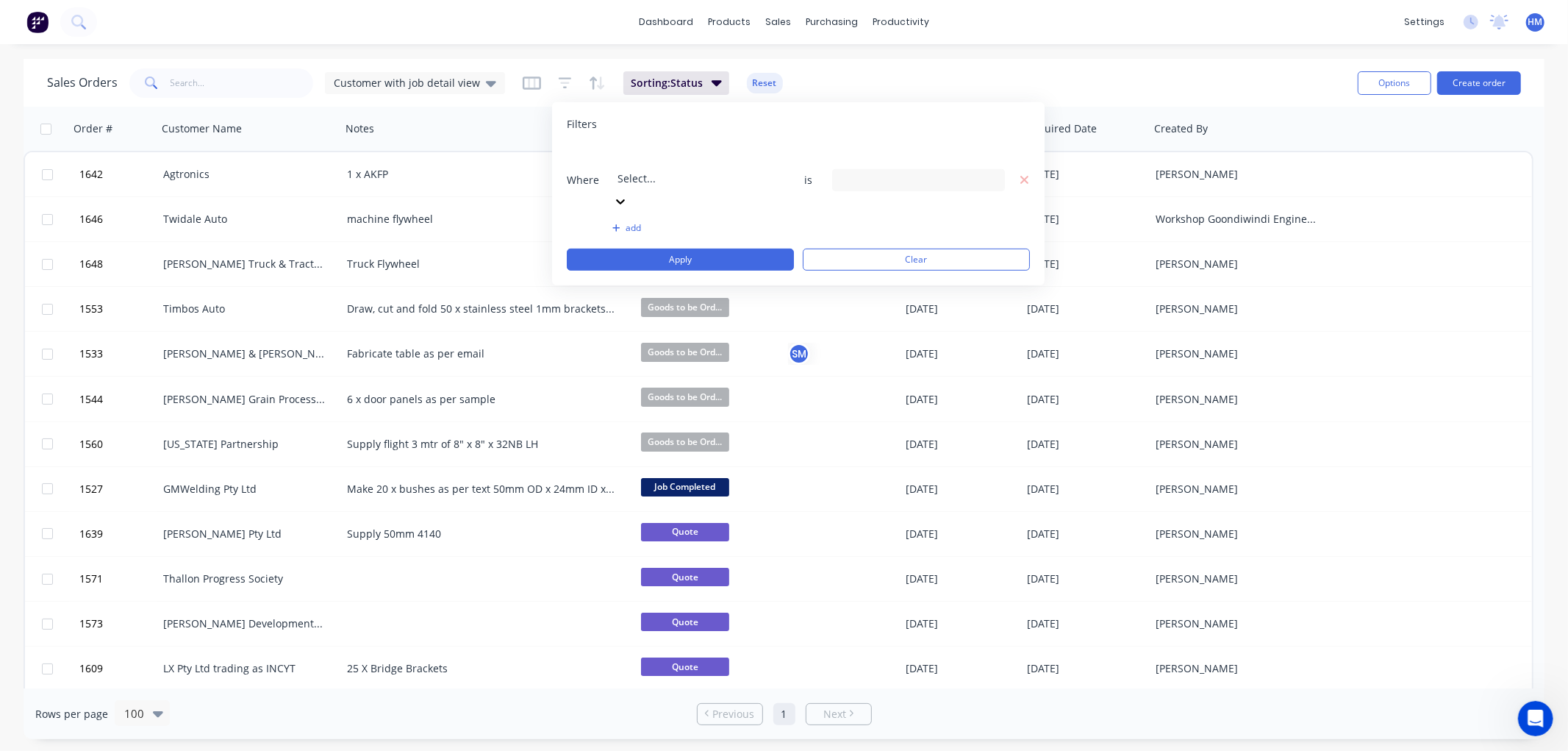
click at [680, 153] on div at bounding box center [723, 158] width 212 height 19
click at [994, 172] on icon at bounding box center [990, 179] width 10 height 16
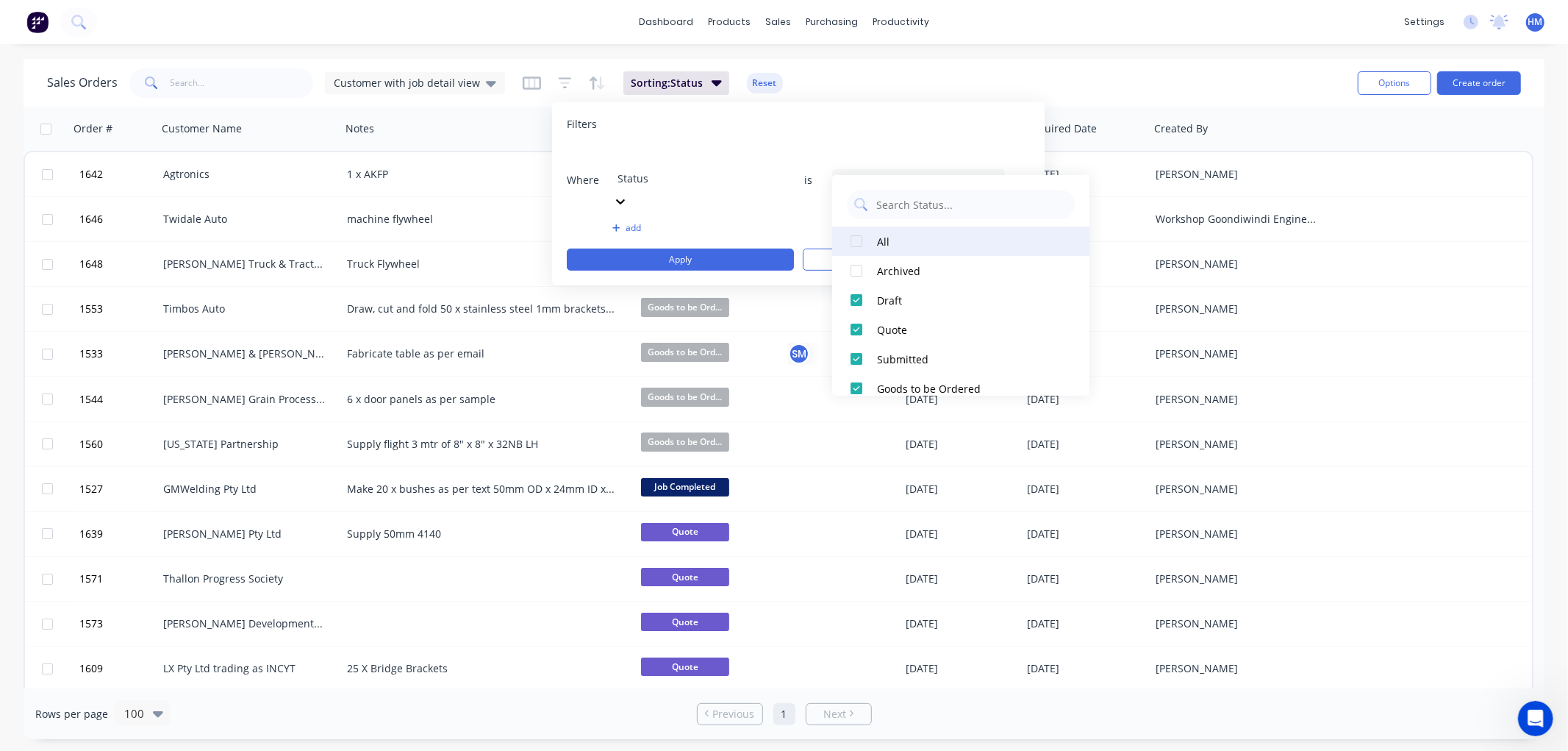
click at [864, 246] on div at bounding box center [856, 242] width 29 height 30
click at [863, 245] on div at bounding box center [856, 242] width 29 height 30
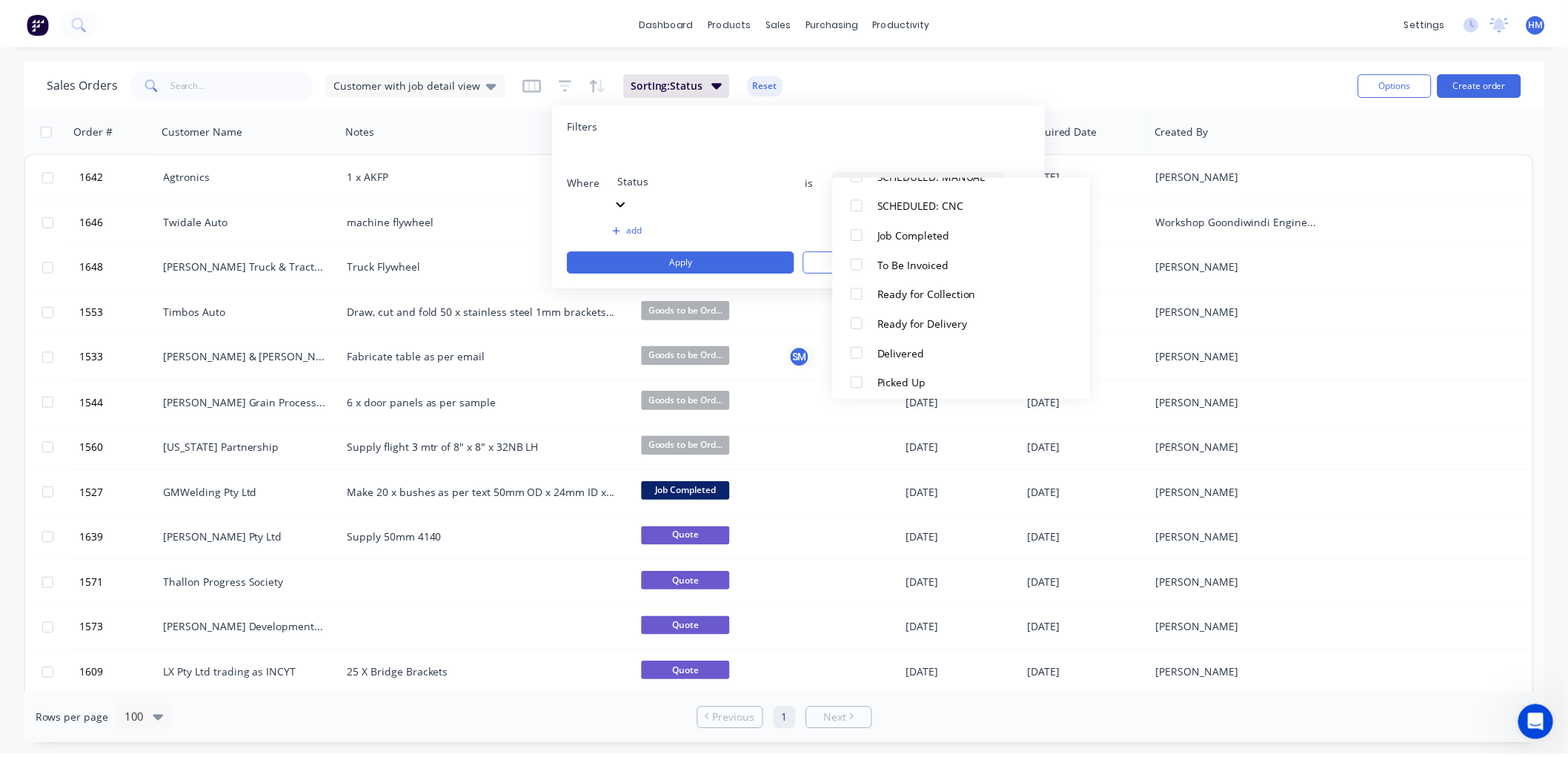
scroll to position [312, 0]
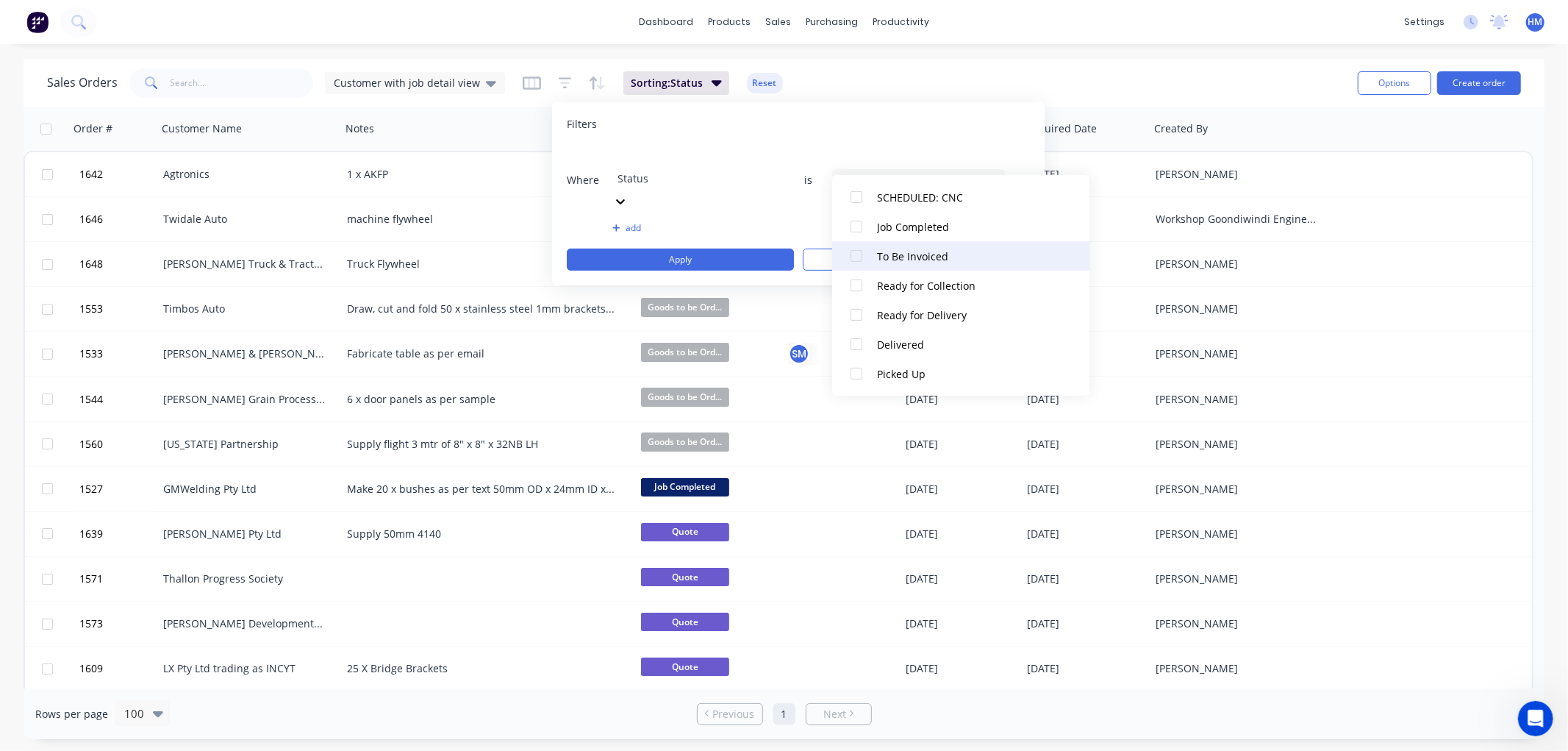
click at [854, 258] on div at bounding box center [856, 256] width 29 height 30
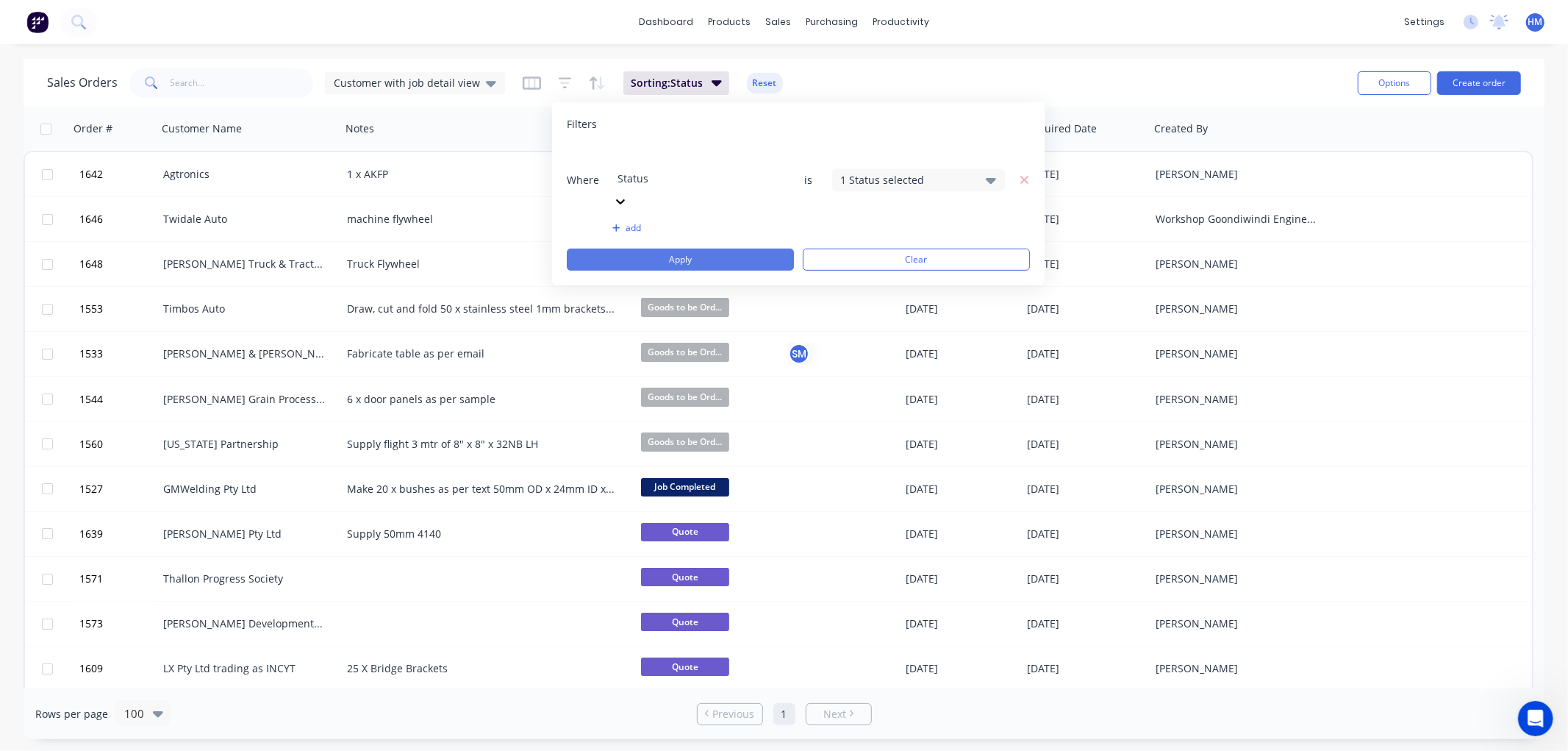
click at [729, 249] on button "Apply" at bounding box center [680, 259] width 227 height 22
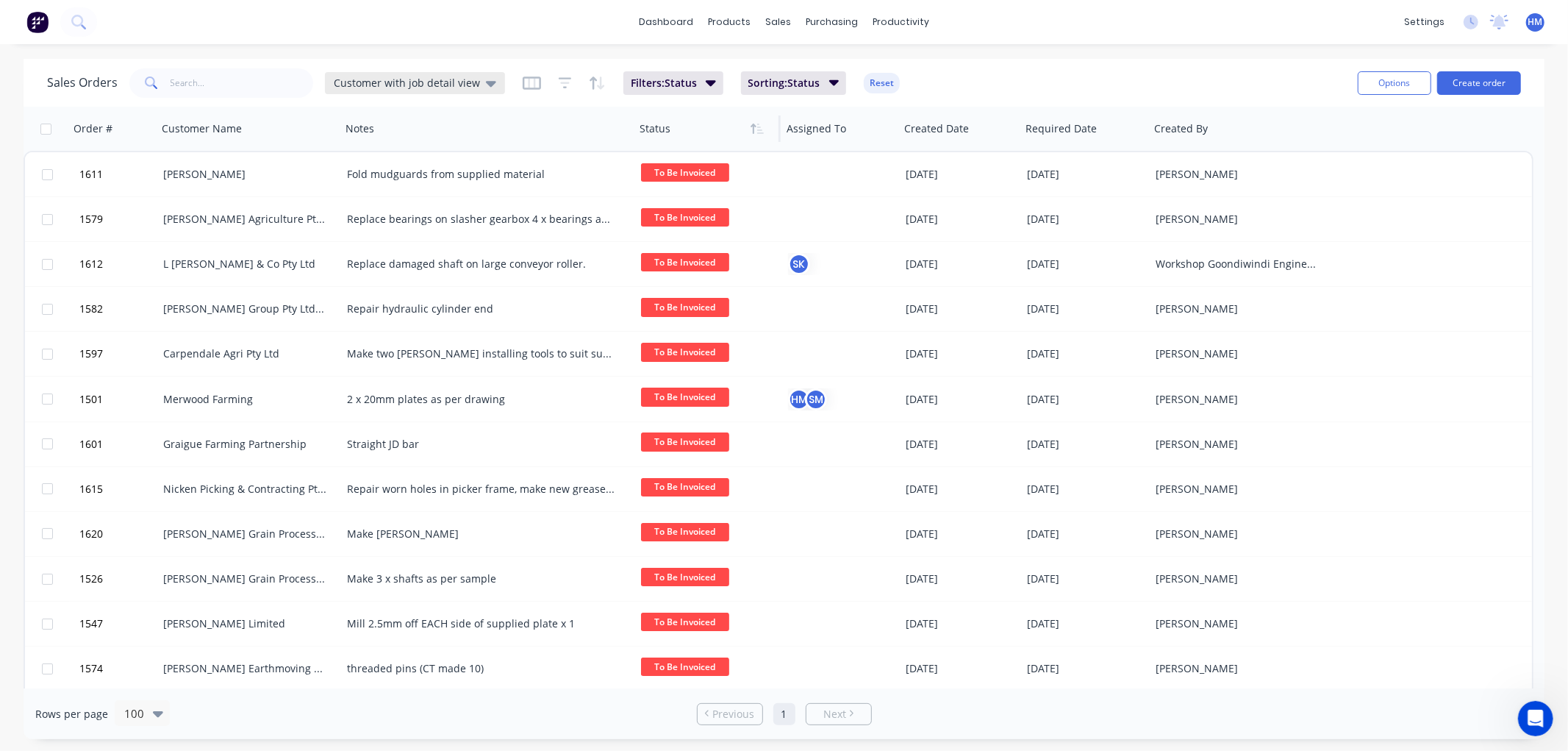
click at [493, 82] on div "Customer with job detail view" at bounding box center [415, 83] width 180 height 22
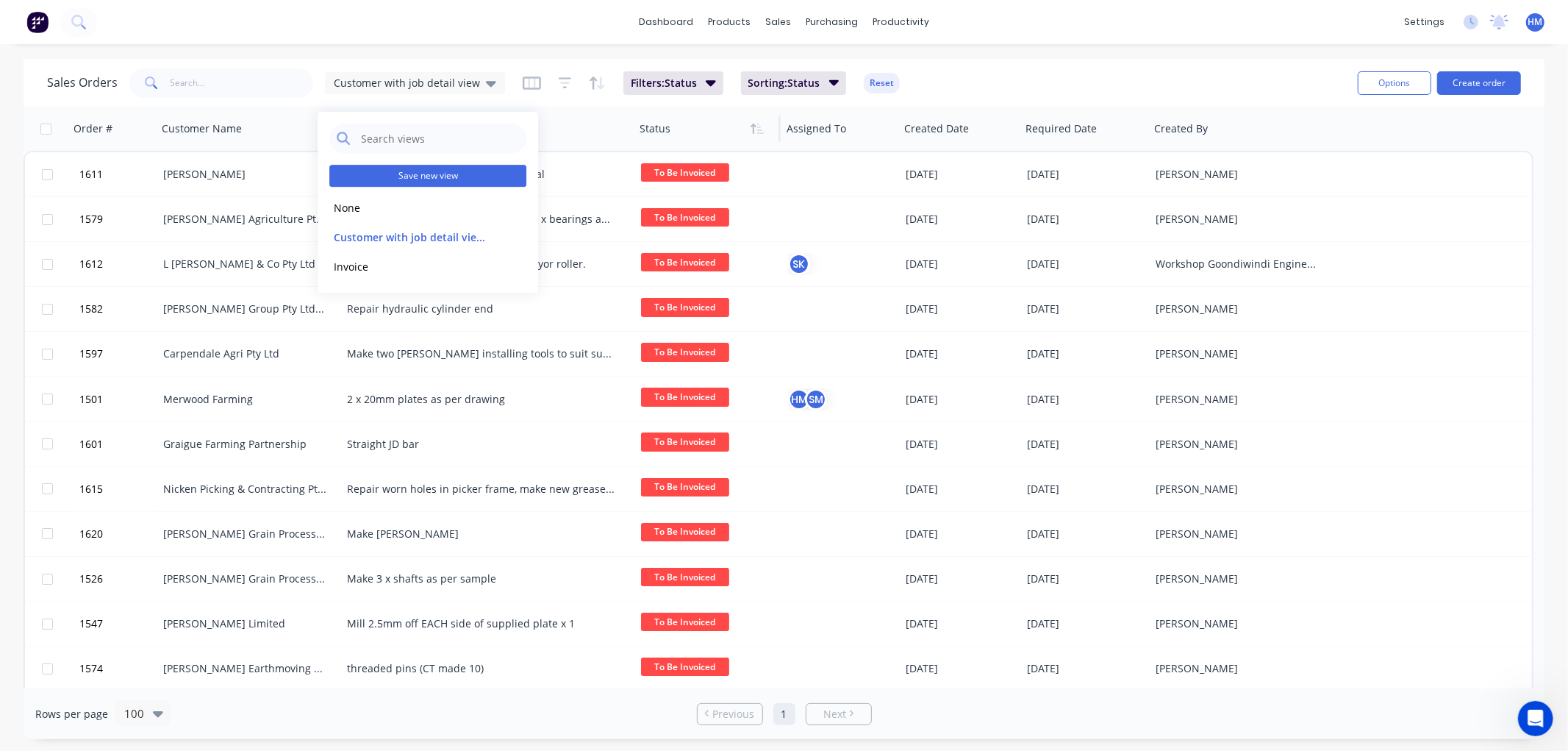
click at [458, 171] on button "Save new view" at bounding box center [428, 176] width 197 height 22
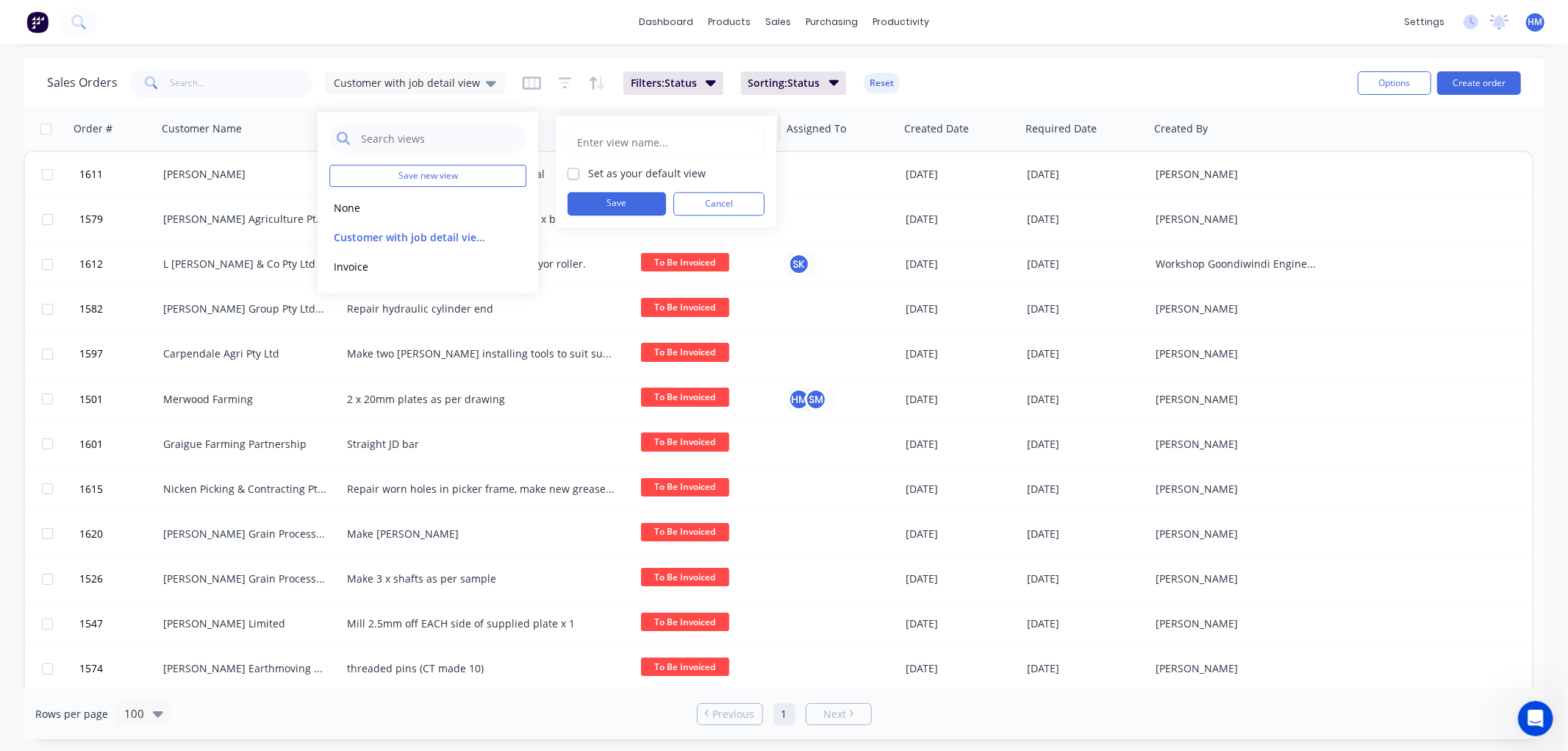
click at [634, 144] on input "text" at bounding box center [666, 142] width 181 height 28
type input "To Be Invoiced"
click at [630, 203] on button "Save" at bounding box center [616, 203] width 99 height 23
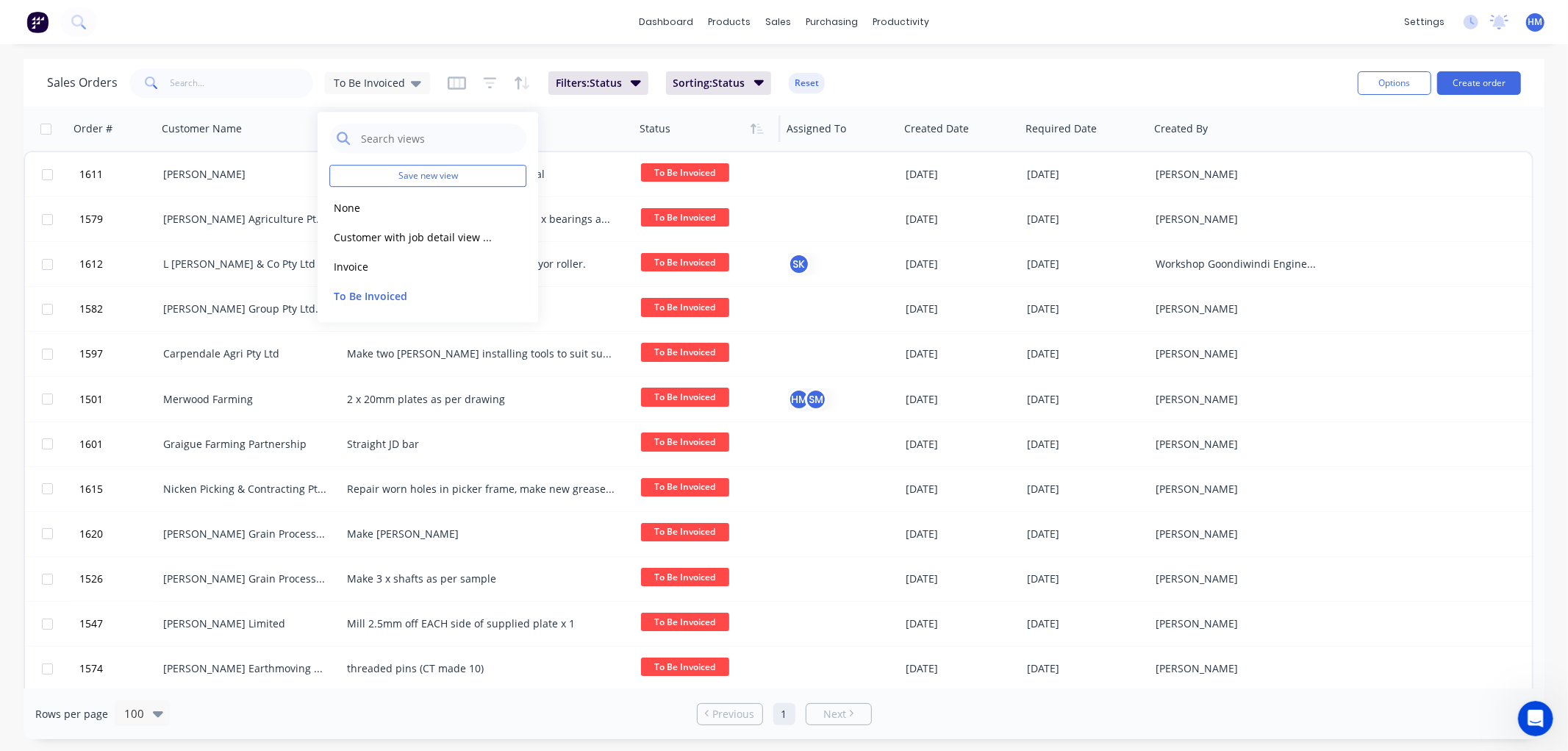
click at [921, 74] on div "Sales Orders To Be Invoiced Filters: Status Sorting: Status Reset" at bounding box center [696, 82] width 1299 height 36
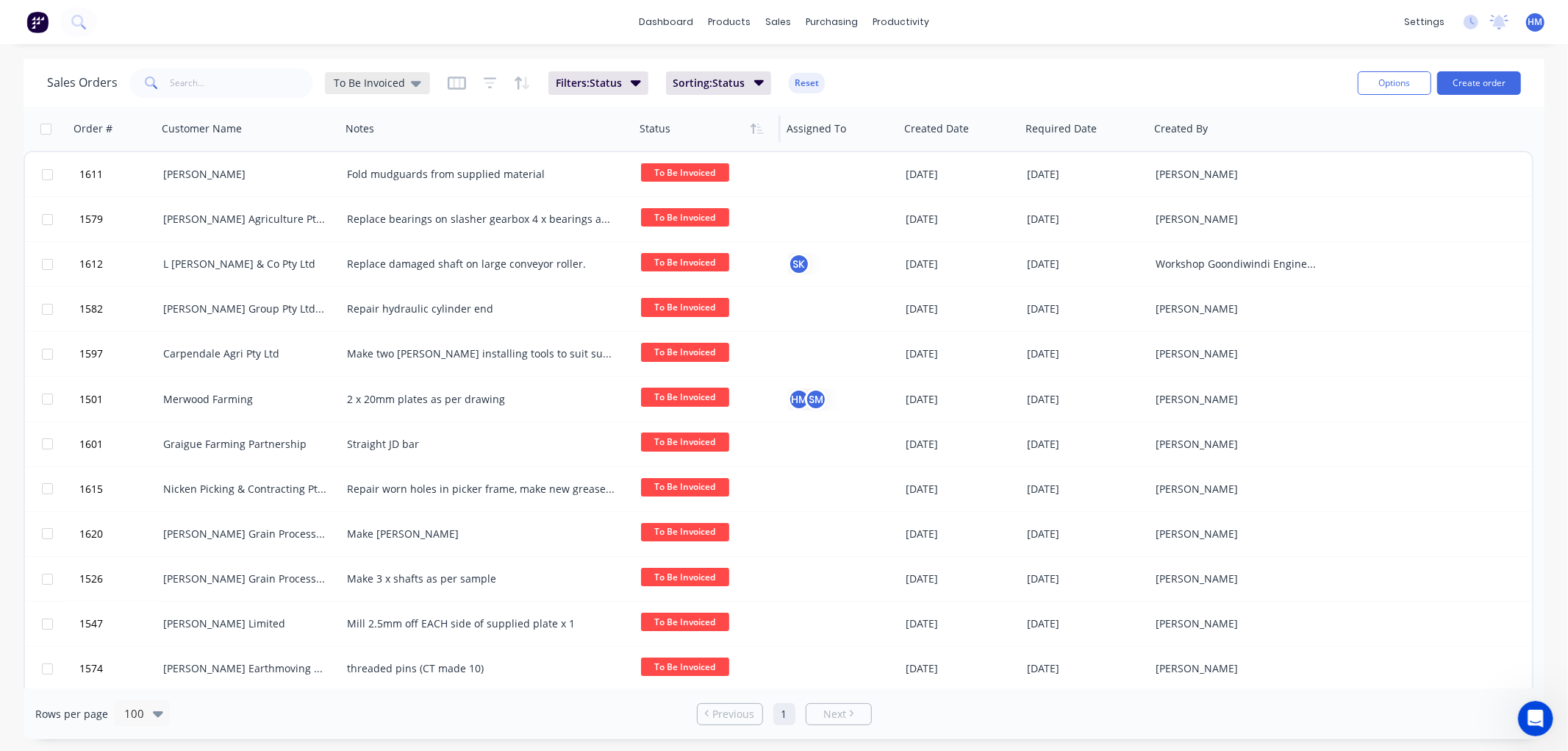
click at [399, 79] on span "To Be Invoiced" at bounding box center [369, 83] width 71 height 16
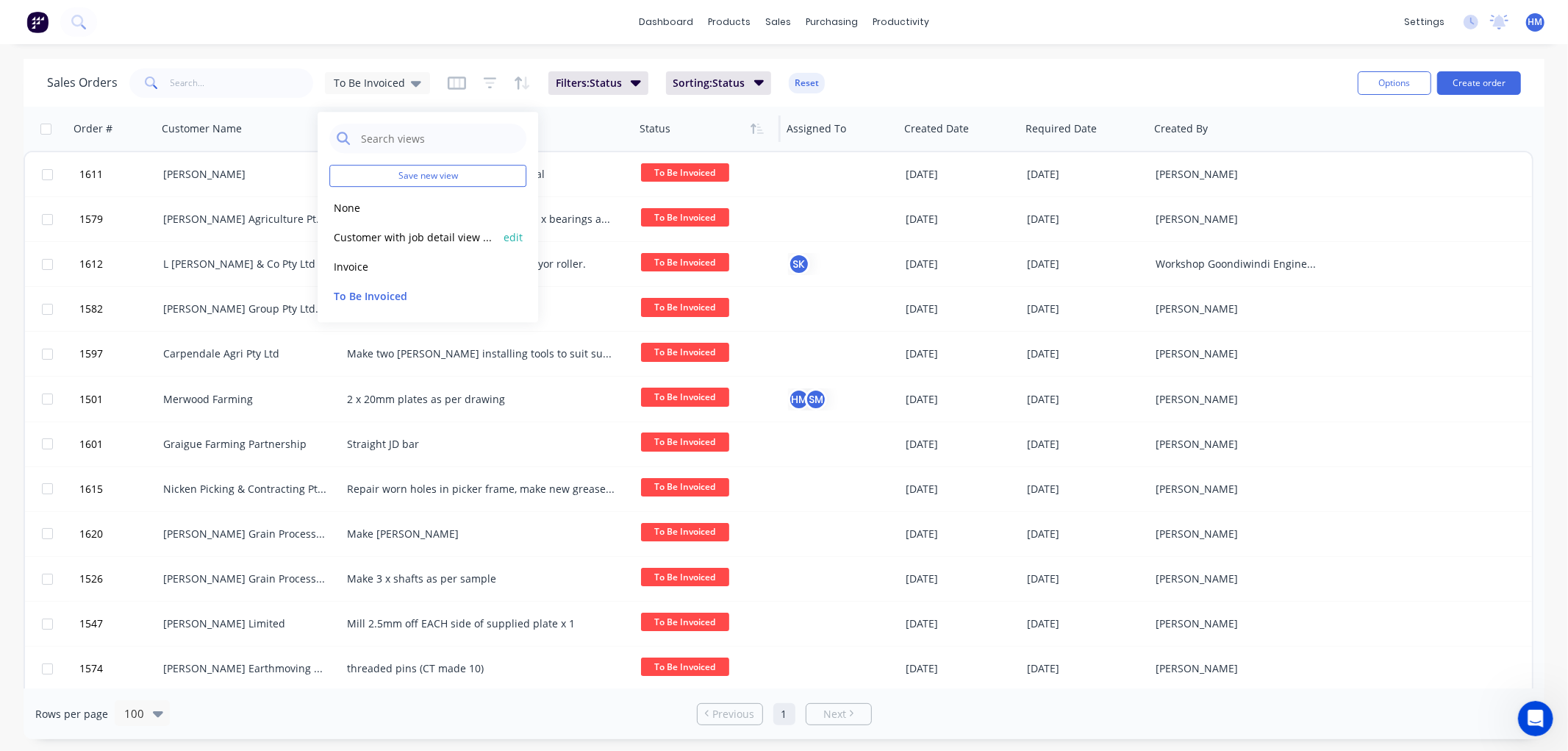
click at [405, 230] on button "Customer with job detail view (Default)" at bounding box center [413, 238] width 168 height 17
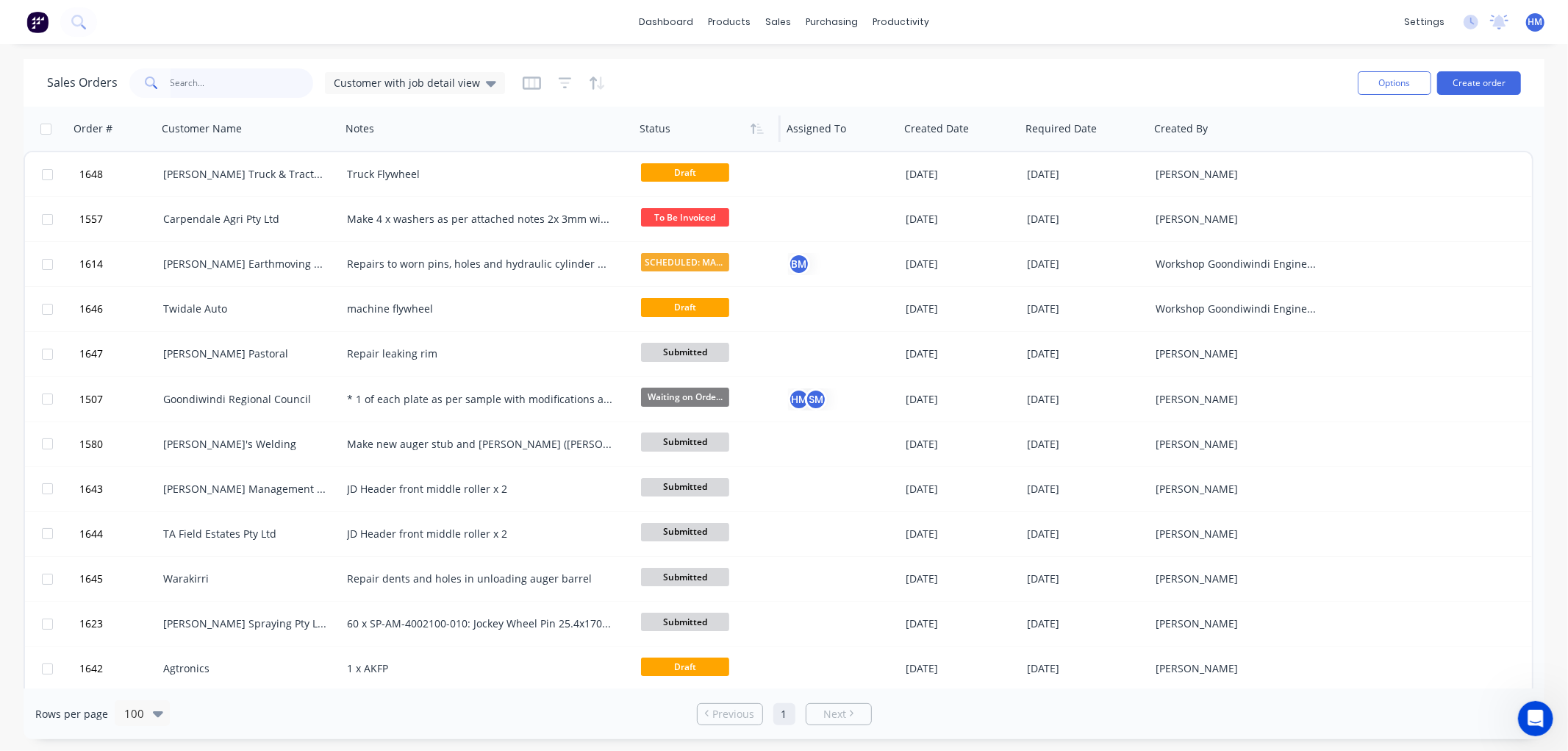
click at [215, 89] on input "text" at bounding box center [242, 83] width 144 height 30
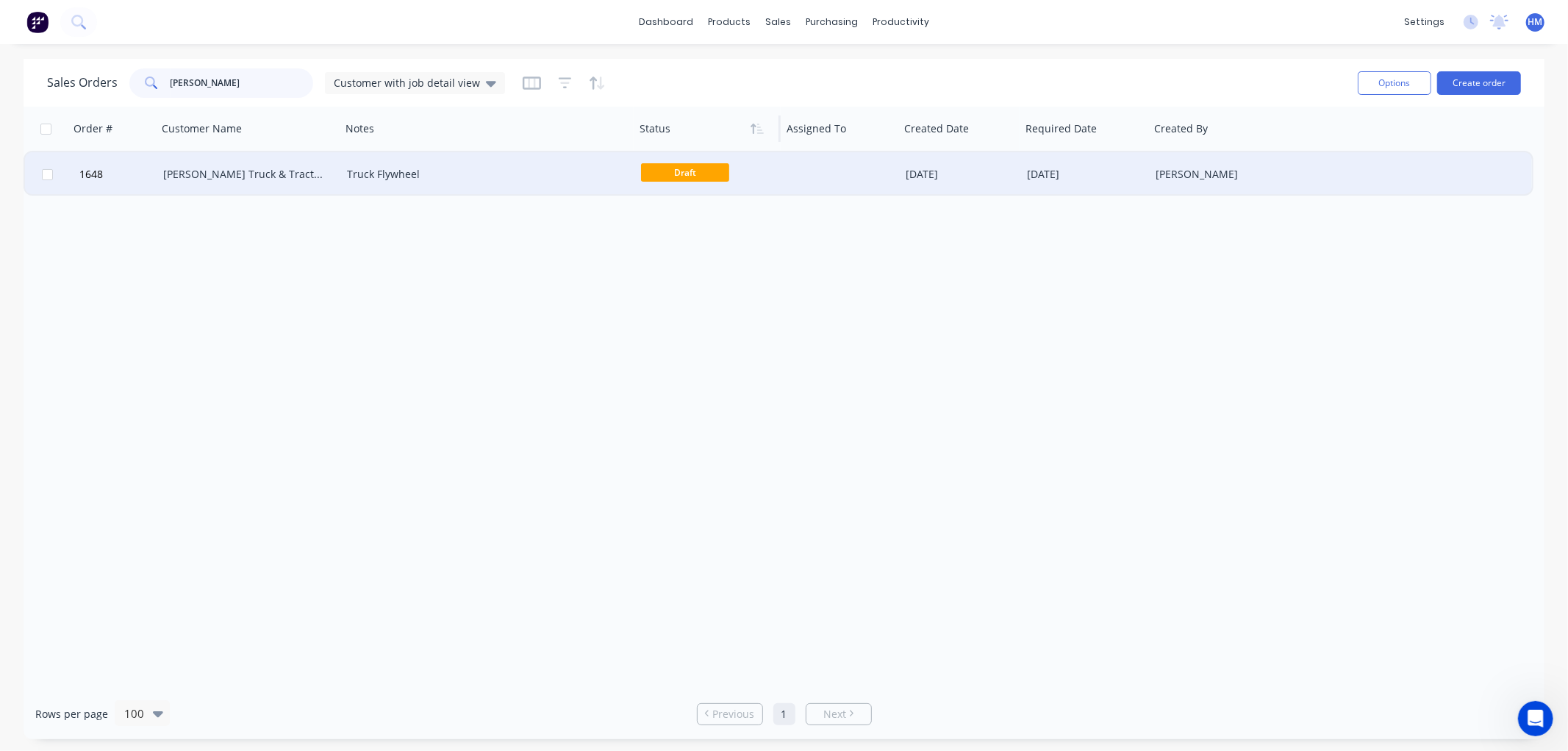
type input "[PERSON_NAME]"
click at [250, 176] on div "[PERSON_NAME] Truck & Tractor Pty Ltd" at bounding box center [245, 174] width 163 height 15
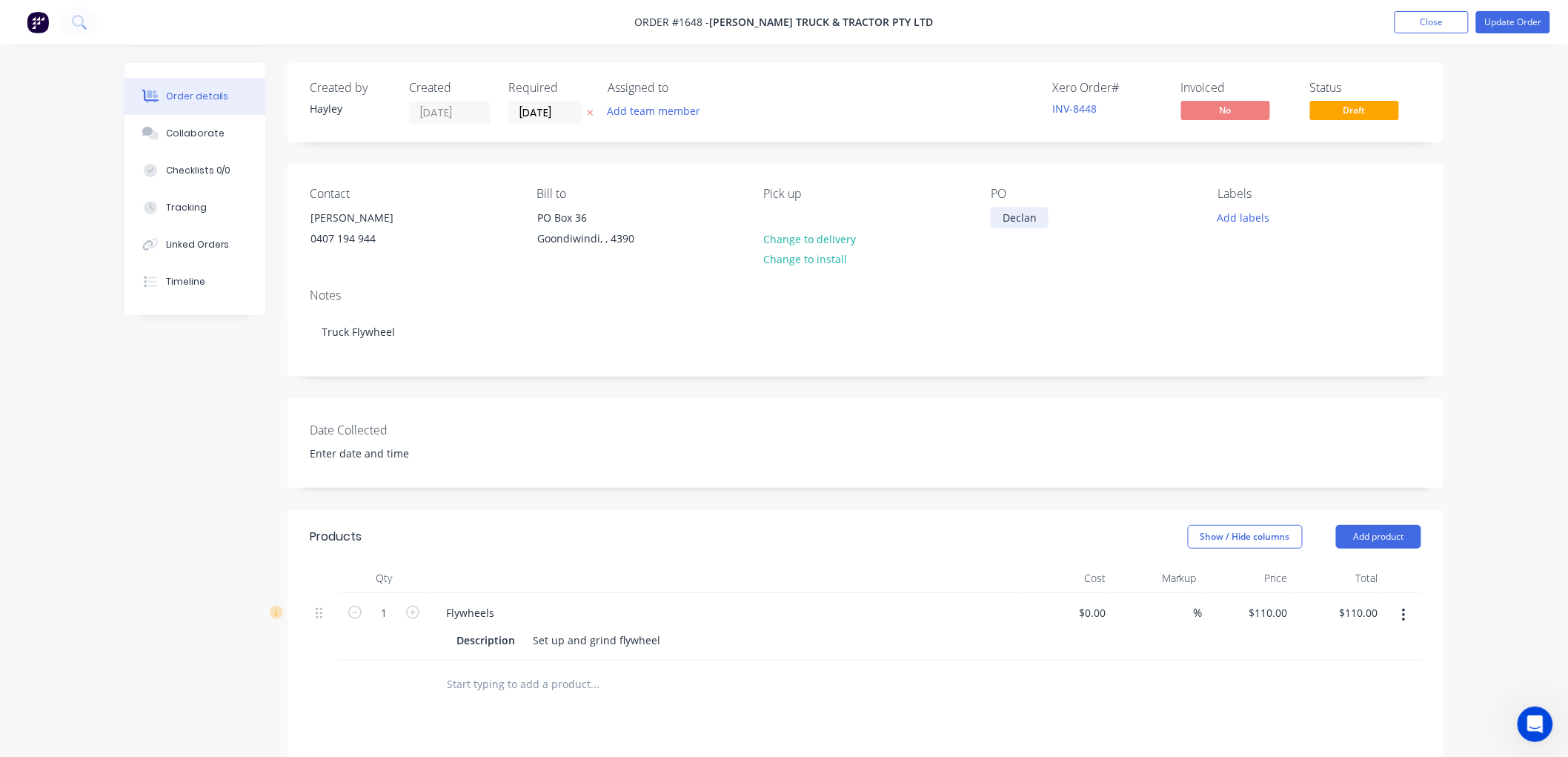
click at [1047, 217] on div "Declan" at bounding box center [1020, 217] width 58 height 21
click at [1050, 276] on div "Contact [PERSON_NAME] [PHONE_NUMBER] Bill to PO Box 36 Goondiwindi, , 4390 Pick…" at bounding box center [865, 220] width 1156 height 112
click at [1538, 24] on button "Update Order" at bounding box center [1513, 22] width 74 height 22
